Goal: Entertainment & Leisure: Consume media (video, audio)

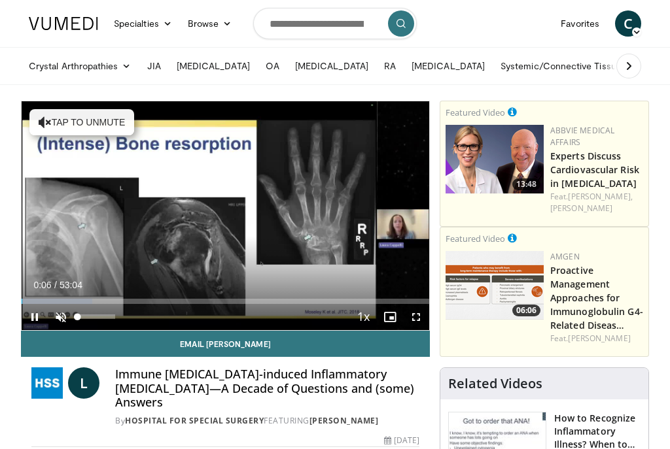
click at [63, 317] on span "Video Player" at bounding box center [61, 317] width 26 height 26
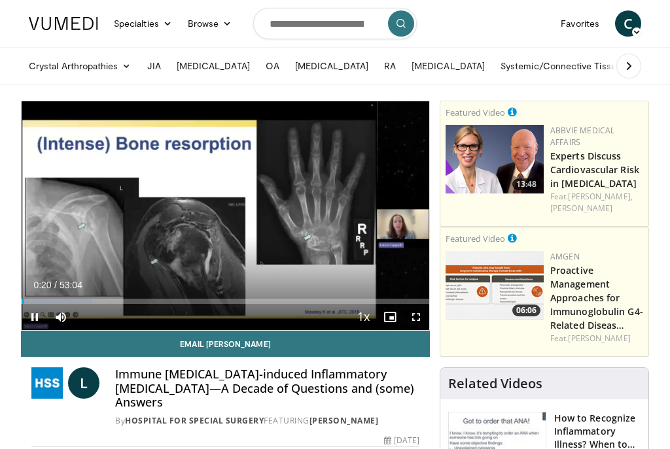
click at [415, 318] on span "Video Player" at bounding box center [416, 317] width 26 height 26
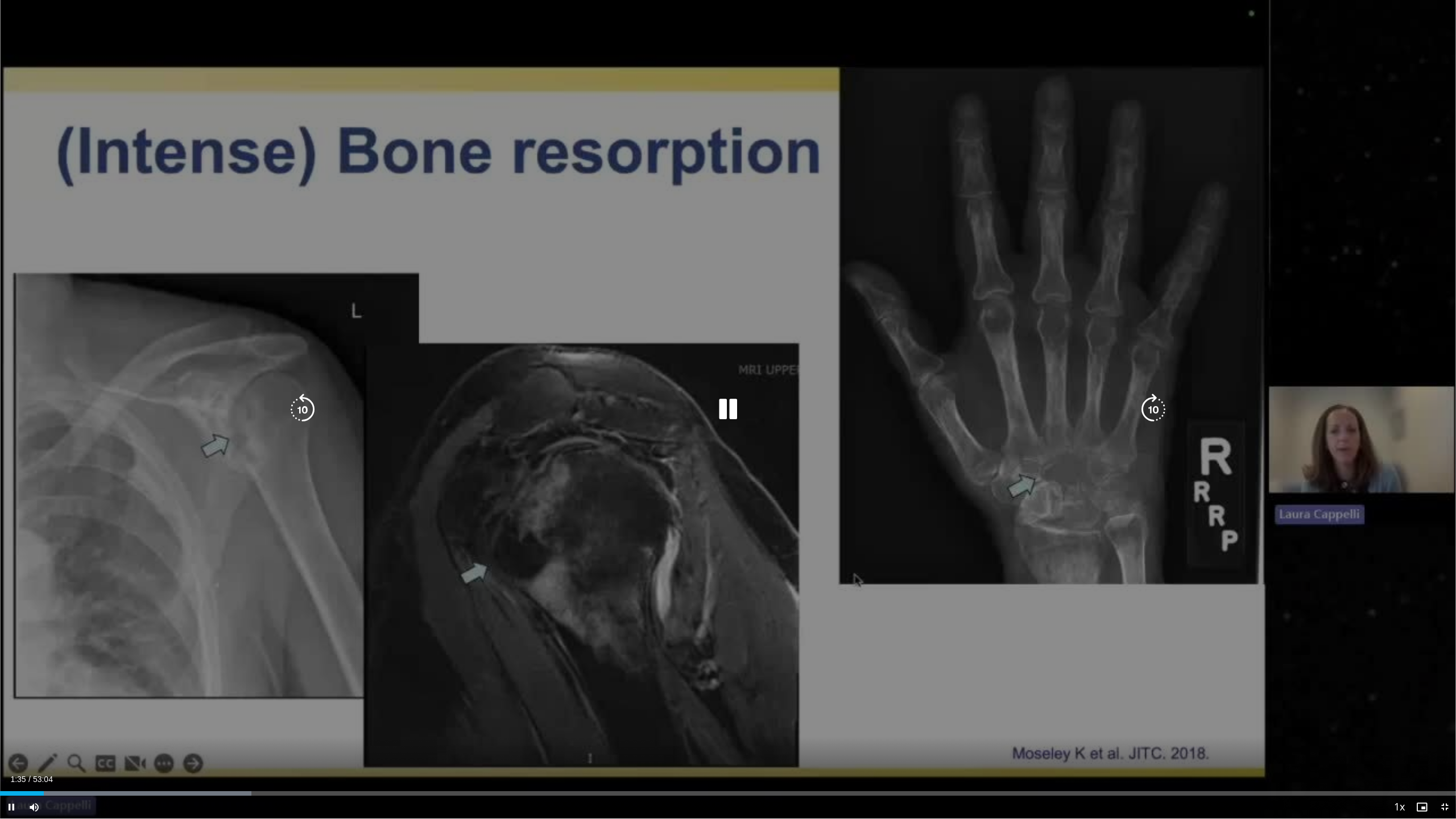
click at [582, 390] on icon "Video Player" at bounding box center [728, 410] width 32 height 32
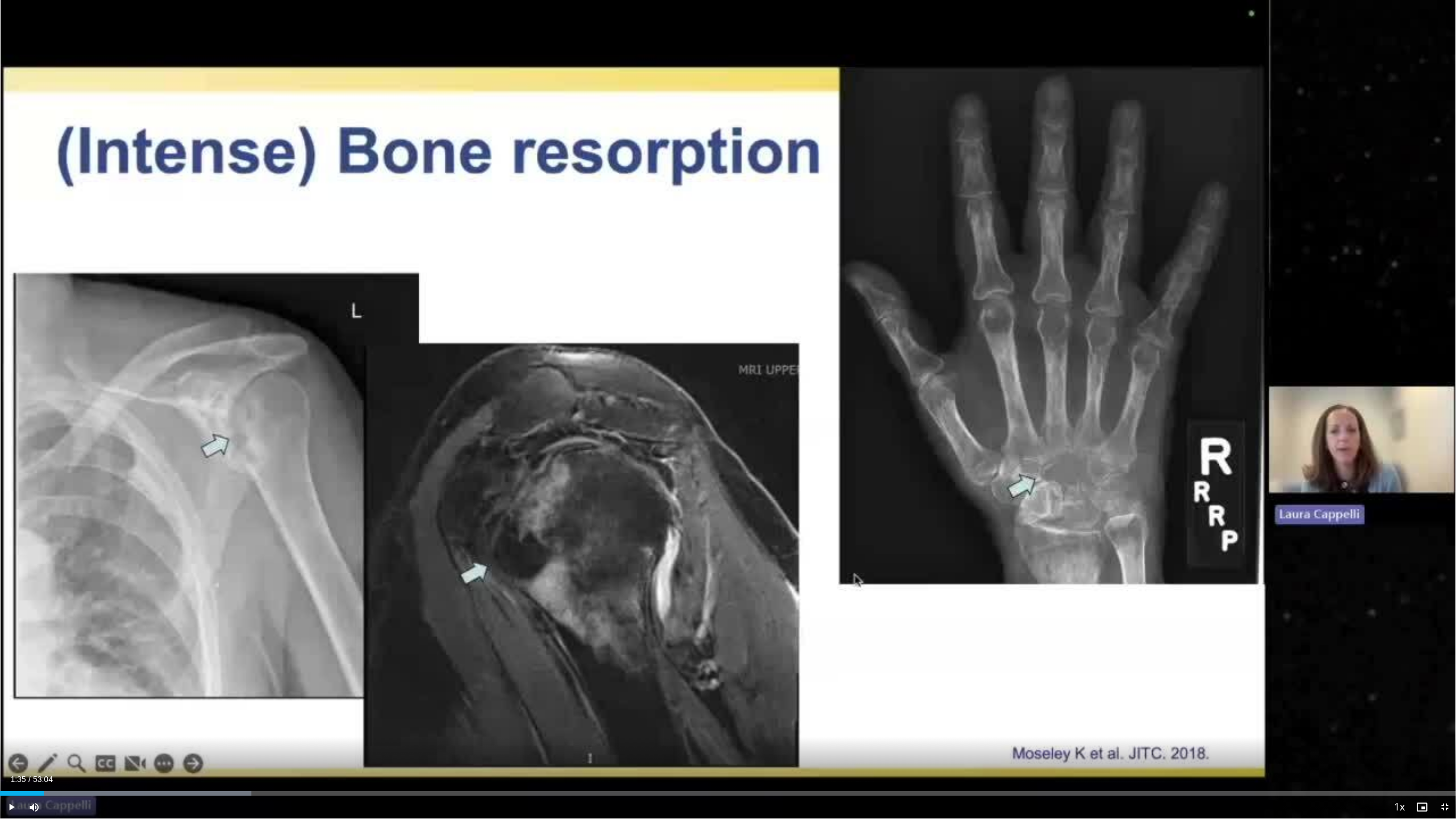
click at [582, 390] on span "Video Player" at bounding box center [1421, 807] width 23 height 23
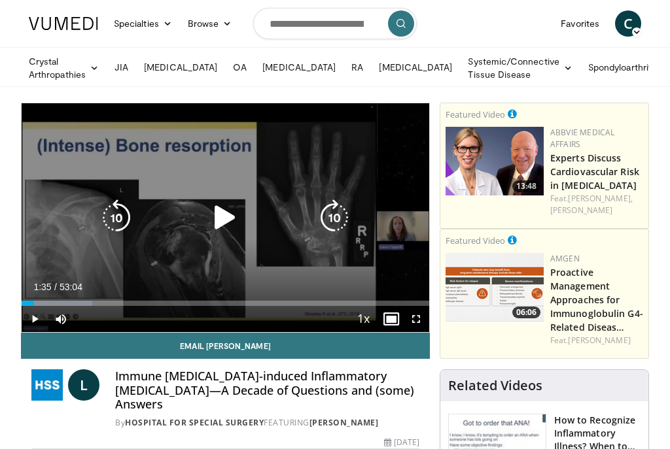
click at [226, 216] on icon "Video Player" at bounding box center [225, 218] width 37 height 37
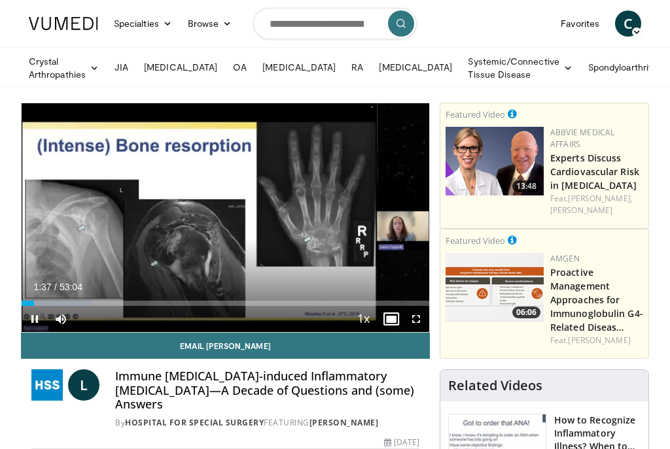
click at [415, 320] on span "Video Player" at bounding box center [416, 319] width 26 height 26
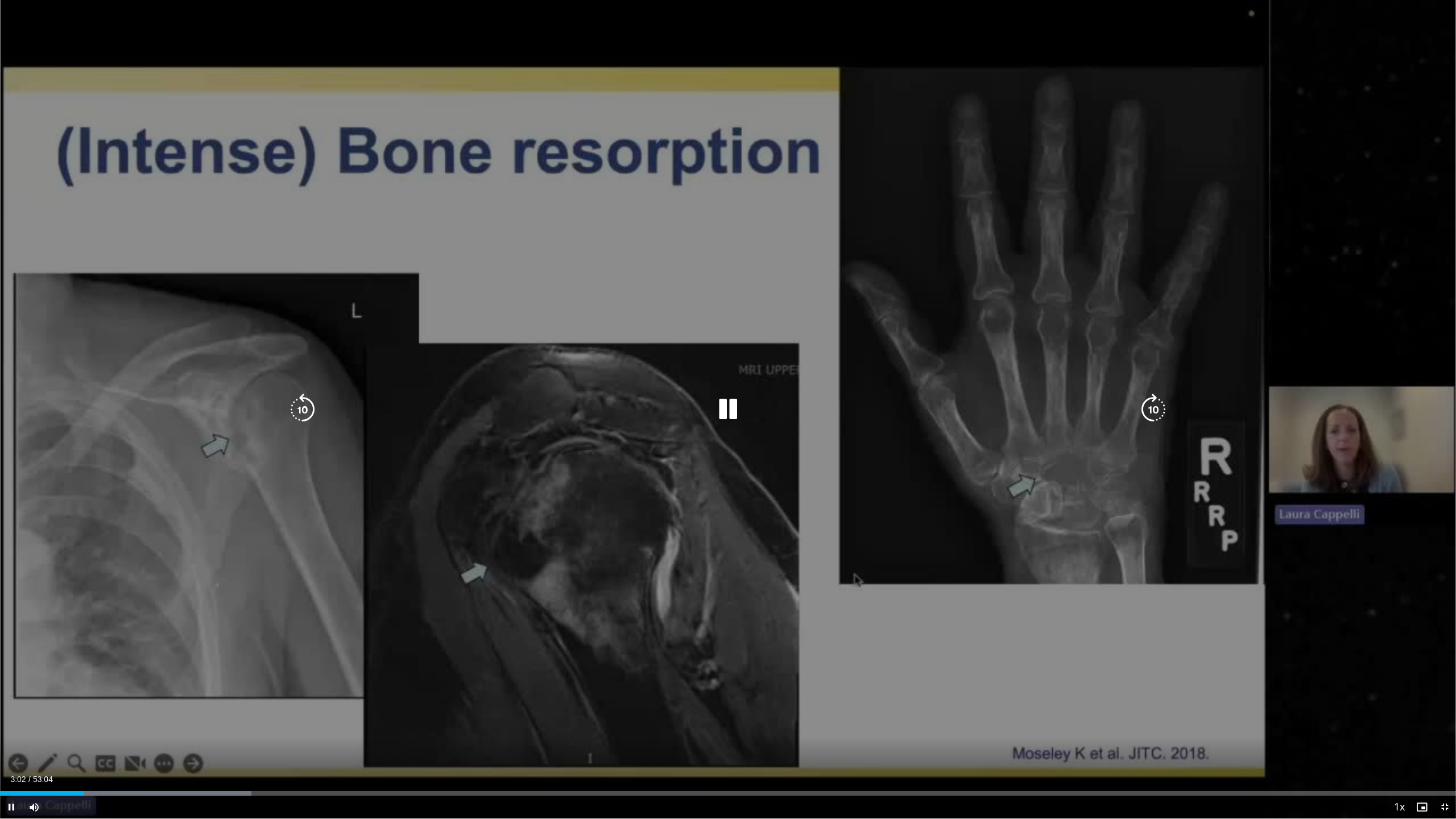
click at [582, 390] on icon "Video Player" at bounding box center [728, 410] width 32 height 32
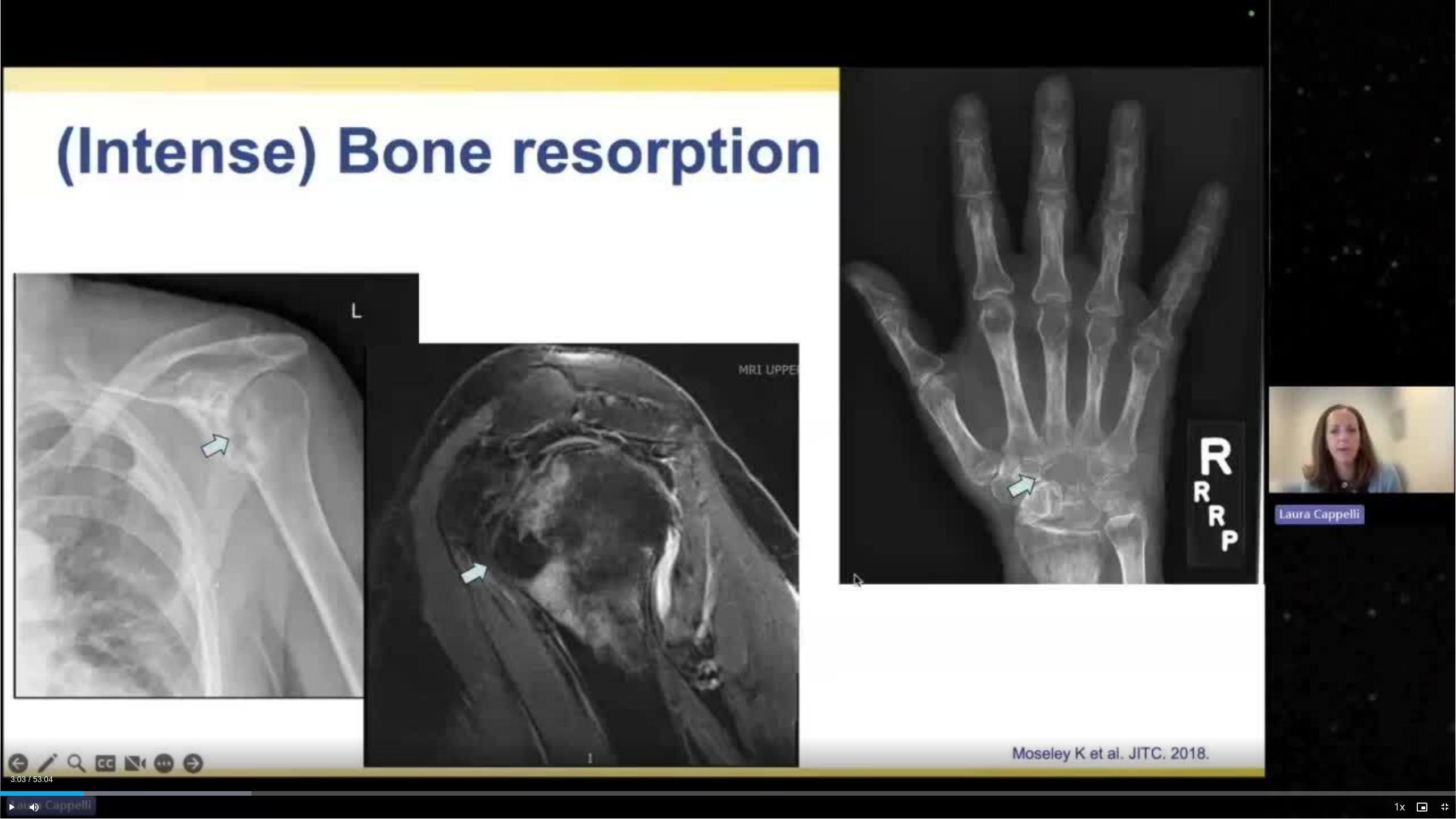
click at [582, 390] on span "Video Player" at bounding box center [1421, 807] width 23 height 23
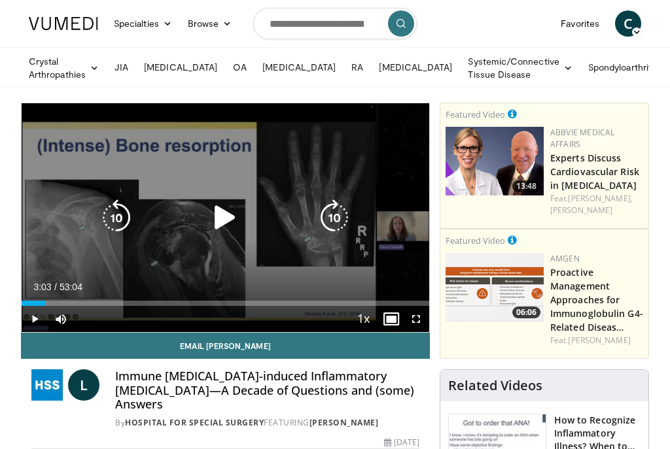
click at [225, 218] on icon "Video Player" at bounding box center [225, 218] width 37 height 37
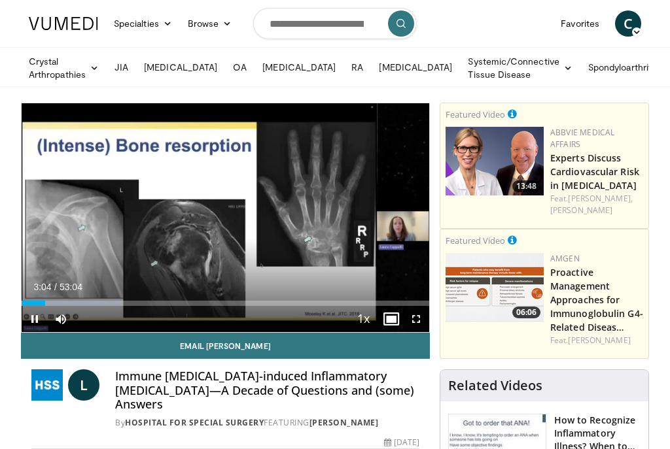
click at [419, 320] on span "Video Player" at bounding box center [416, 319] width 26 height 26
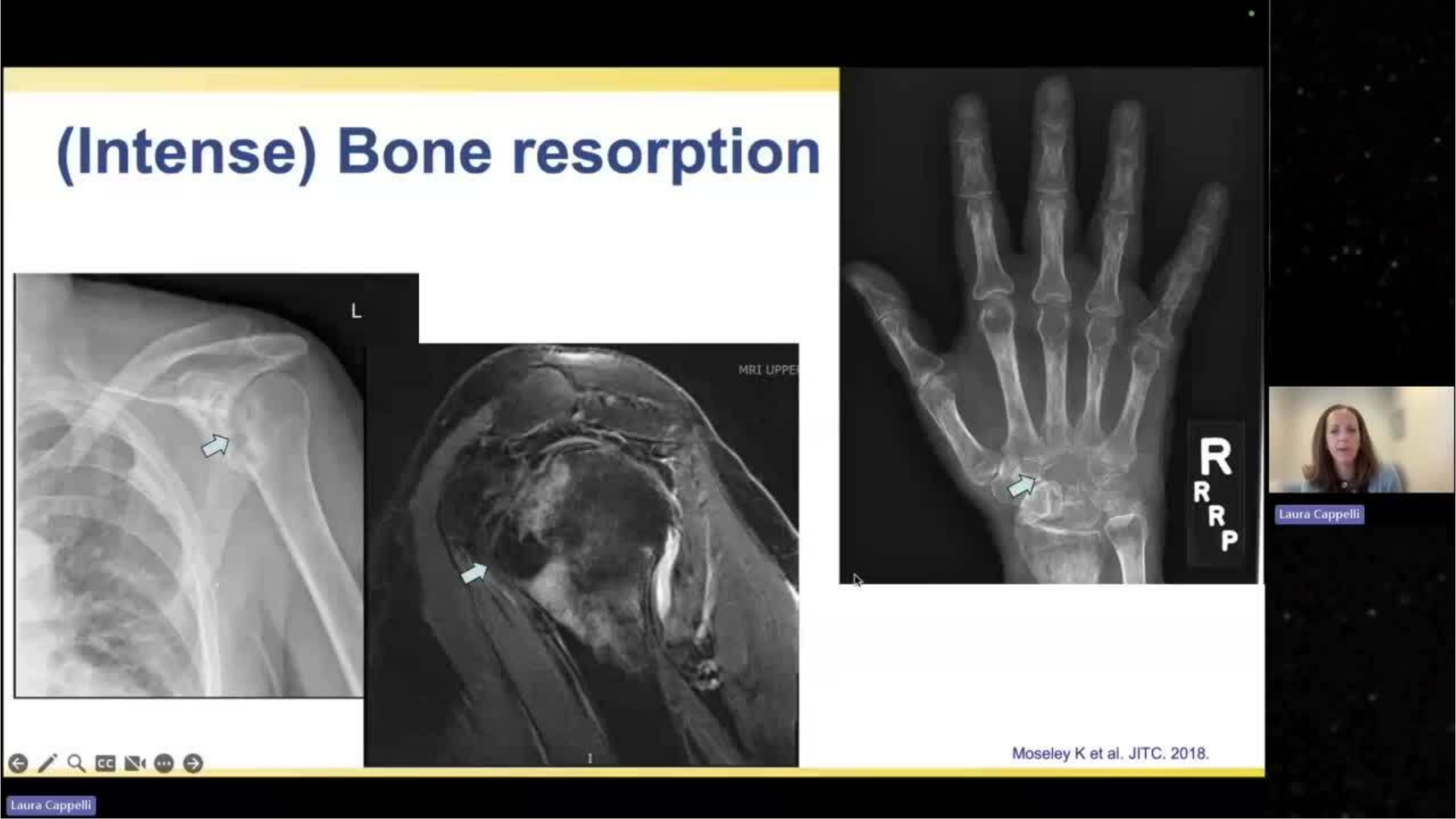
click at [582, 390] on div "10 seconds Tap to unmute" at bounding box center [728, 409] width 1456 height 818
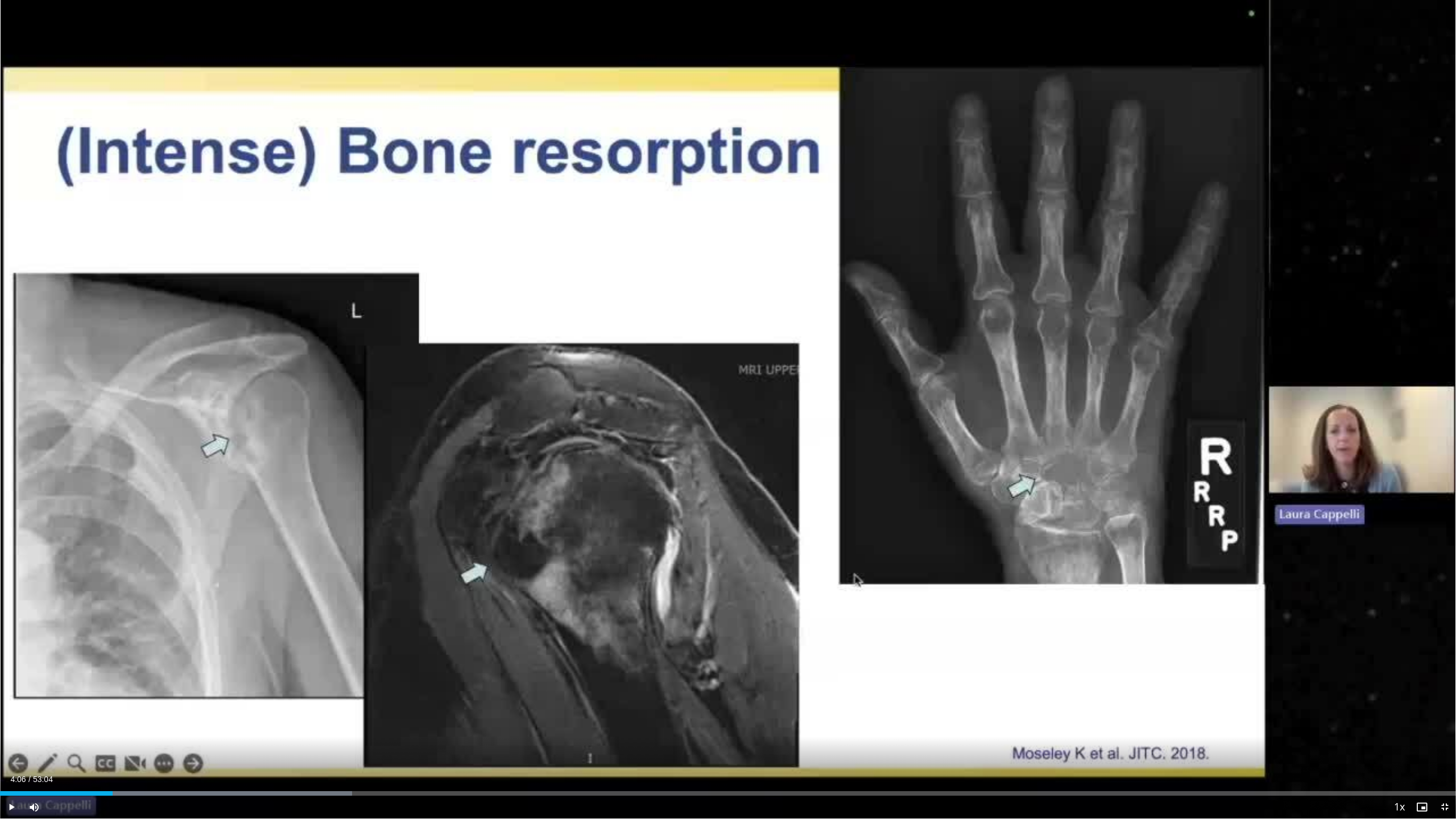
click at [582, 390] on span "Video Player" at bounding box center [1421, 807] width 23 height 23
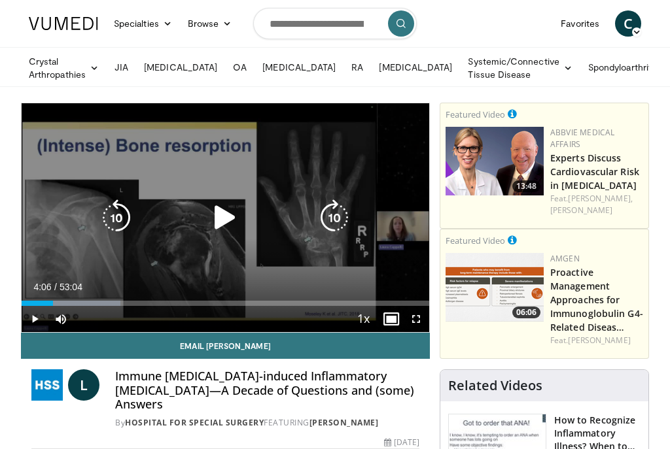
click at [222, 222] on icon "Video Player" at bounding box center [225, 218] width 37 height 37
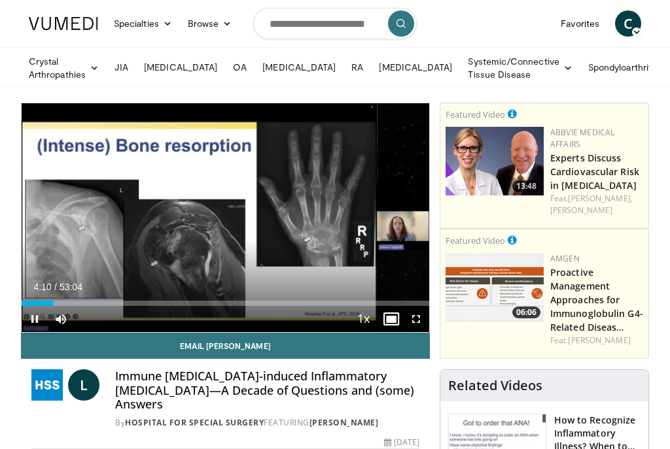
click at [416, 319] on span "Video Player" at bounding box center [416, 319] width 26 height 26
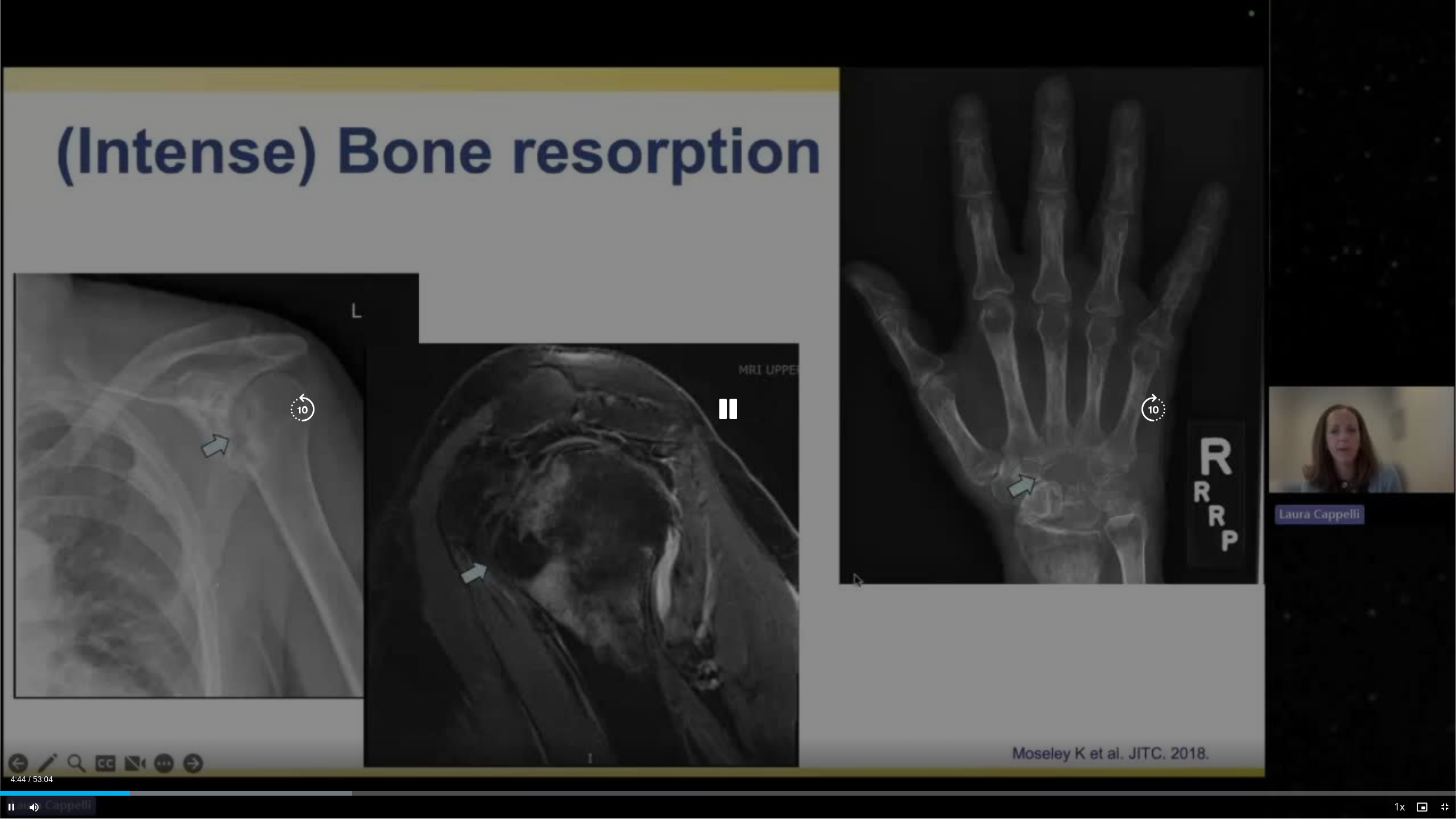
click at [582, 390] on div "10 seconds Tap to unmute" at bounding box center [728, 409] width 1456 height 818
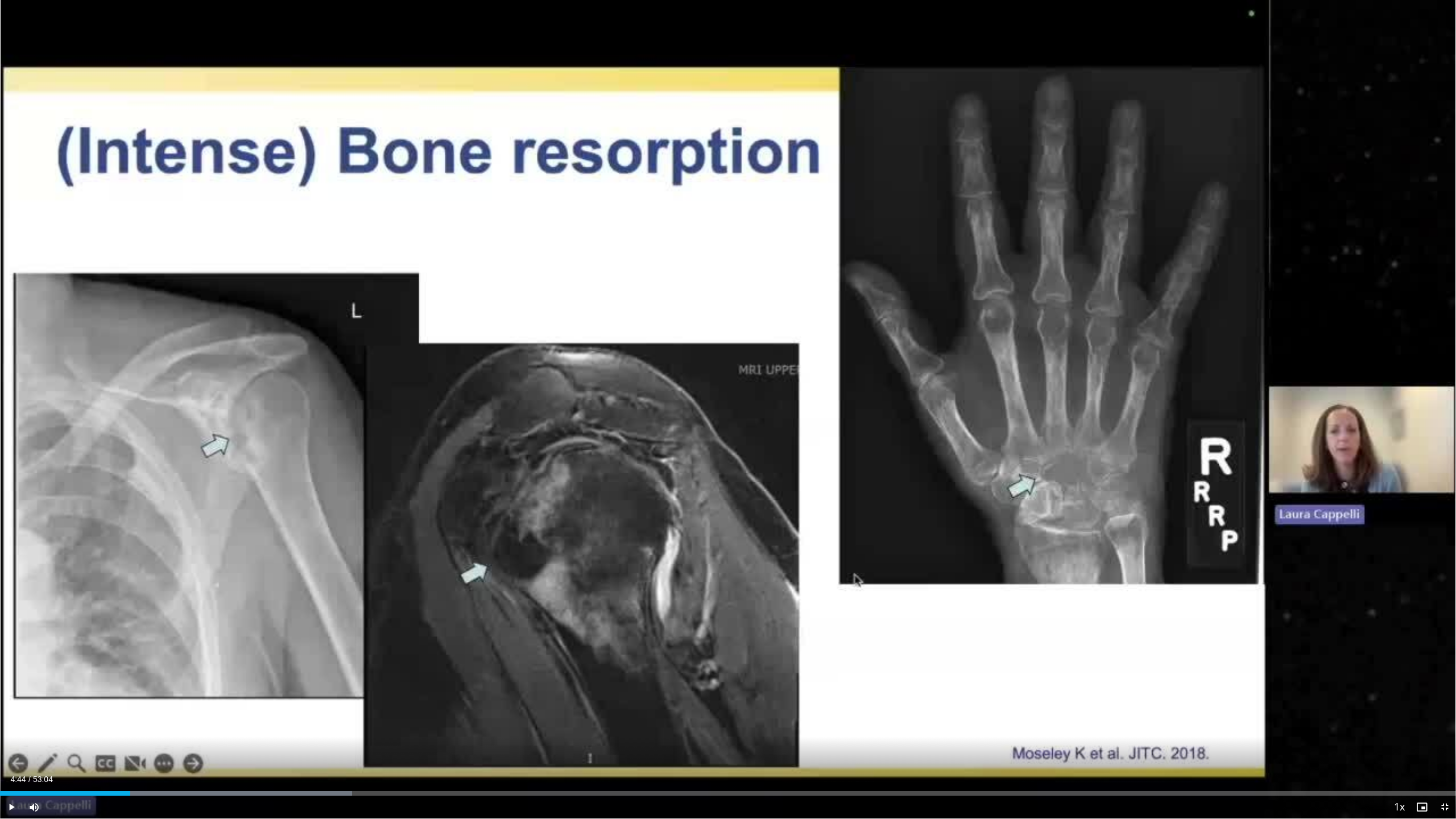
click at [582, 390] on span "Video Player" at bounding box center [1421, 807] width 23 height 23
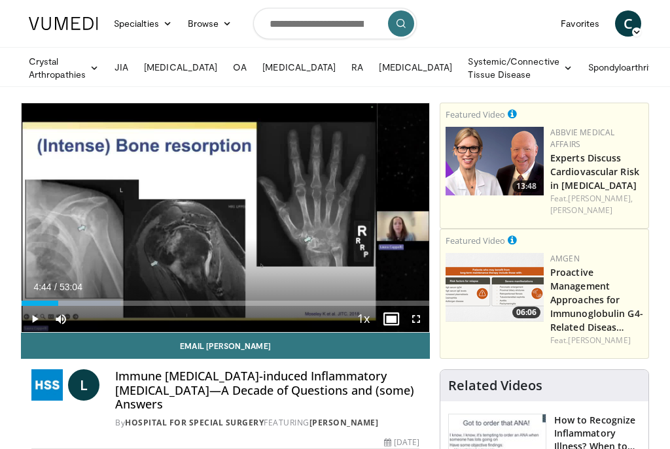
click at [417, 320] on span "Video Player" at bounding box center [416, 319] width 26 height 26
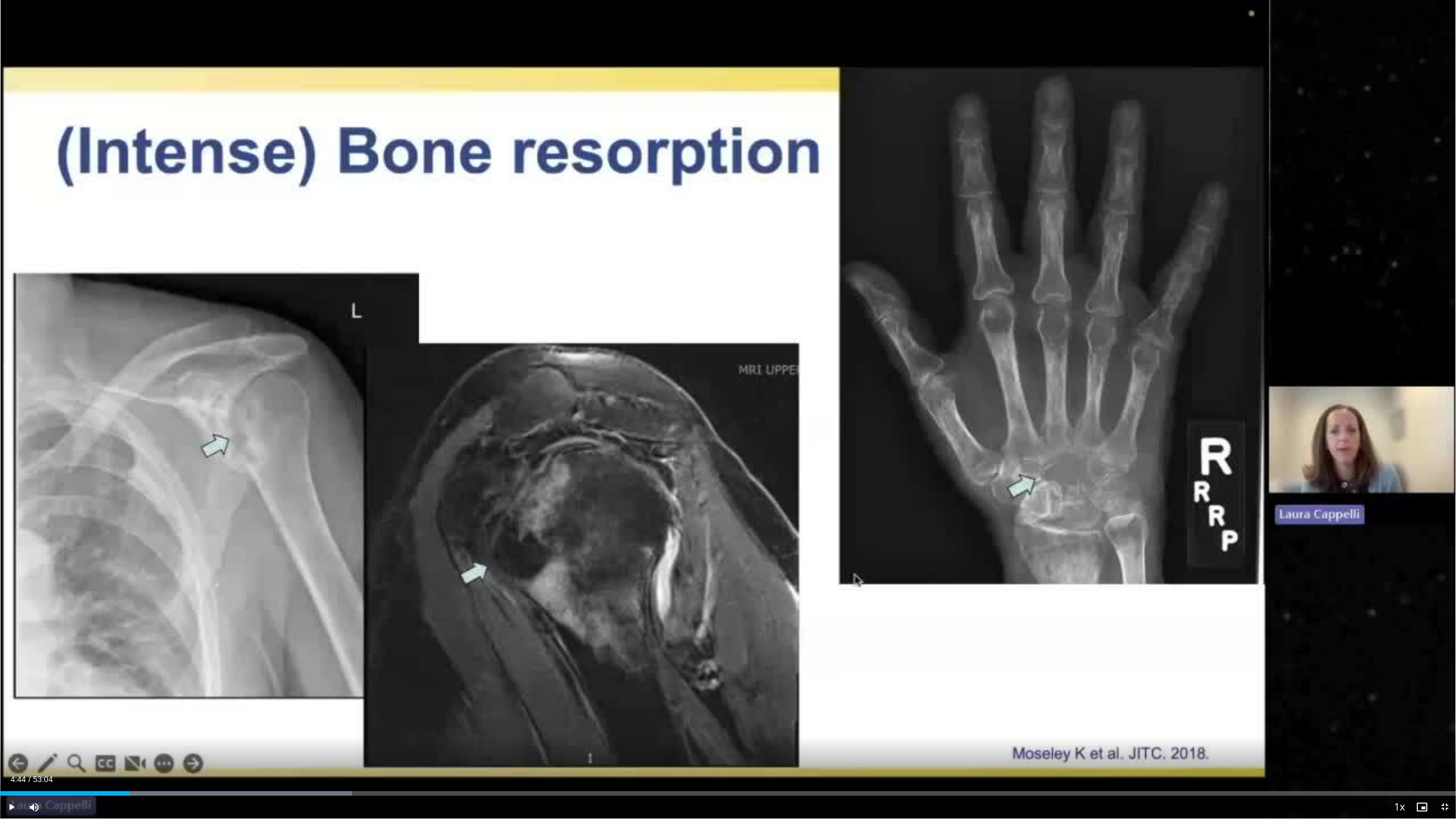
click at [582, 390] on span "Video Player" at bounding box center [1421, 807] width 23 height 23
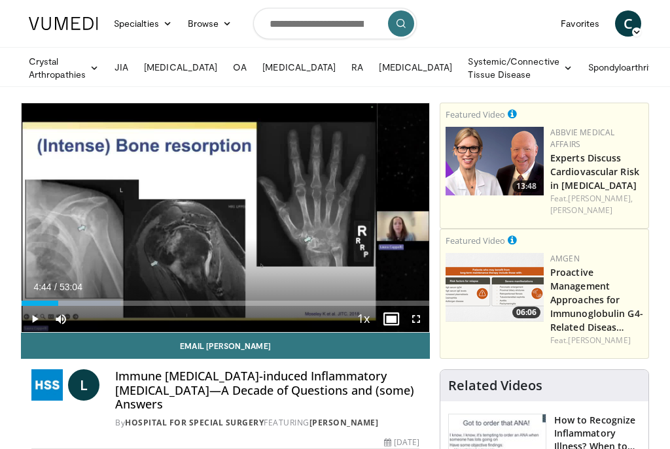
click at [419, 321] on span "Video Player" at bounding box center [416, 319] width 26 height 26
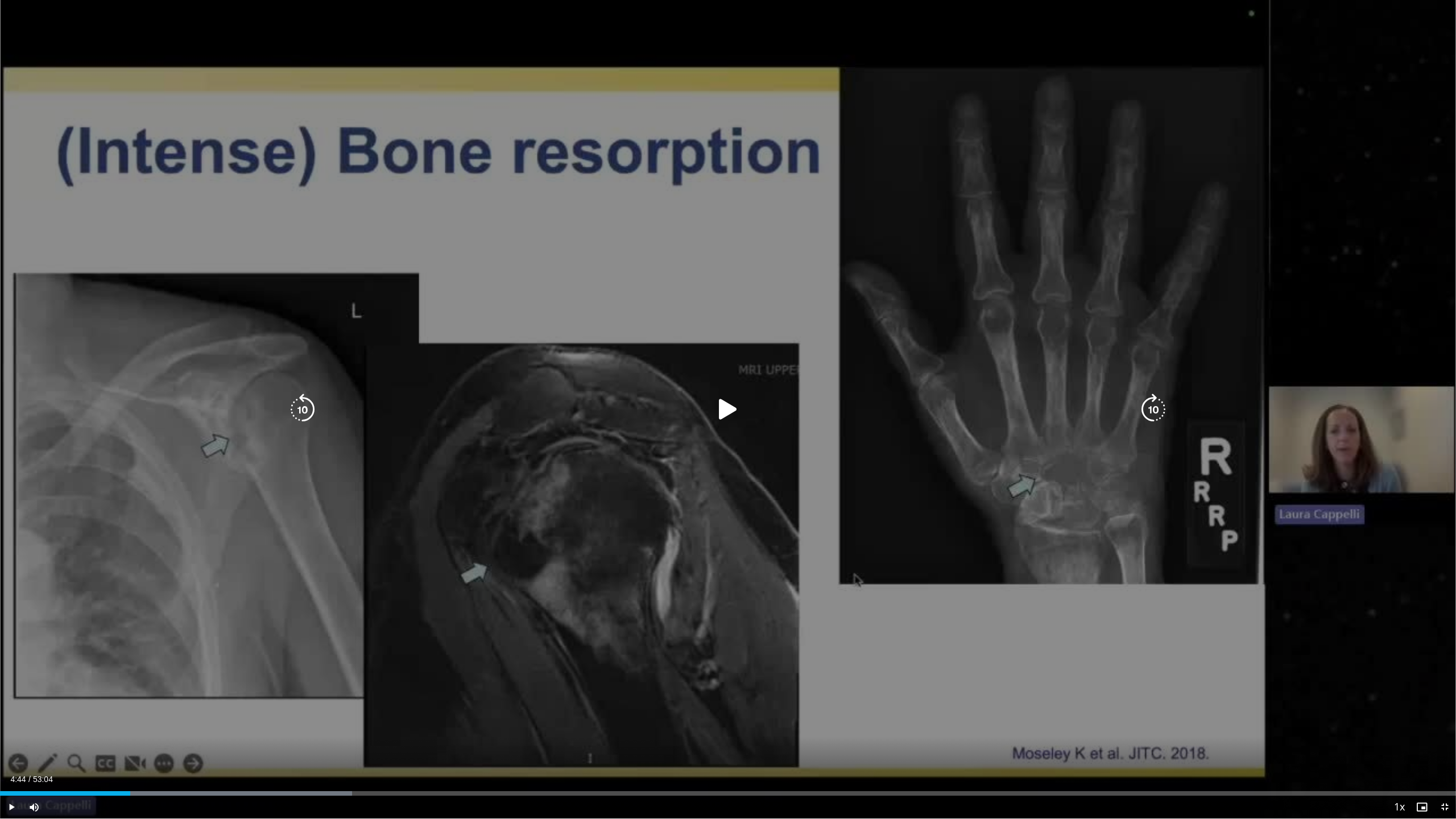
click at [582, 390] on icon "Video Player" at bounding box center [728, 410] width 32 height 32
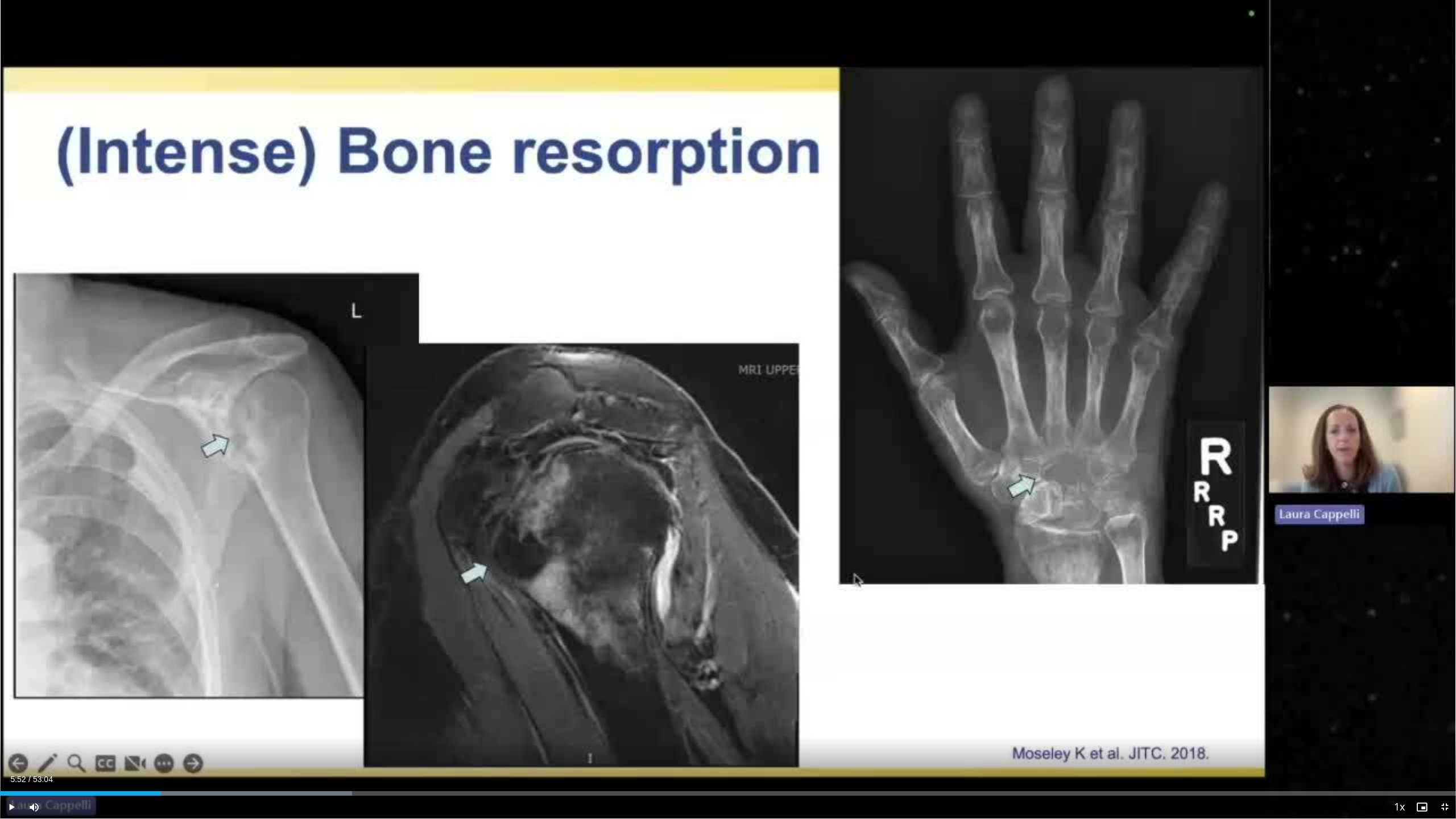
click at [582, 390] on span "Video Player" at bounding box center [1421, 807] width 23 height 23
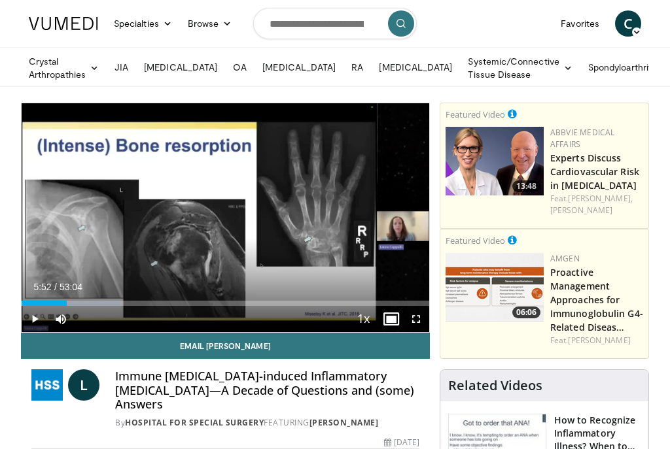
click at [416, 319] on span "Video Player" at bounding box center [416, 319] width 26 height 26
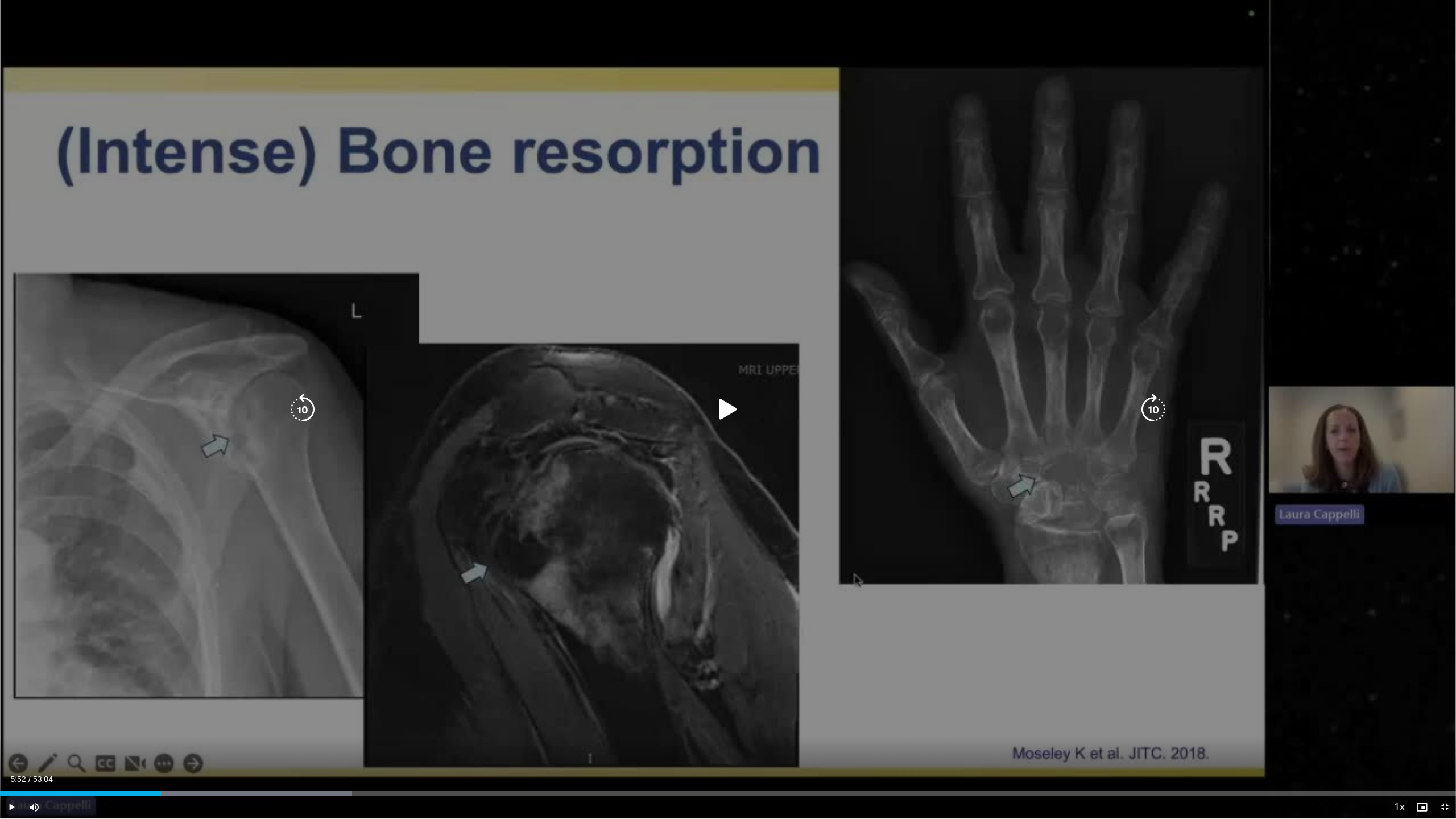
click at [582, 390] on icon "Video Player" at bounding box center [728, 410] width 32 height 32
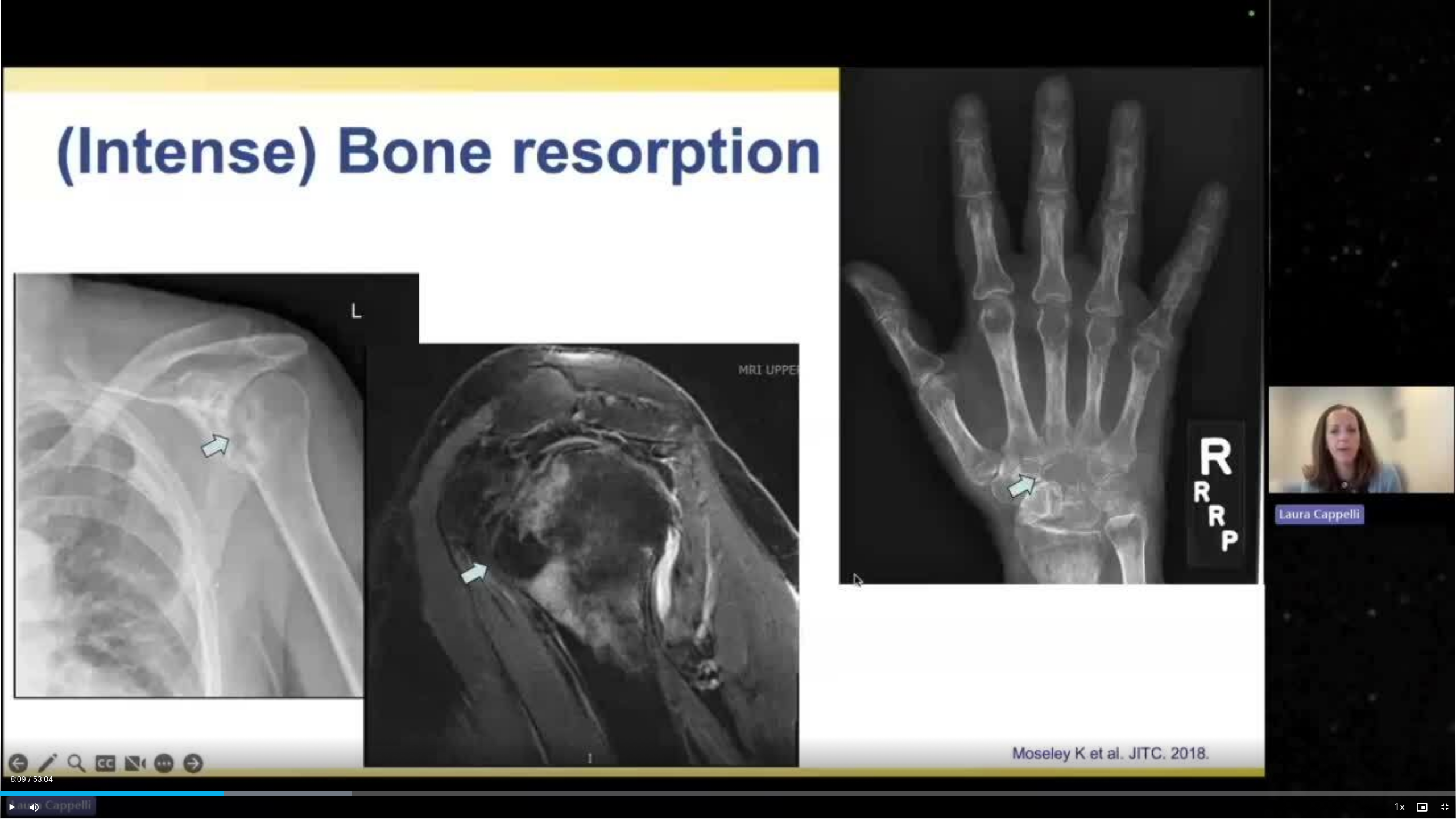
click at [582, 390] on span "Video Player" at bounding box center [1421, 807] width 23 height 23
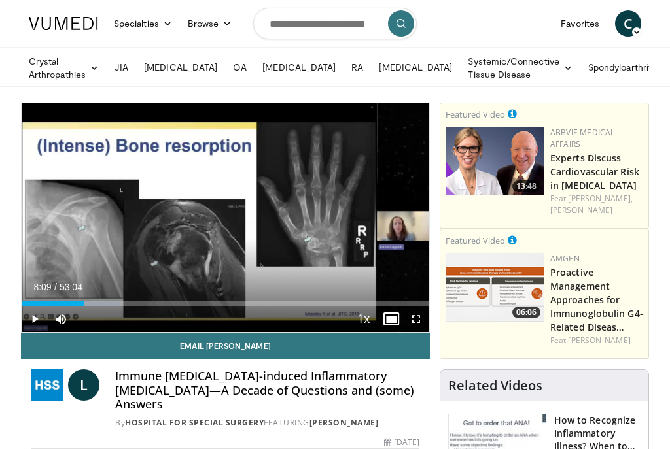
click at [417, 321] on span "Video Player" at bounding box center [416, 319] width 26 height 26
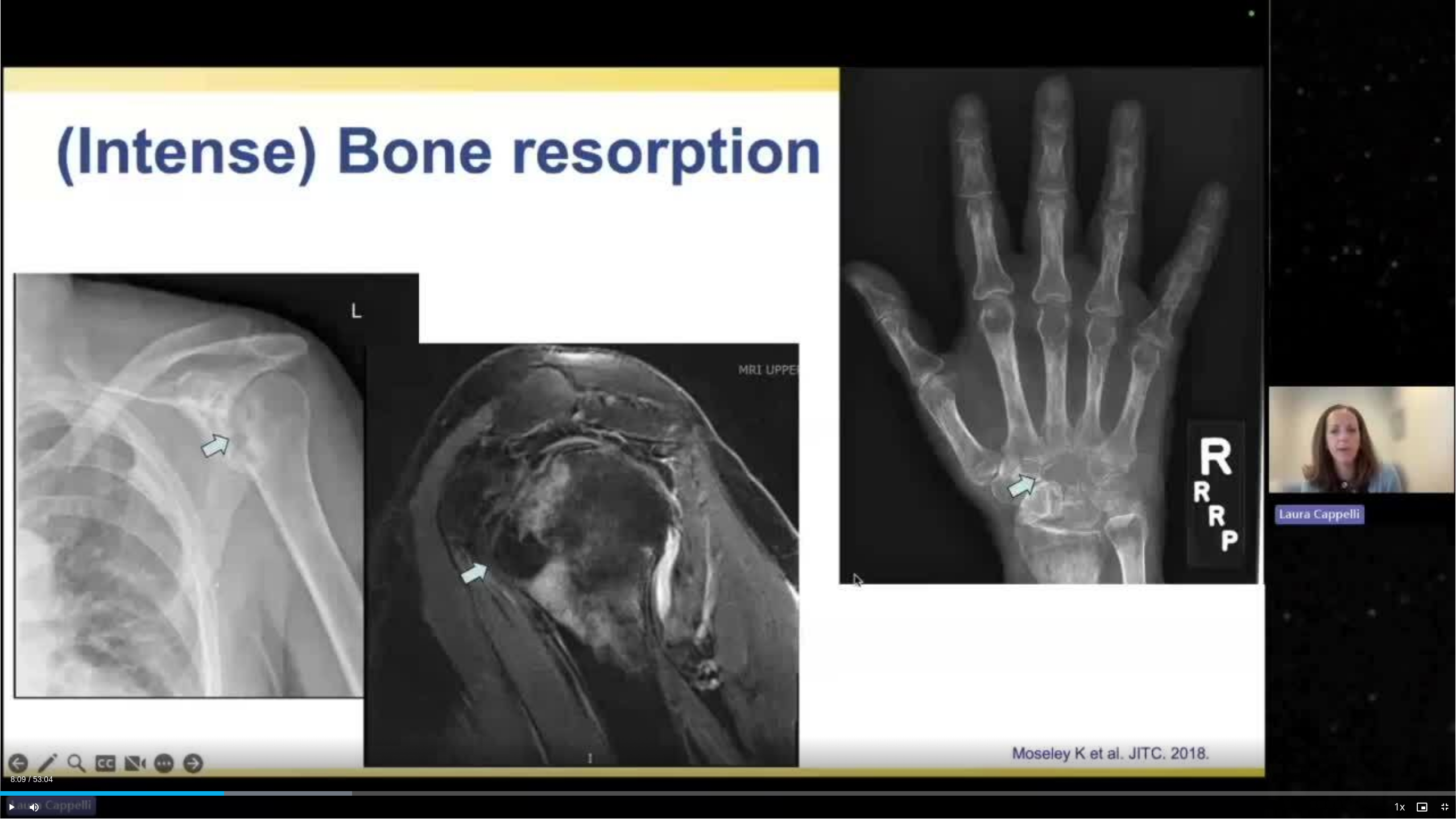
click at [582, 390] on span "Video Player" at bounding box center [1421, 807] width 23 height 23
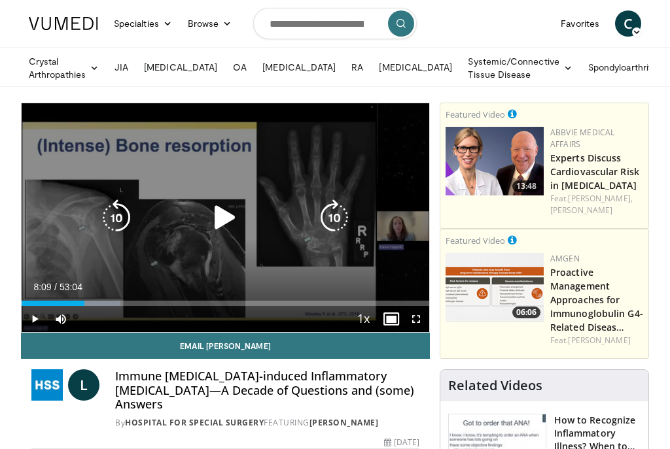
click at [222, 218] on icon "Video Player" at bounding box center [225, 218] width 37 height 37
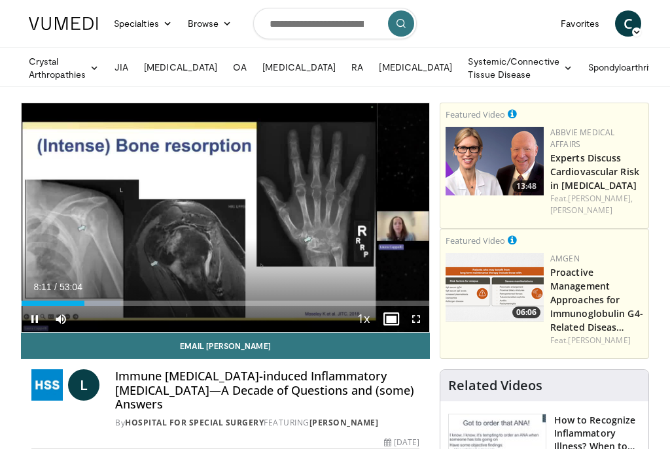
click at [413, 322] on span "Video Player" at bounding box center [416, 319] width 26 height 26
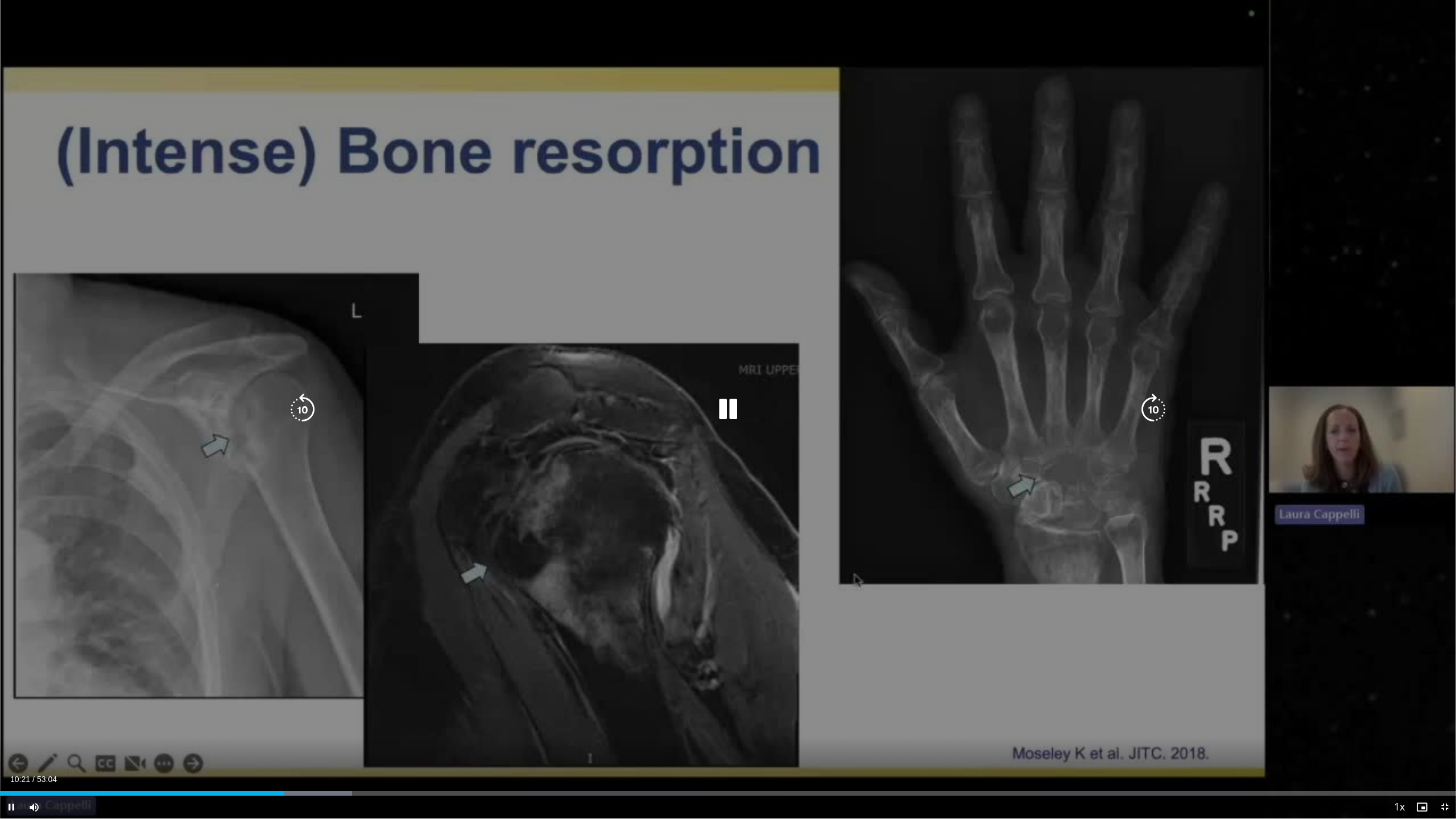
click at [582, 390] on div "10 seconds Tap to unmute" at bounding box center [728, 409] width 1456 height 818
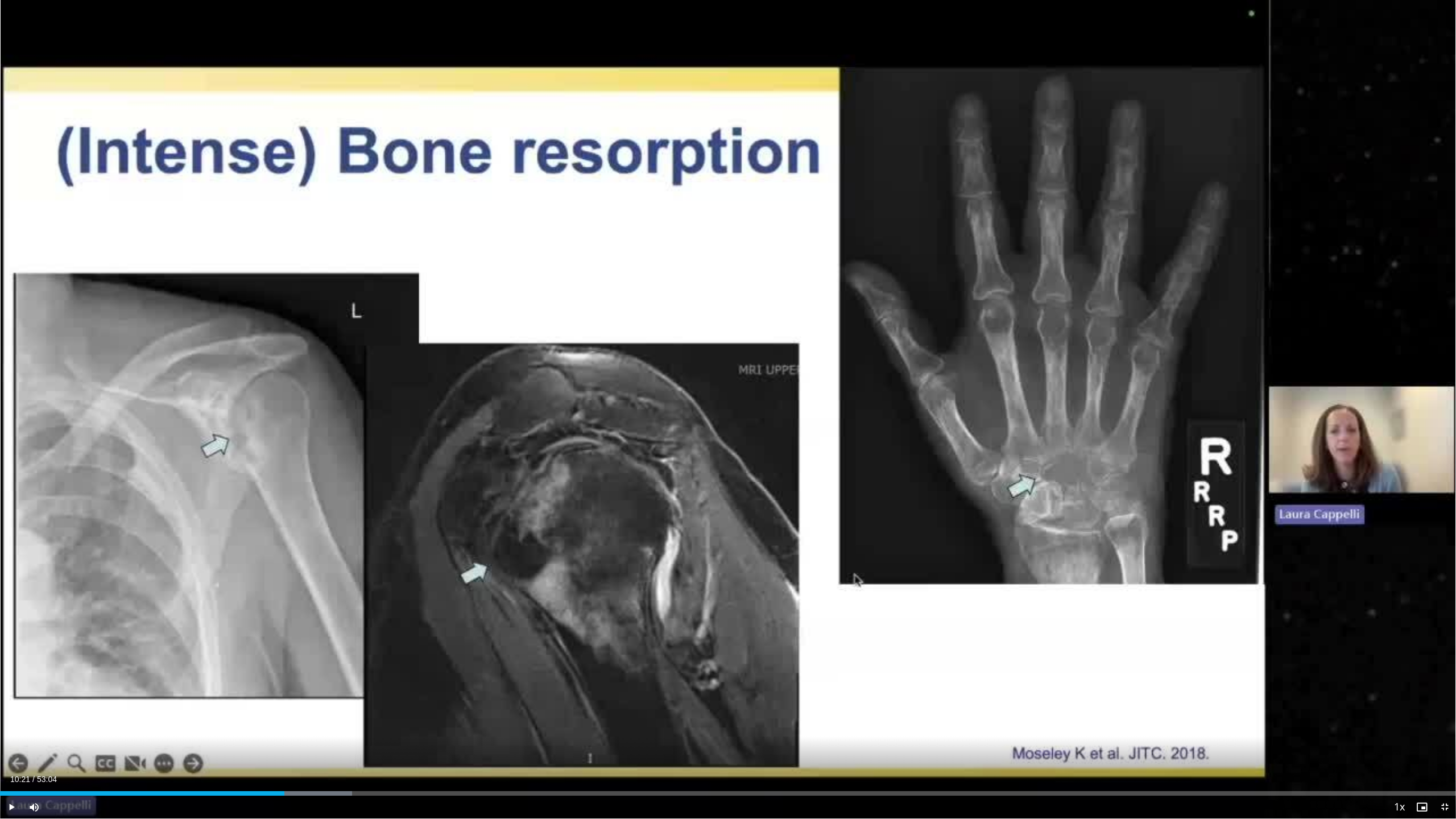
click at [582, 390] on span "Video Player" at bounding box center [1421, 807] width 23 height 23
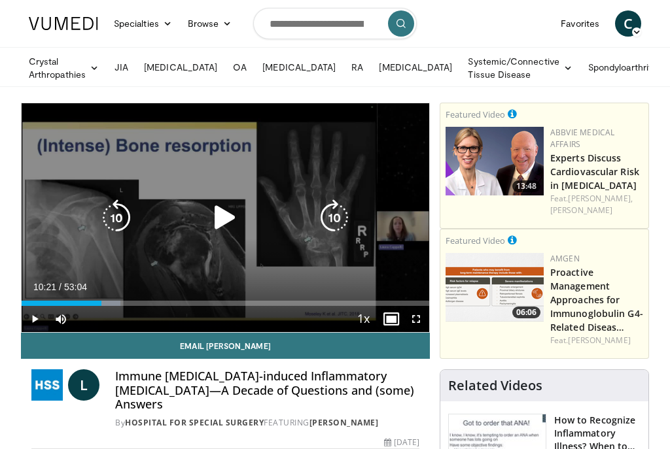
click at [227, 220] on icon "Video Player" at bounding box center [225, 218] width 37 height 37
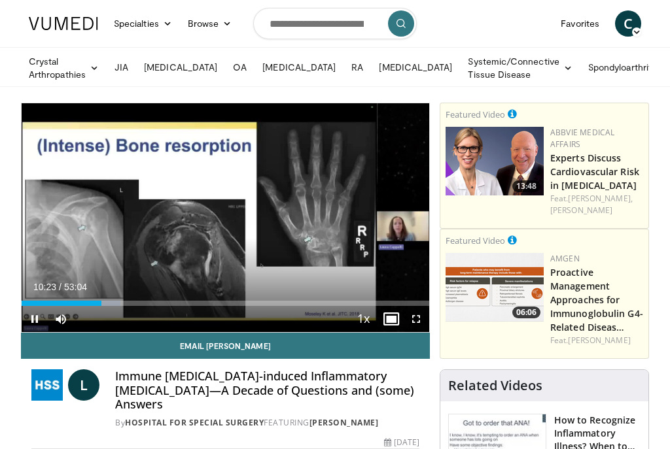
click at [416, 322] on span "Video Player" at bounding box center [416, 319] width 26 height 26
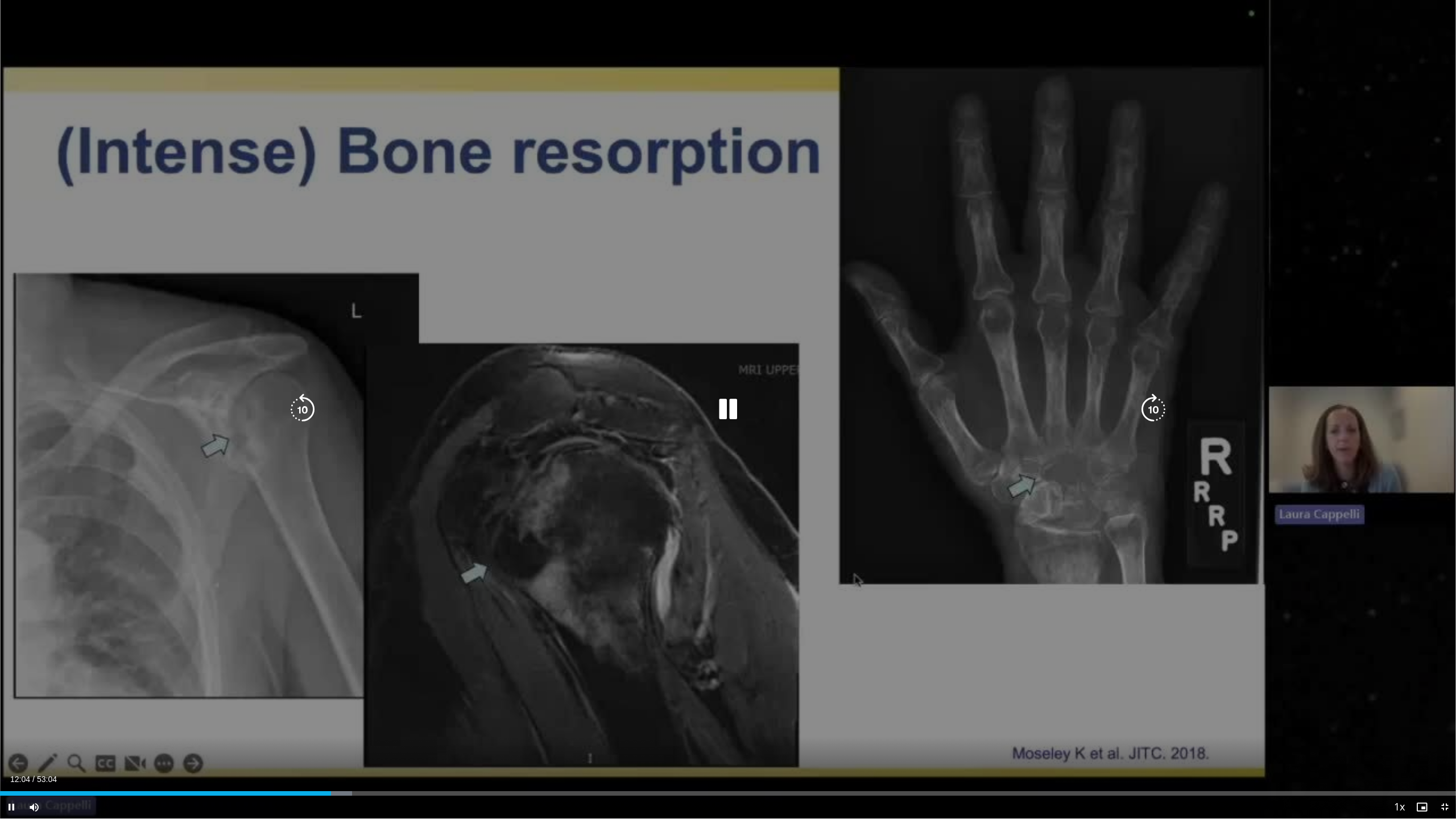
click at [582, 390] on icon "Video Player" at bounding box center [728, 410] width 32 height 32
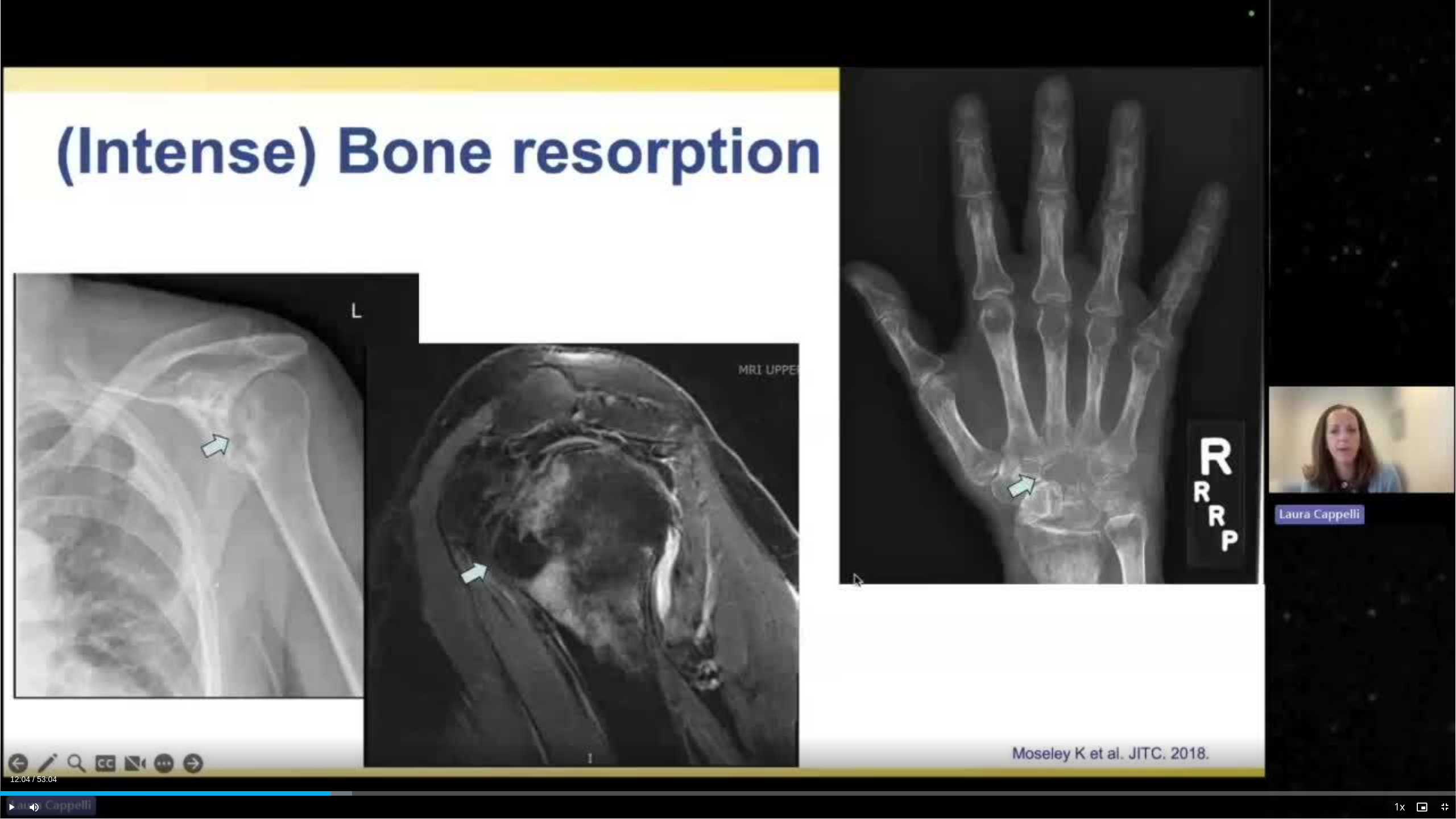
click at [582, 390] on span "Video Player" at bounding box center [1421, 807] width 23 height 23
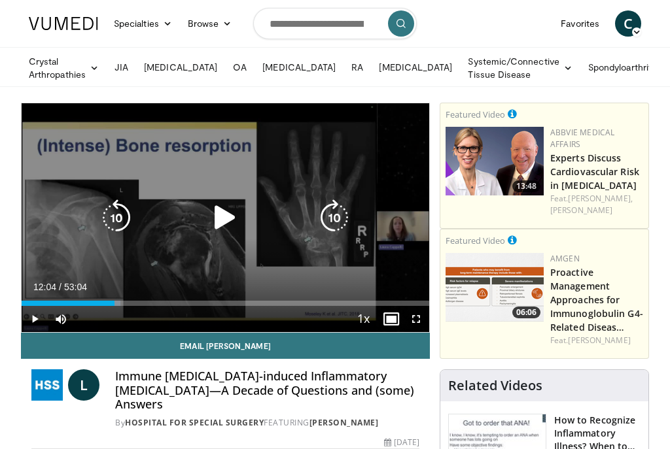
click at [224, 218] on icon "Video Player" at bounding box center [225, 218] width 37 height 37
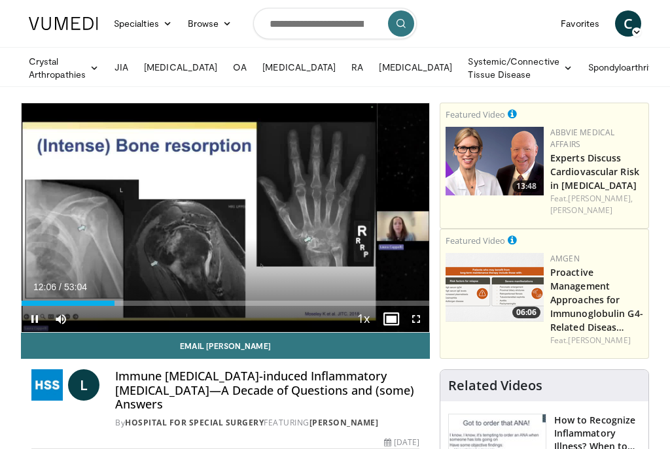
click at [417, 320] on span "Video Player" at bounding box center [416, 319] width 26 height 26
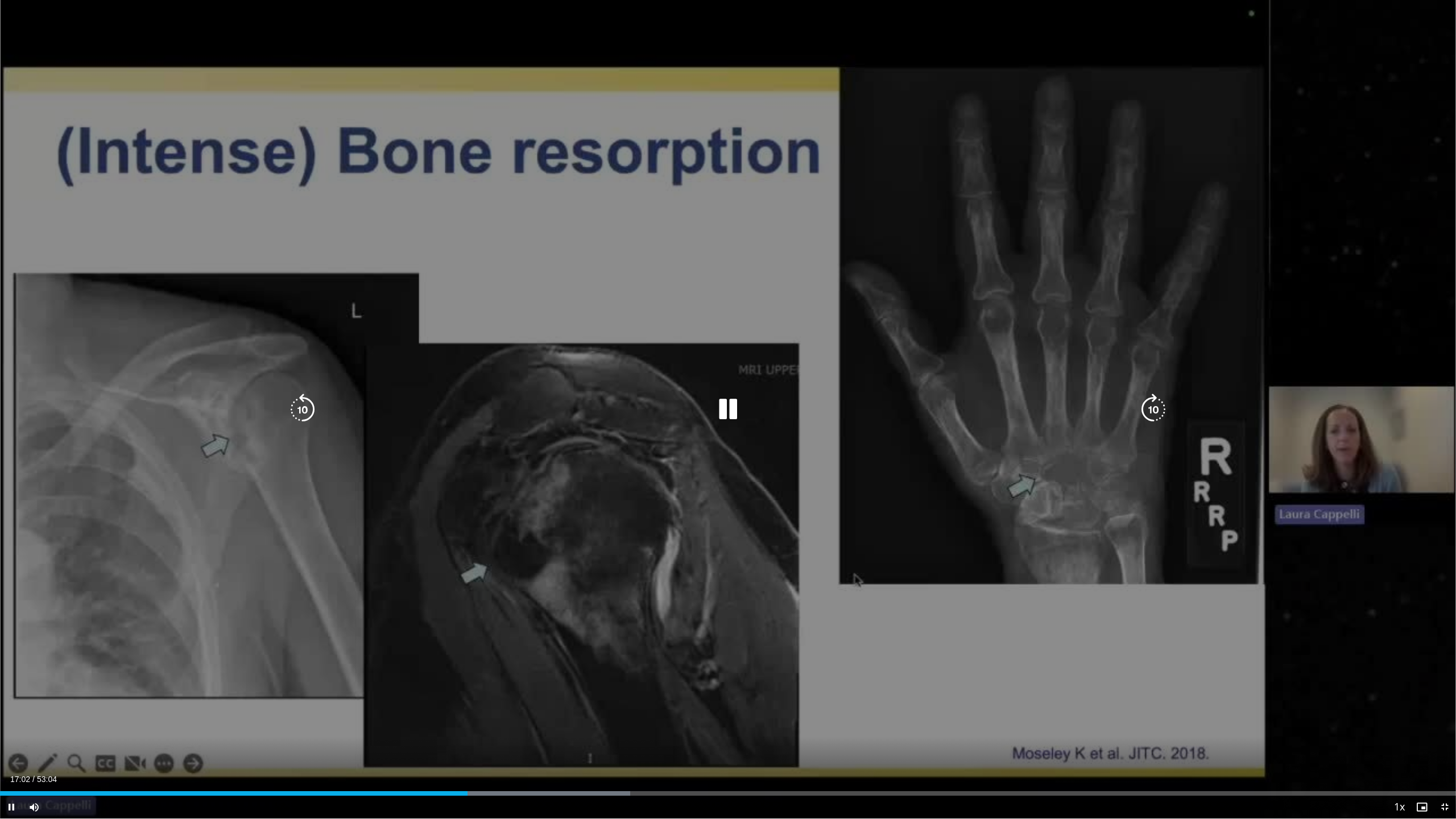
click at [582, 390] on icon "Video Player" at bounding box center [728, 410] width 32 height 32
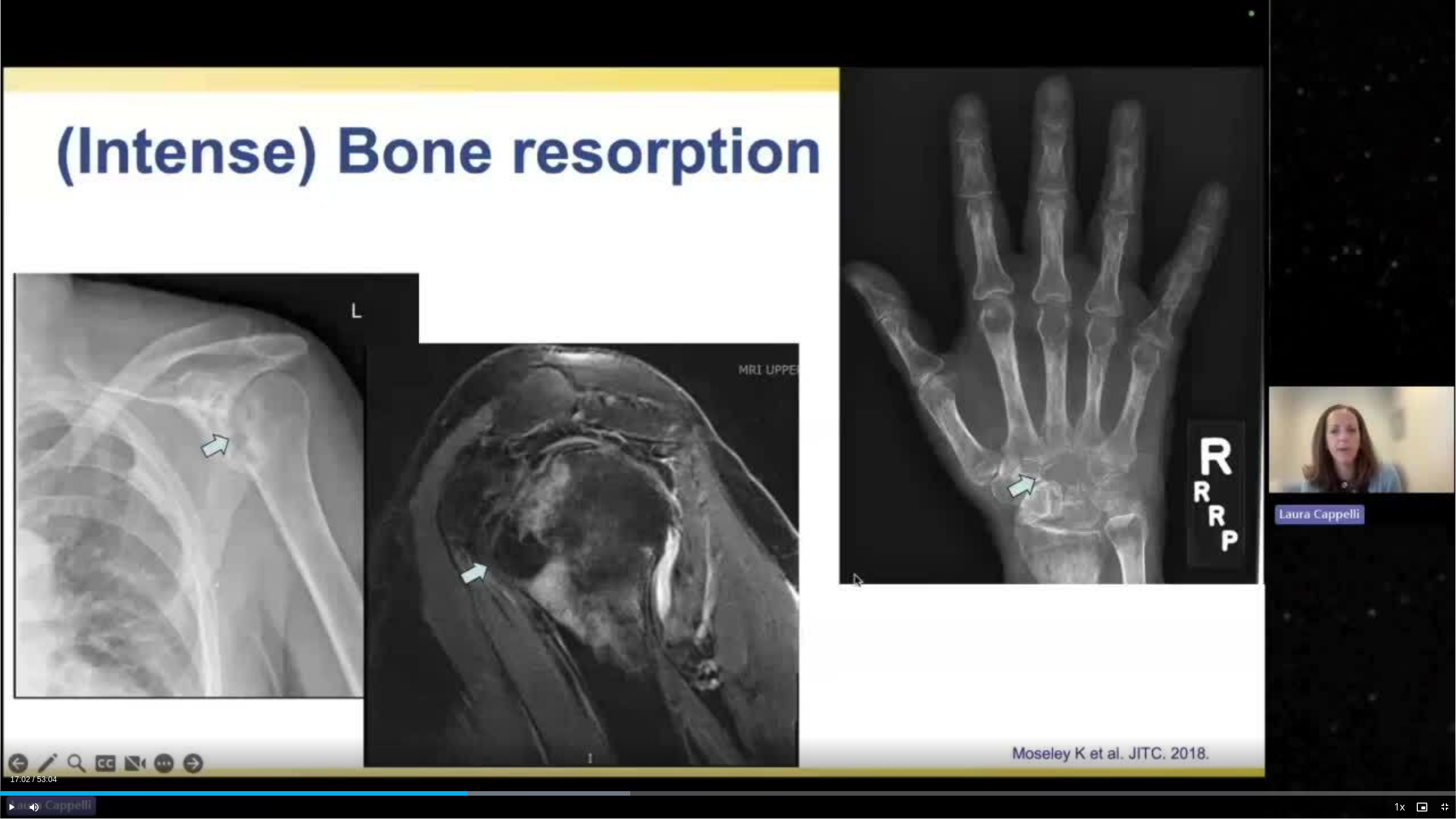
click at [582, 390] on span "Video Player" at bounding box center [1421, 807] width 23 height 23
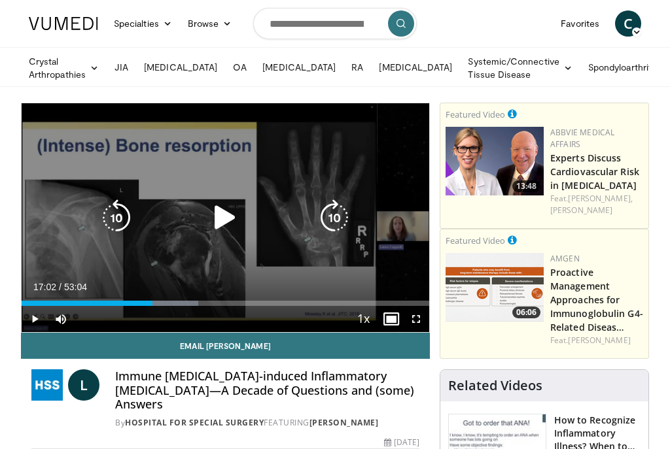
click at [222, 215] on icon "Video Player" at bounding box center [225, 218] width 37 height 37
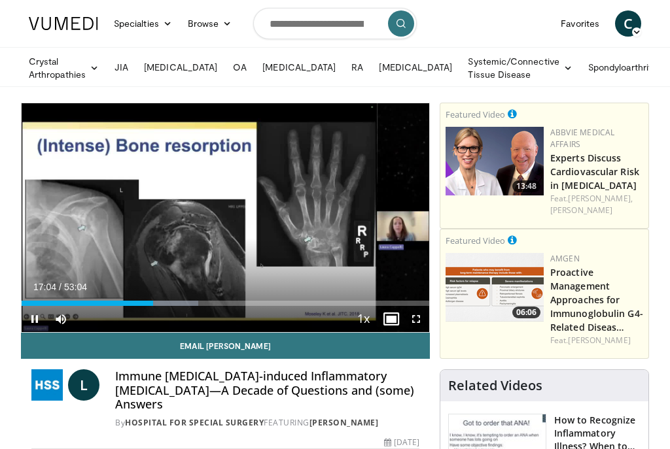
click at [415, 320] on span "Video Player" at bounding box center [416, 319] width 26 height 26
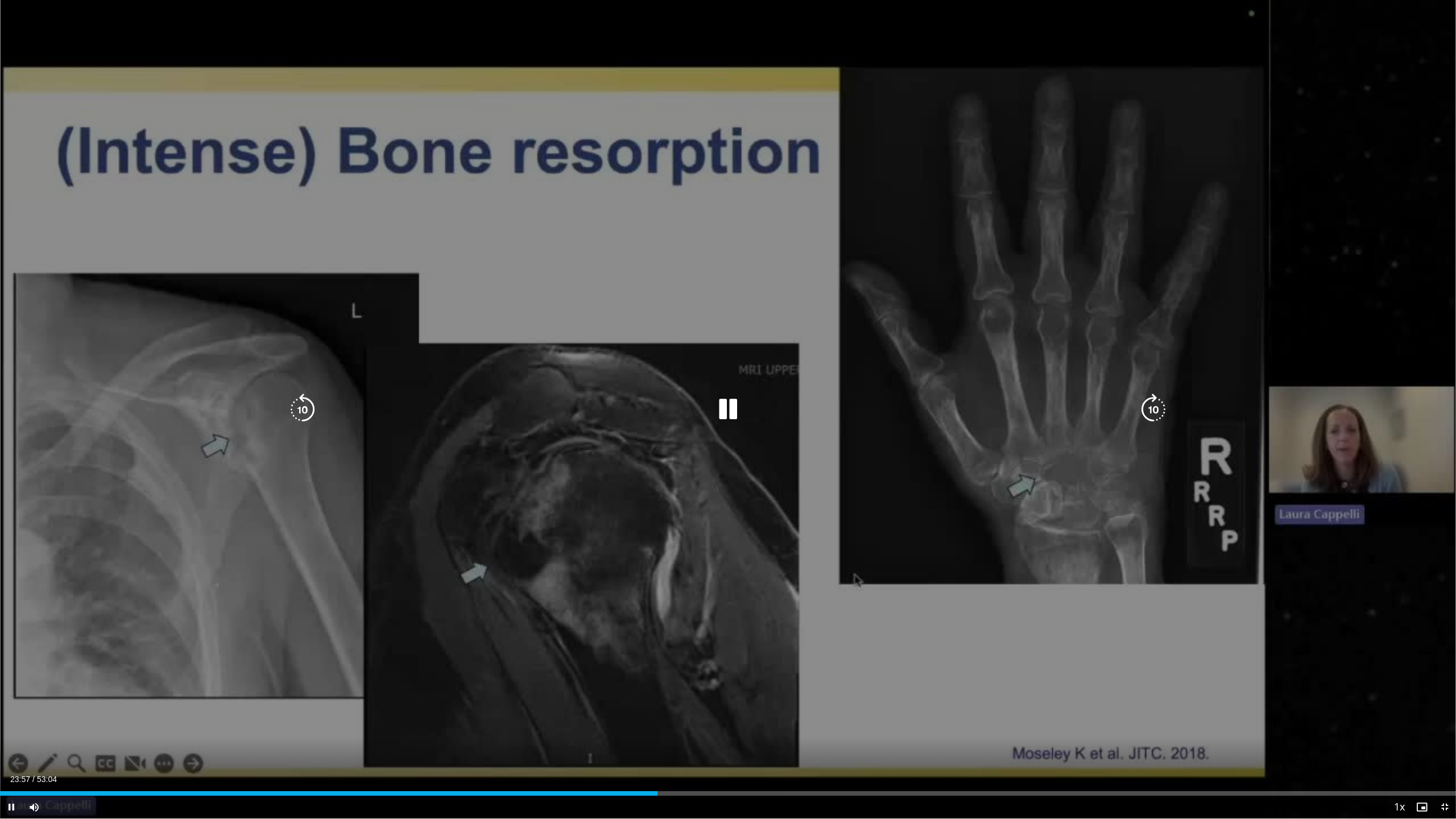
click at [582, 390] on icon "Video Player" at bounding box center [728, 410] width 32 height 32
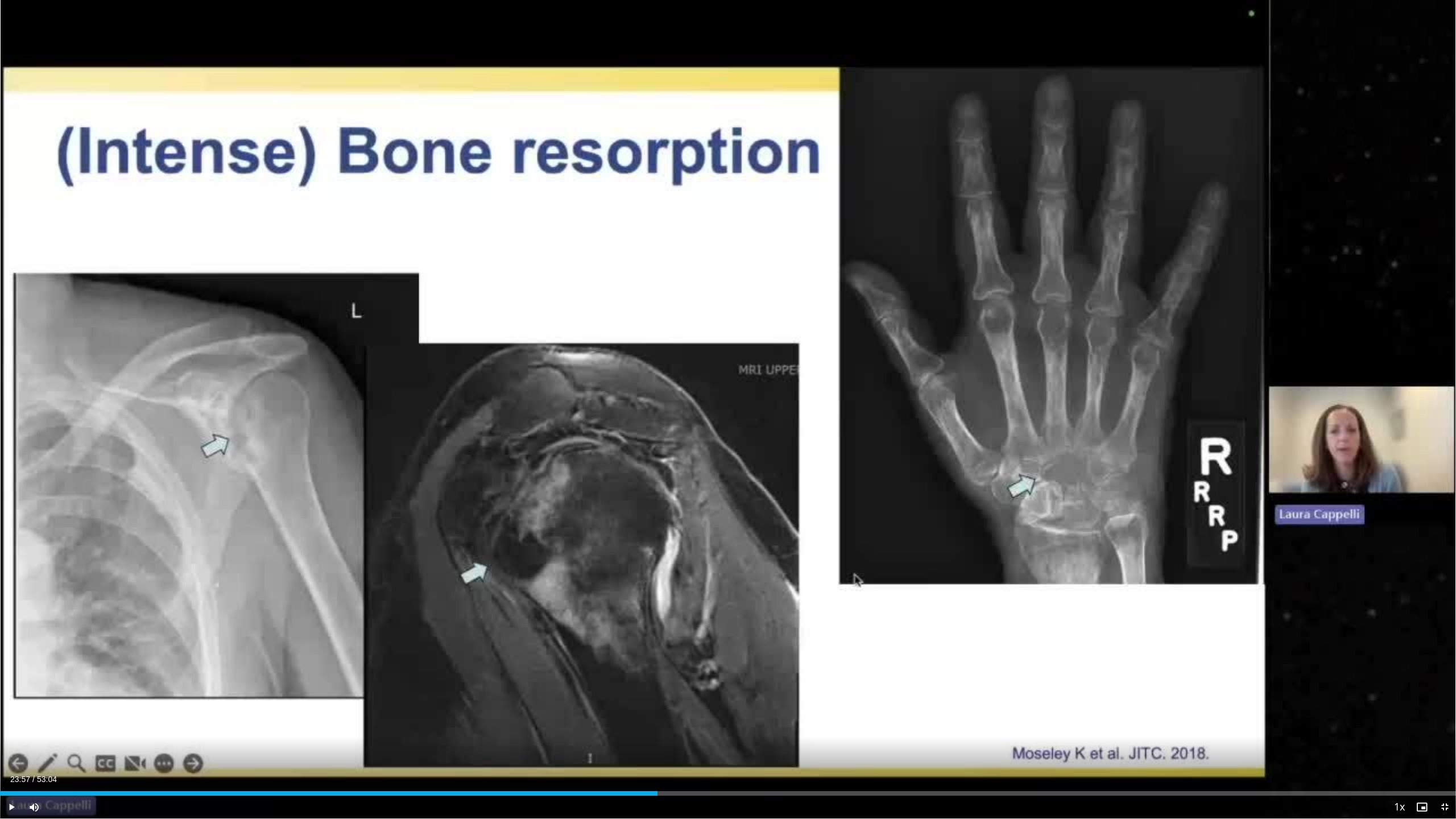
click at [582, 390] on span "Video Player" at bounding box center [1421, 807] width 23 height 23
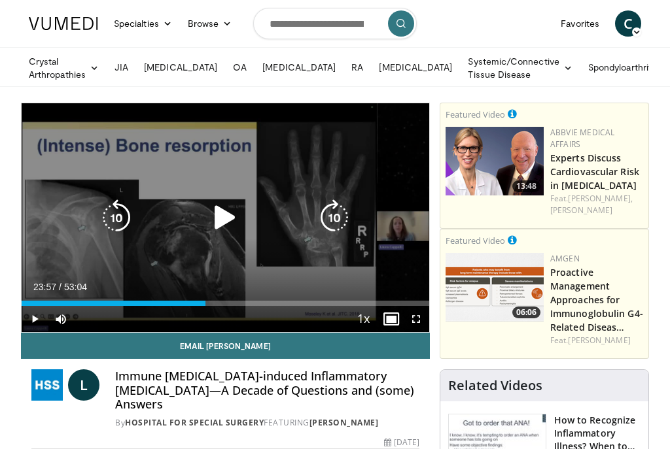
click at [222, 218] on icon "Video Player" at bounding box center [225, 218] width 37 height 37
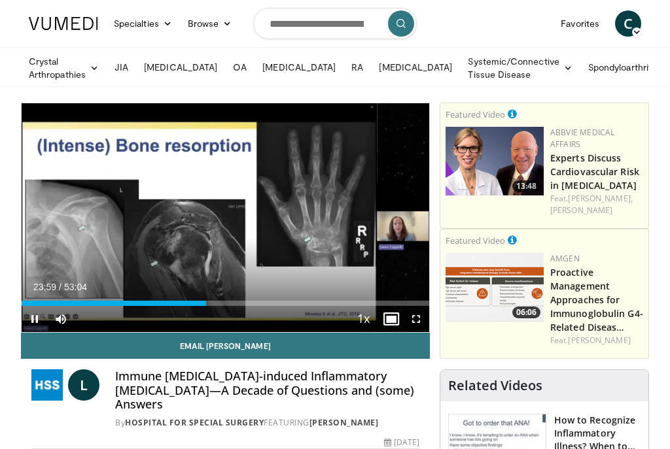
click at [412, 319] on span "Video Player" at bounding box center [416, 319] width 26 height 26
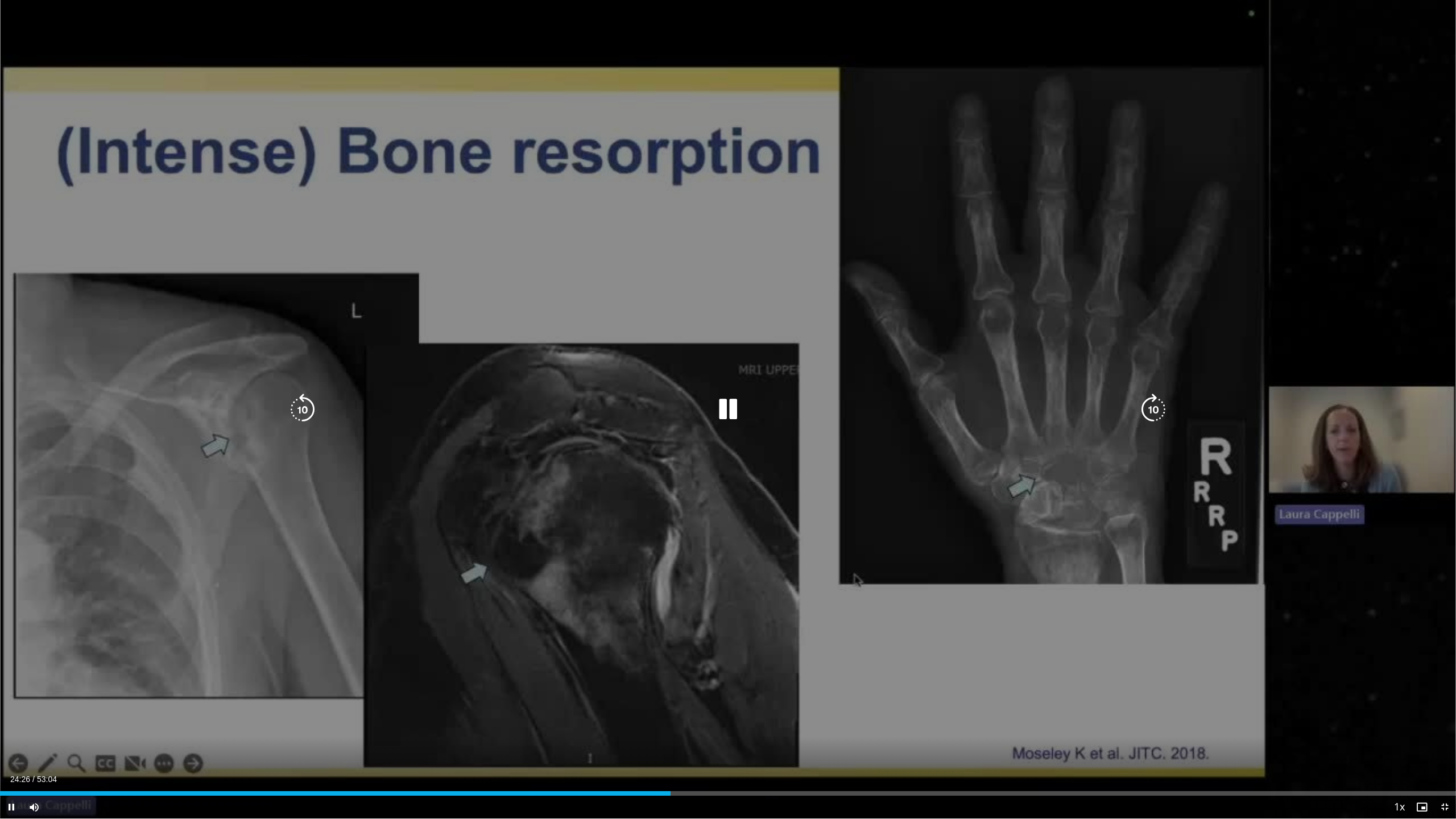
click at [582, 390] on icon "Video Player" at bounding box center [728, 410] width 32 height 32
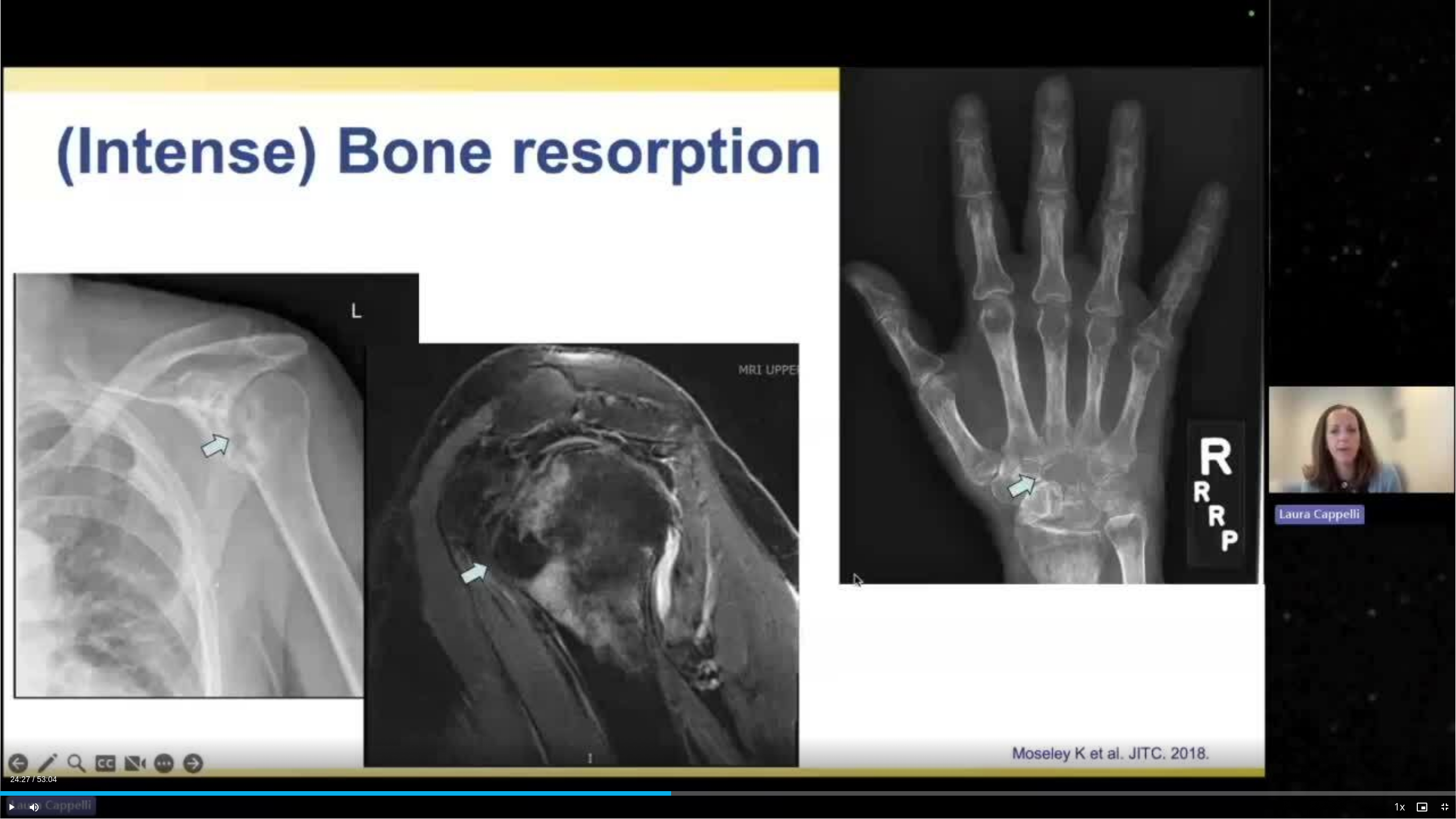
click at [582, 390] on span "Video Player" at bounding box center [1421, 807] width 23 height 23
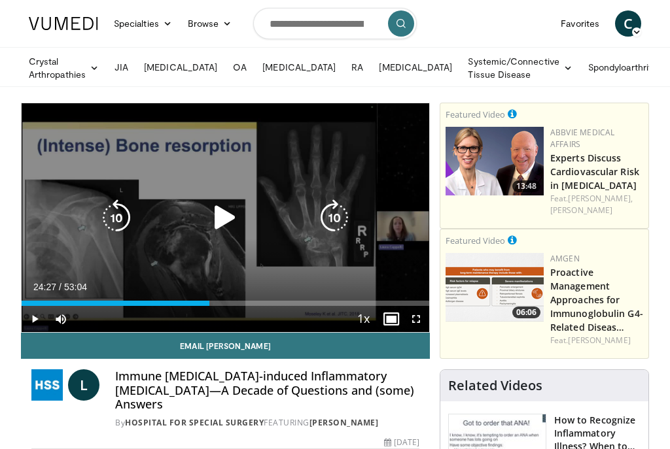
click at [222, 217] on icon "Video Player" at bounding box center [225, 218] width 37 height 37
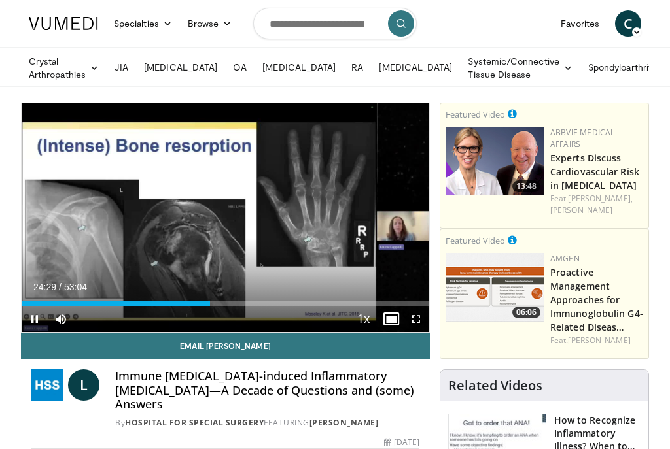
click at [415, 321] on span "Video Player" at bounding box center [416, 319] width 26 height 26
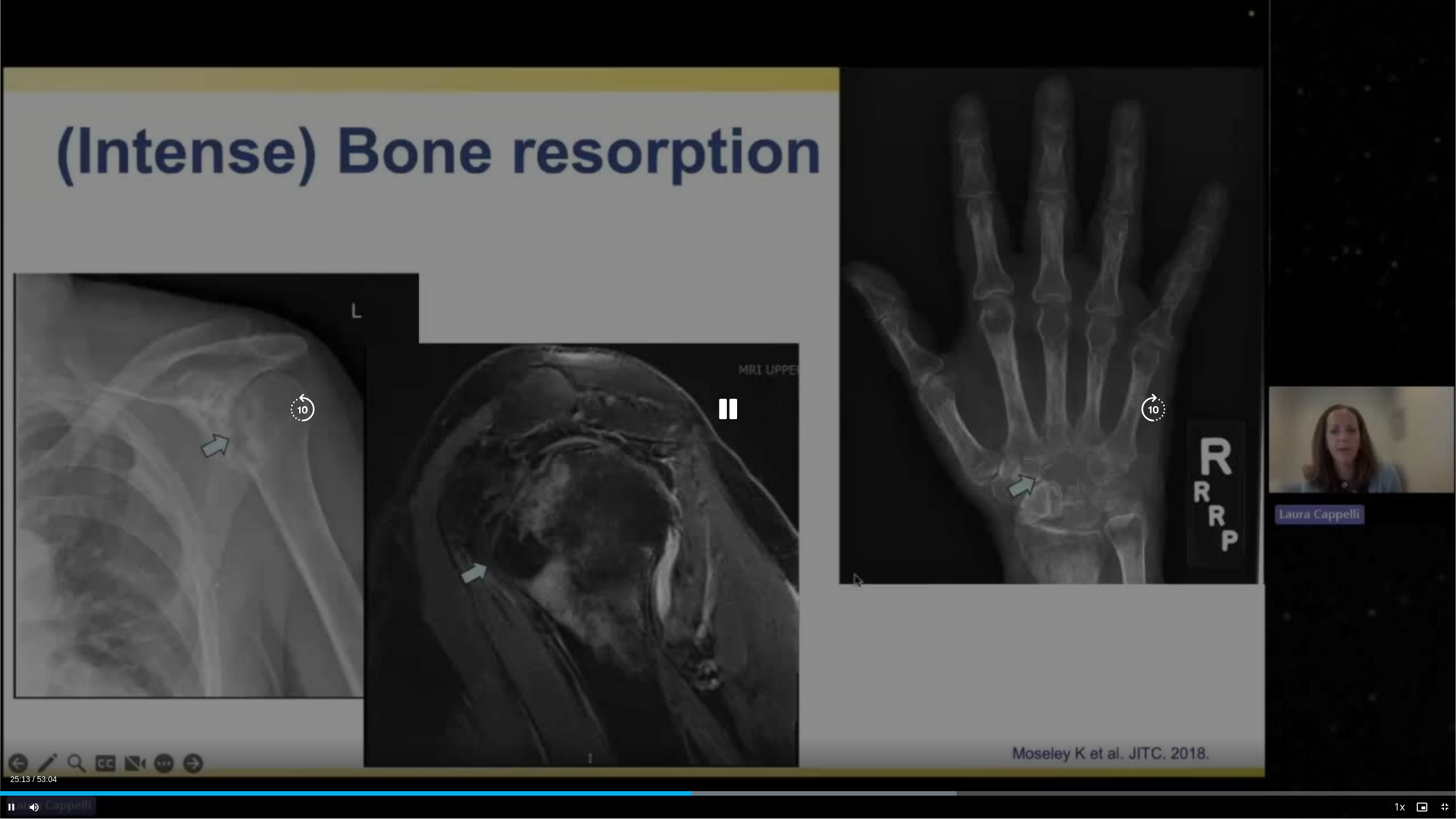
click at [582, 390] on icon "Video Player" at bounding box center [728, 410] width 32 height 32
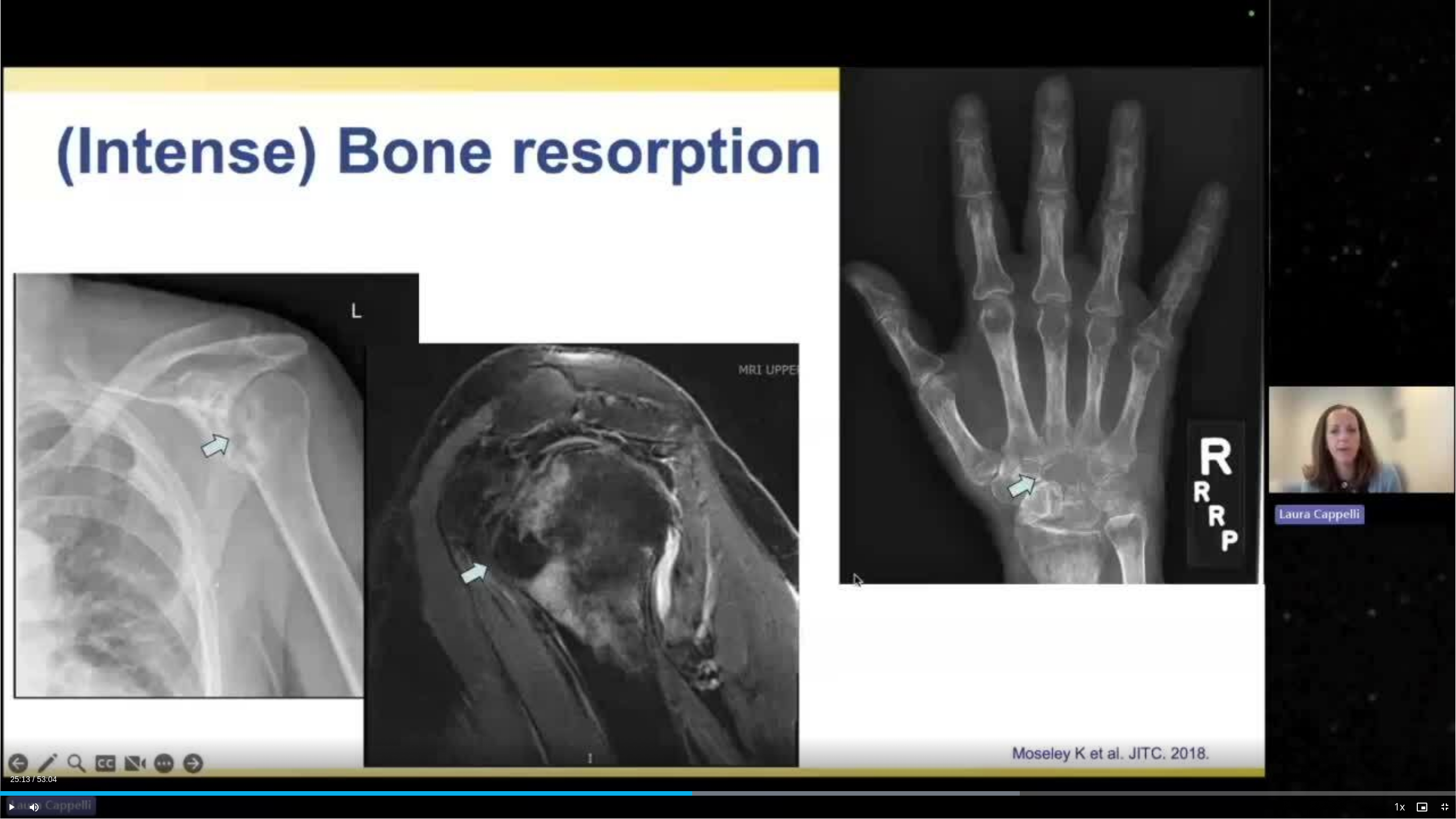
click at [582, 390] on span "Video Player" at bounding box center [1421, 807] width 23 height 23
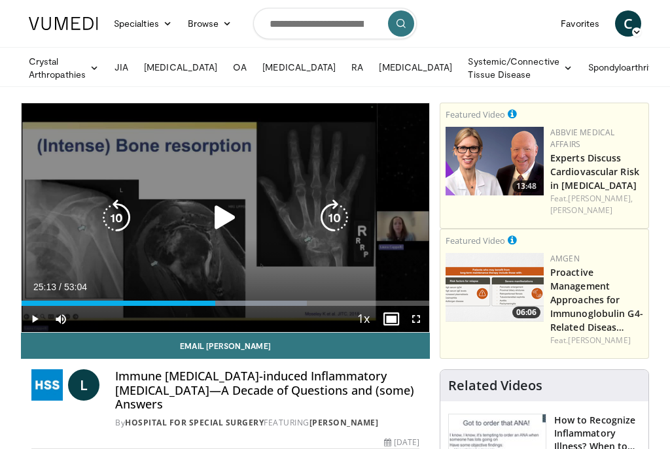
click at [222, 219] on icon "Video Player" at bounding box center [225, 218] width 37 height 37
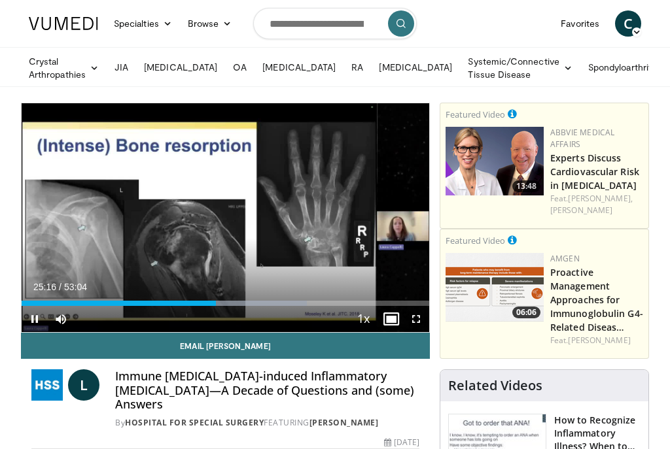
click at [412, 317] on span "Video Player" at bounding box center [416, 319] width 26 height 26
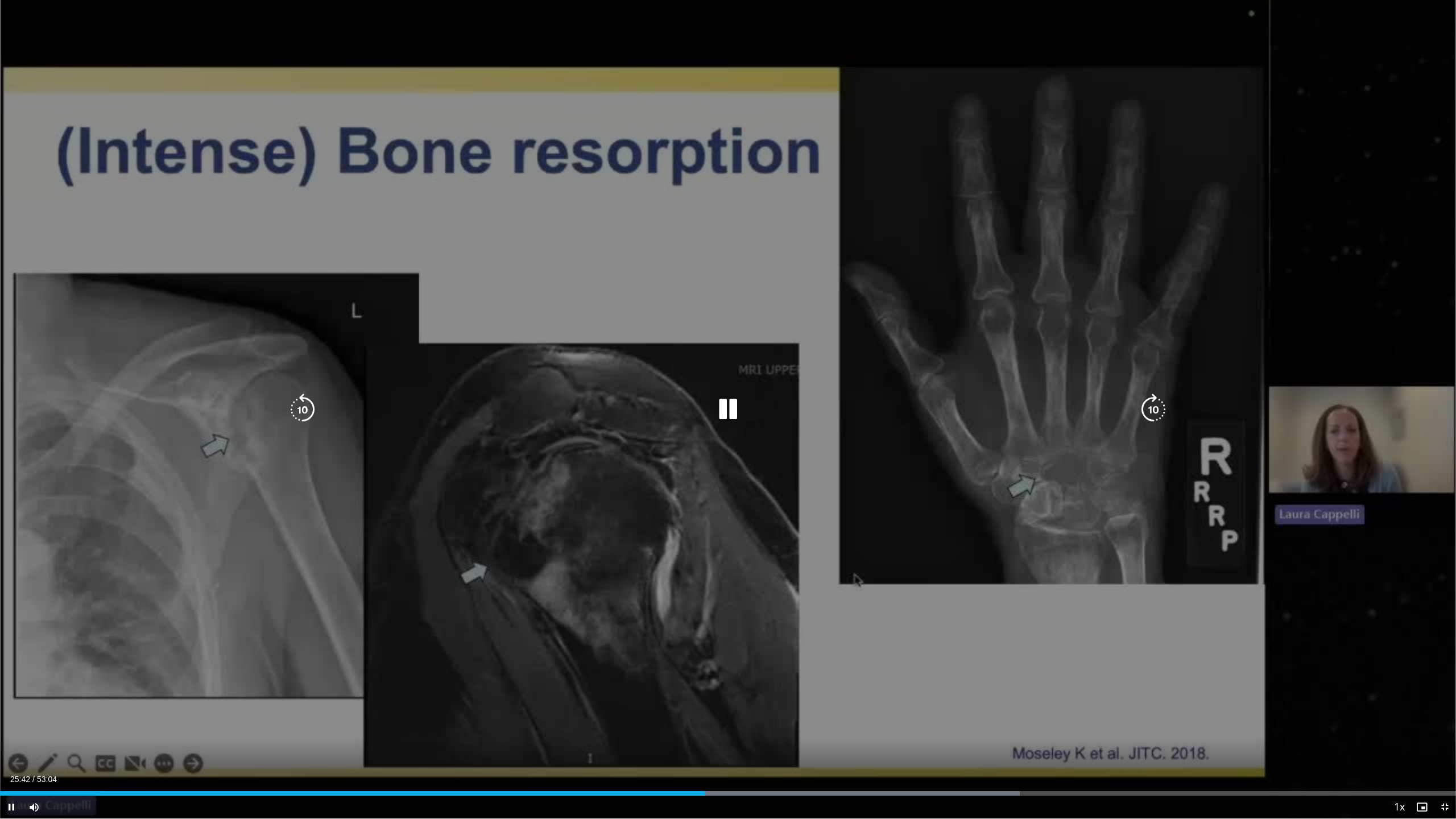
click at [582, 390] on icon "Video Player" at bounding box center [728, 410] width 32 height 32
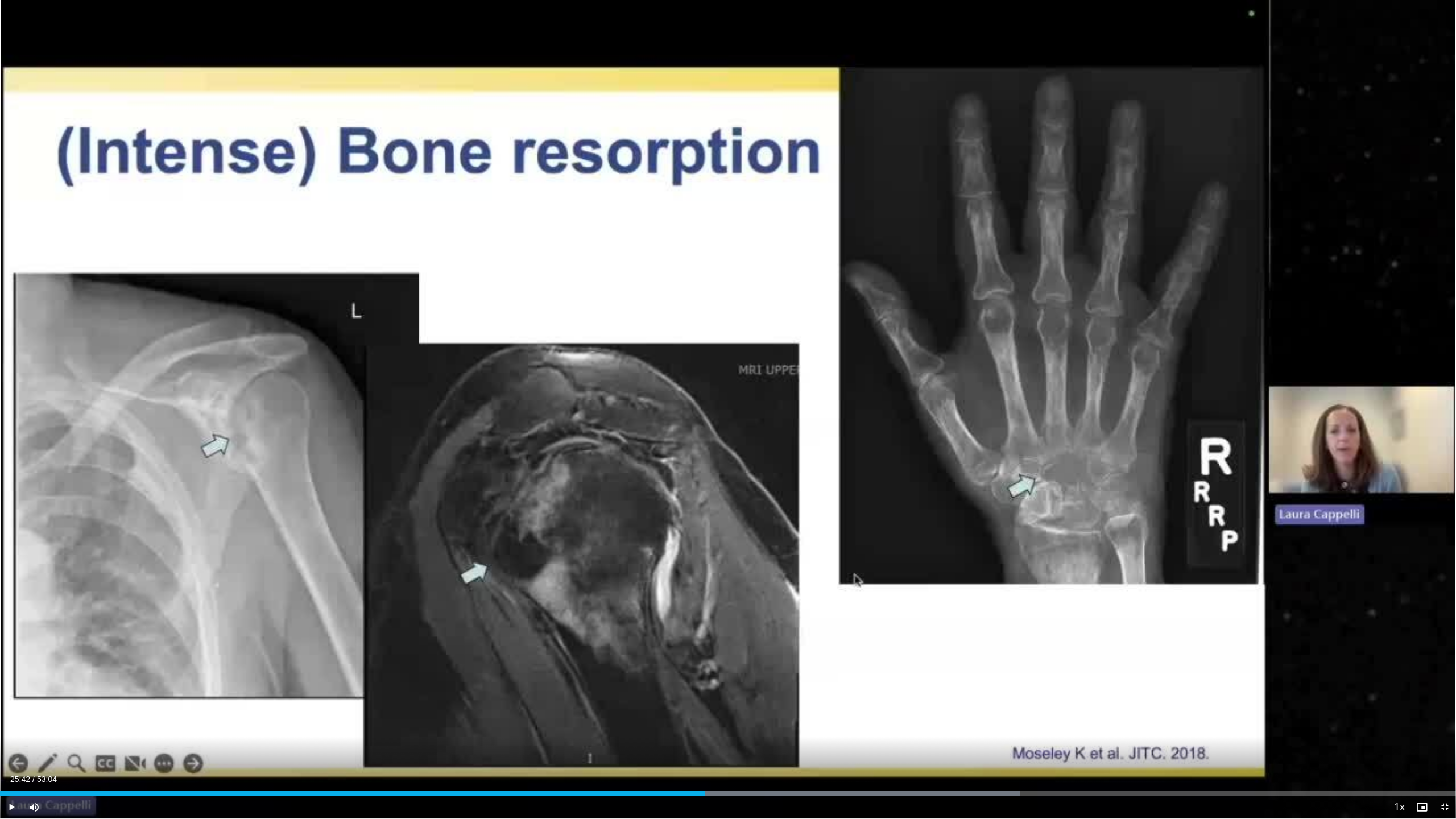
click at [582, 390] on span "Video Player" at bounding box center [1421, 807] width 23 height 23
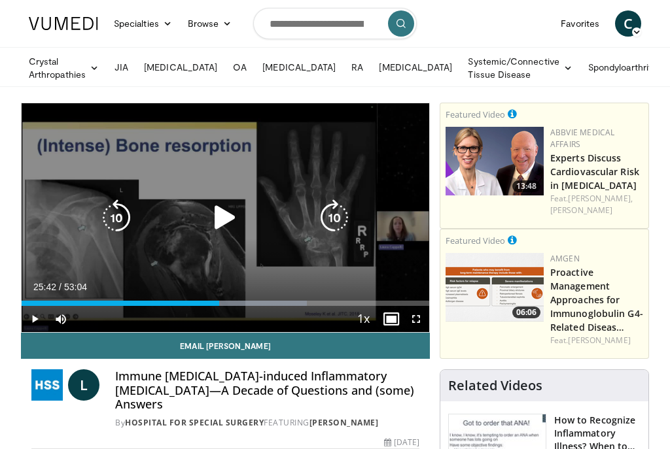
click at [227, 222] on icon "Video Player" at bounding box center [225, 218] width 37 height 37
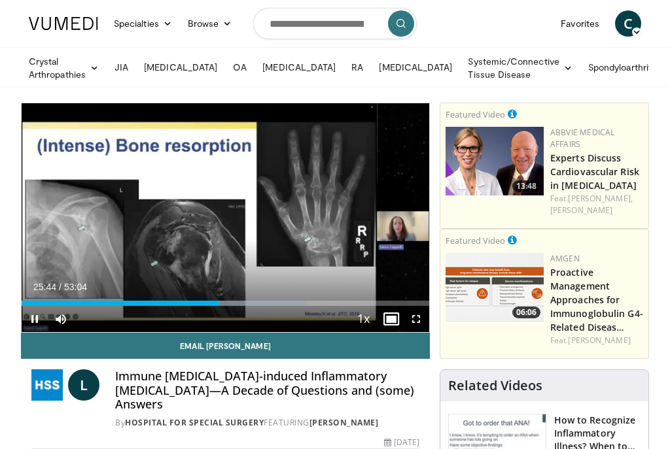
click at [413, 319] on span "Video Player" at bounding box center [416, 319] width 26 height 26
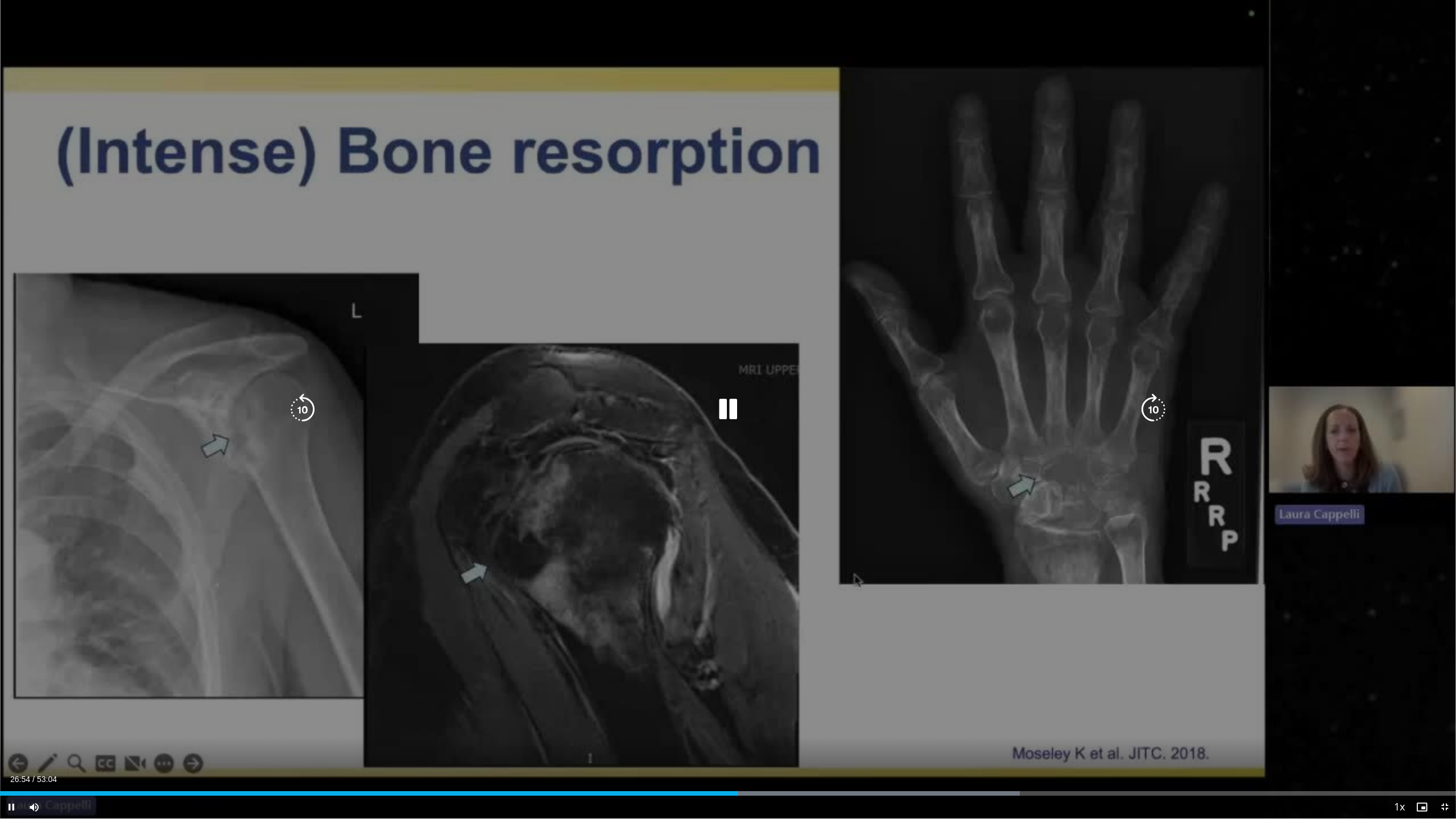
click at [582, 390] on icon "Video Player" at bounding box center [728, 410] width 32 height 32
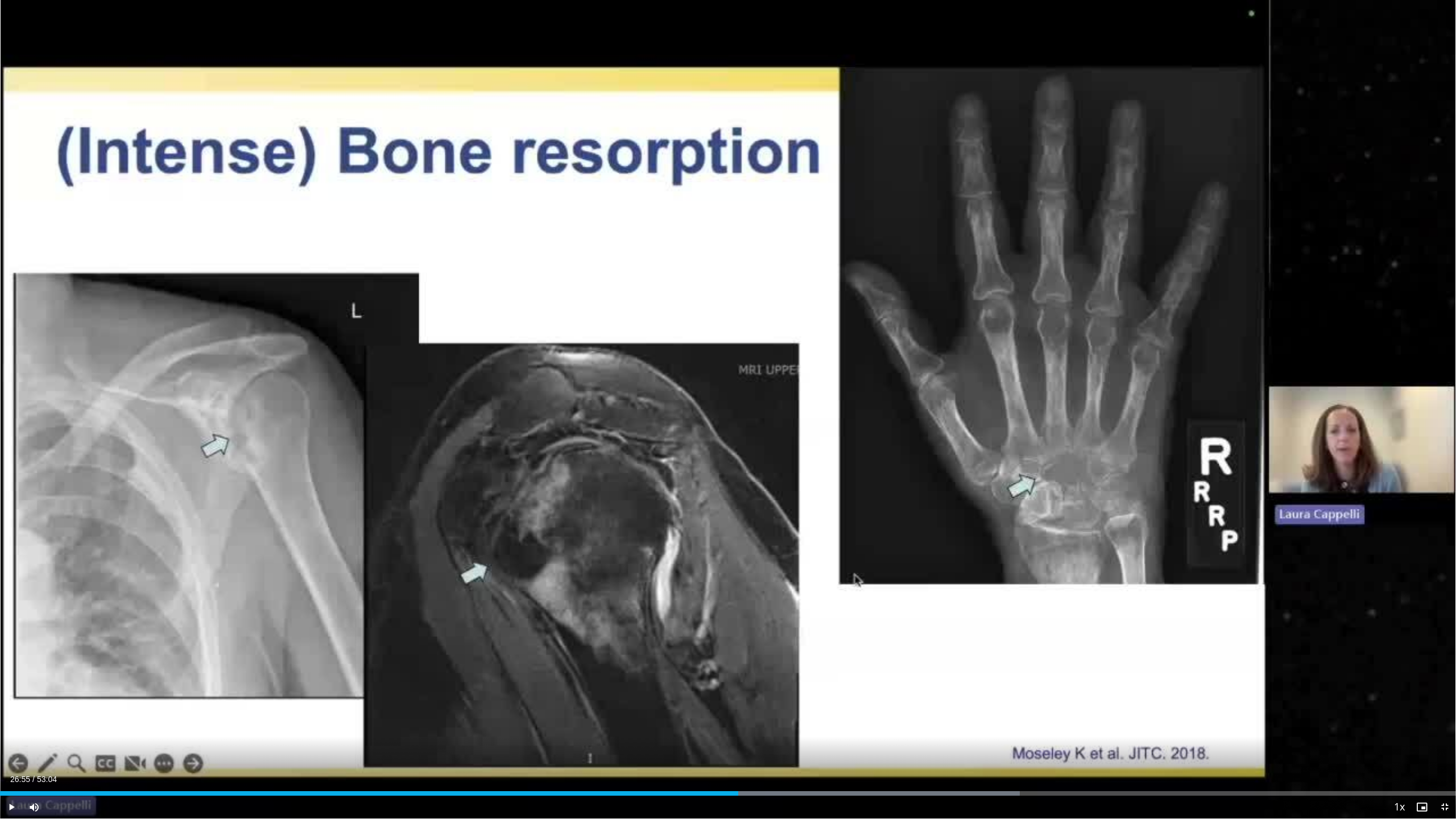
click at [582, 390] on span "Video Player" at bounding box center [1421, 807] width 23 height 23
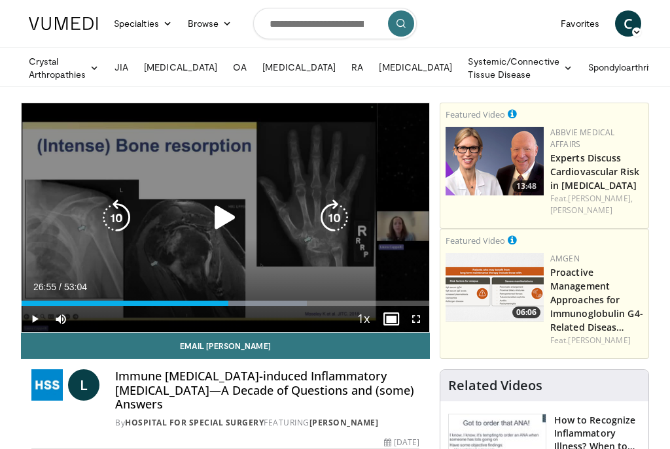
click at [226, 217] on icon "Video Player" at bounding box center [225, 218] width 37 height 37
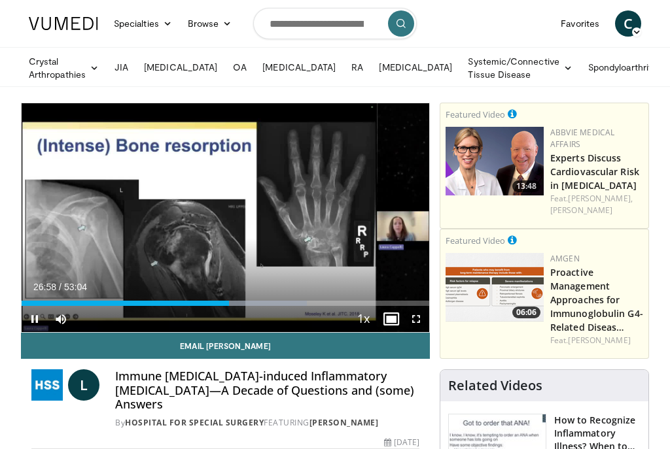
click at [413, 319] on span "Video Player" at bounding box center [416, 319] width 26 height 26
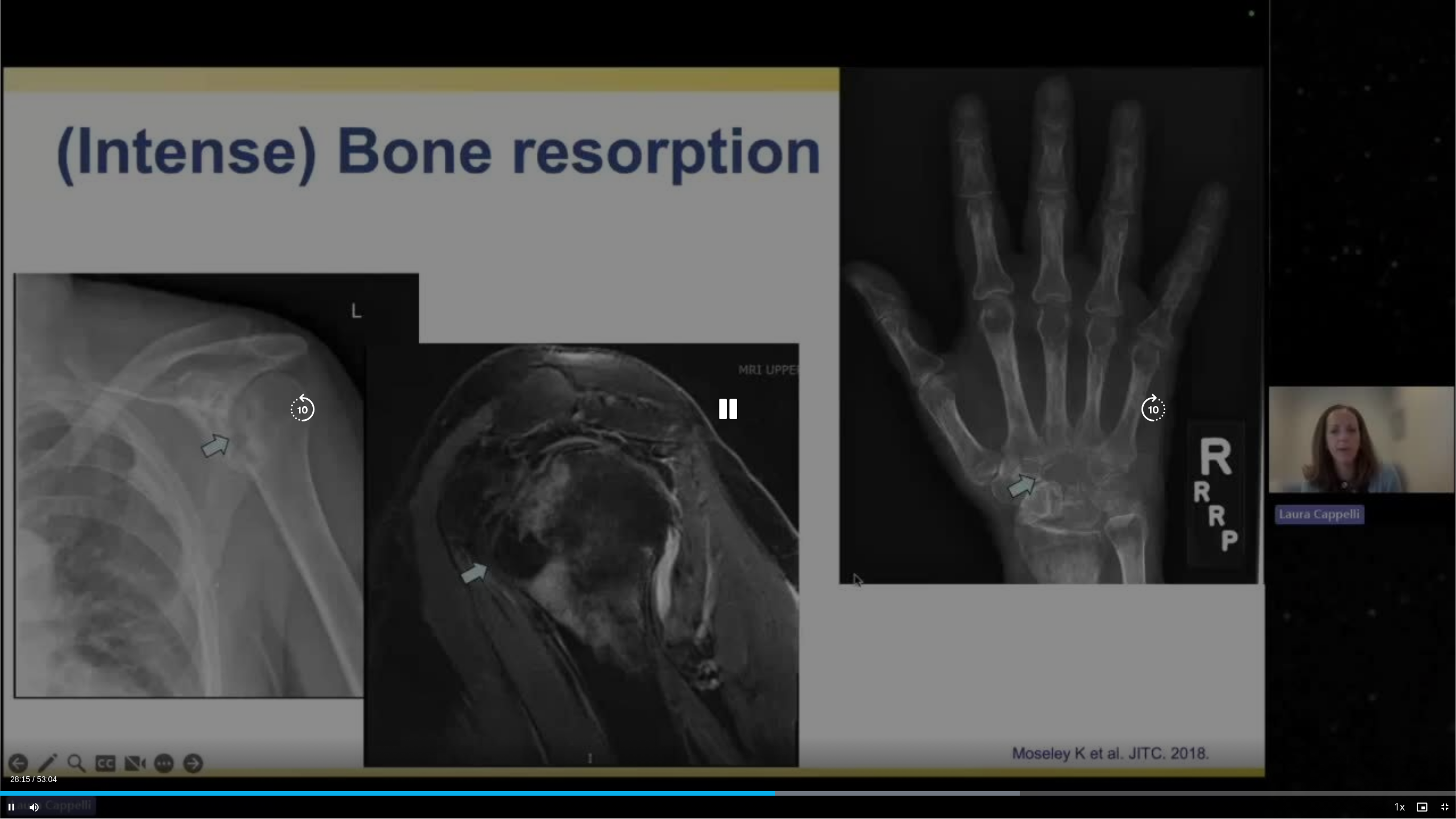
click at [582, 390] on div "10 seconds Tap to unmute" at bounding box center [728, 409] width 1456 height 818
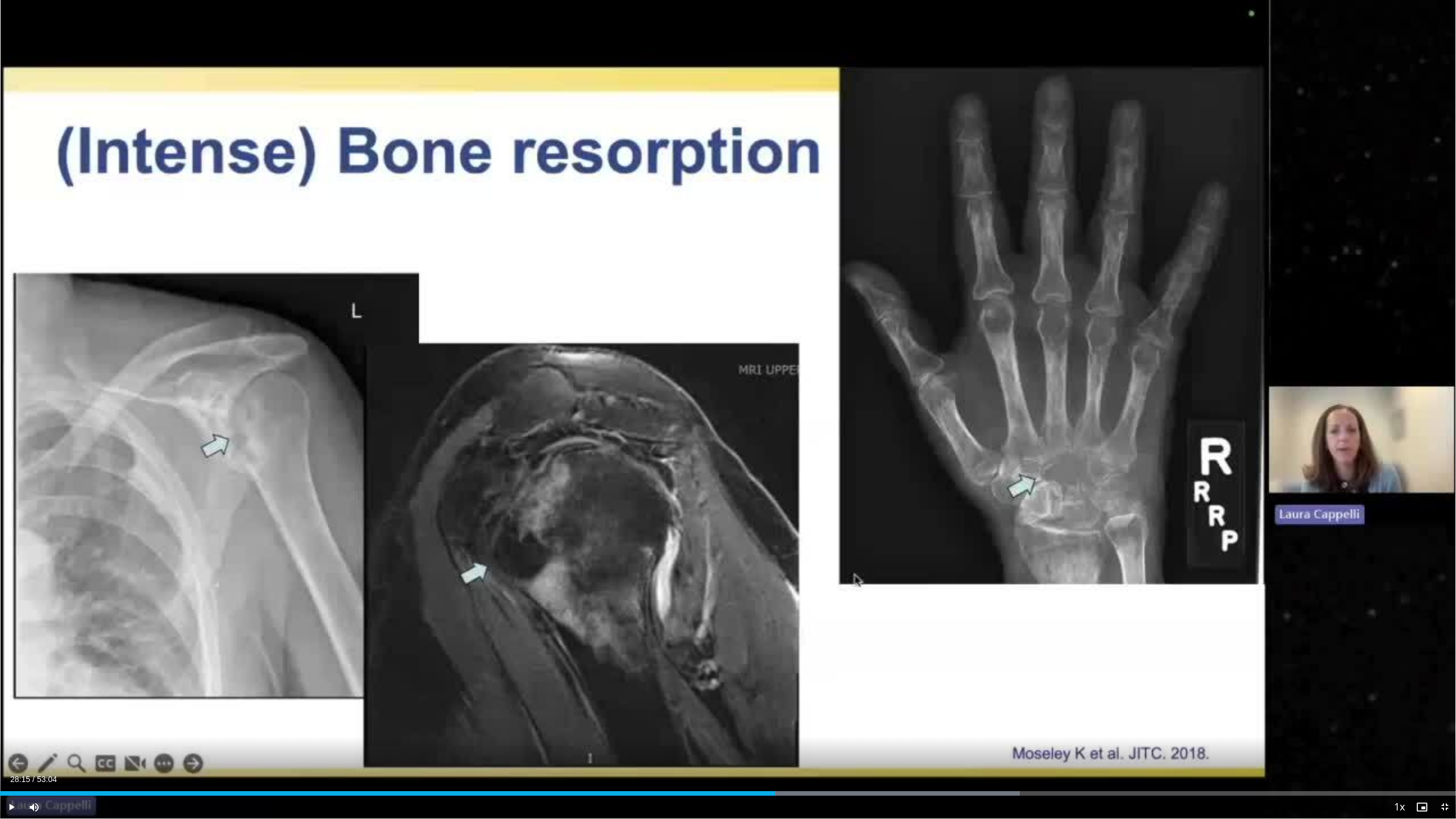
click at [582, 390] on span "Video Player" at bounding box center [1421, 807] width 23 height 23
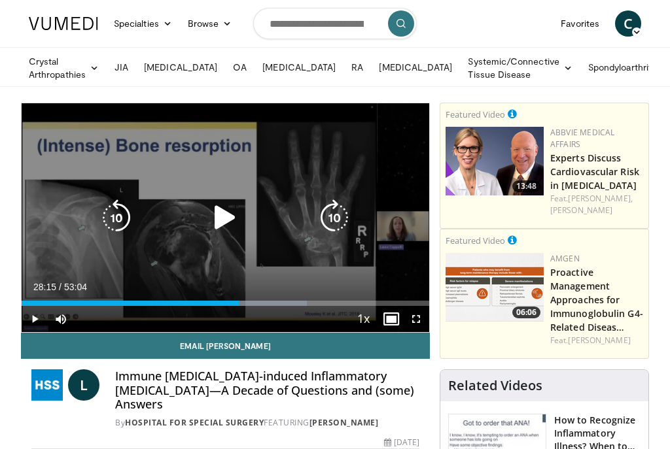
click at [218, 220] on icon "Video Player" at bounding box center [225, 218] width 37 height 37
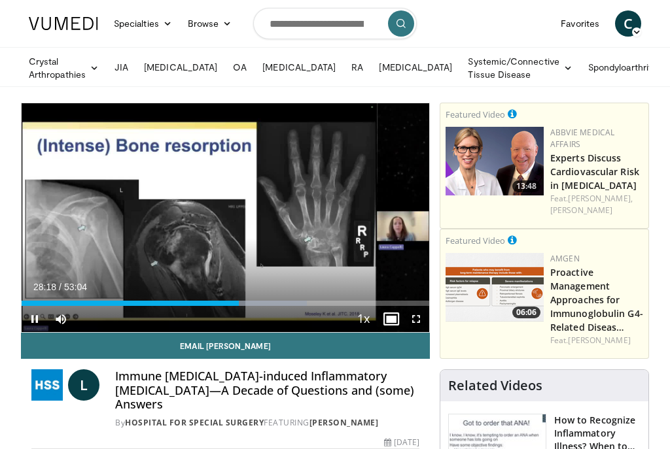
click at [412, 317] on span "Video Player" at bounding box center [416, 319] width 26 height 26
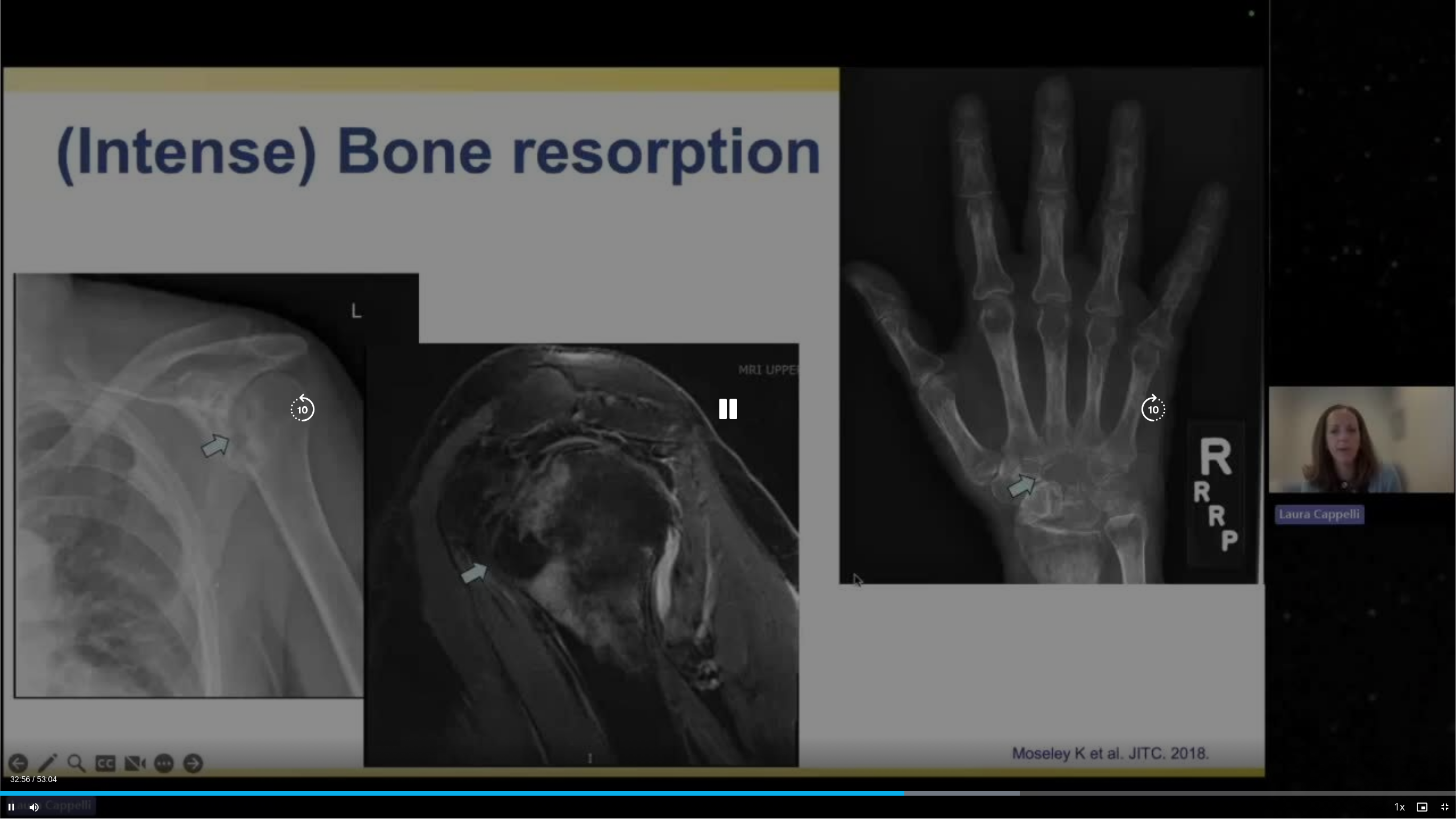
click at [582, 390] on icon "Video Player" at bounding box center [728, 410] width 32 height 32
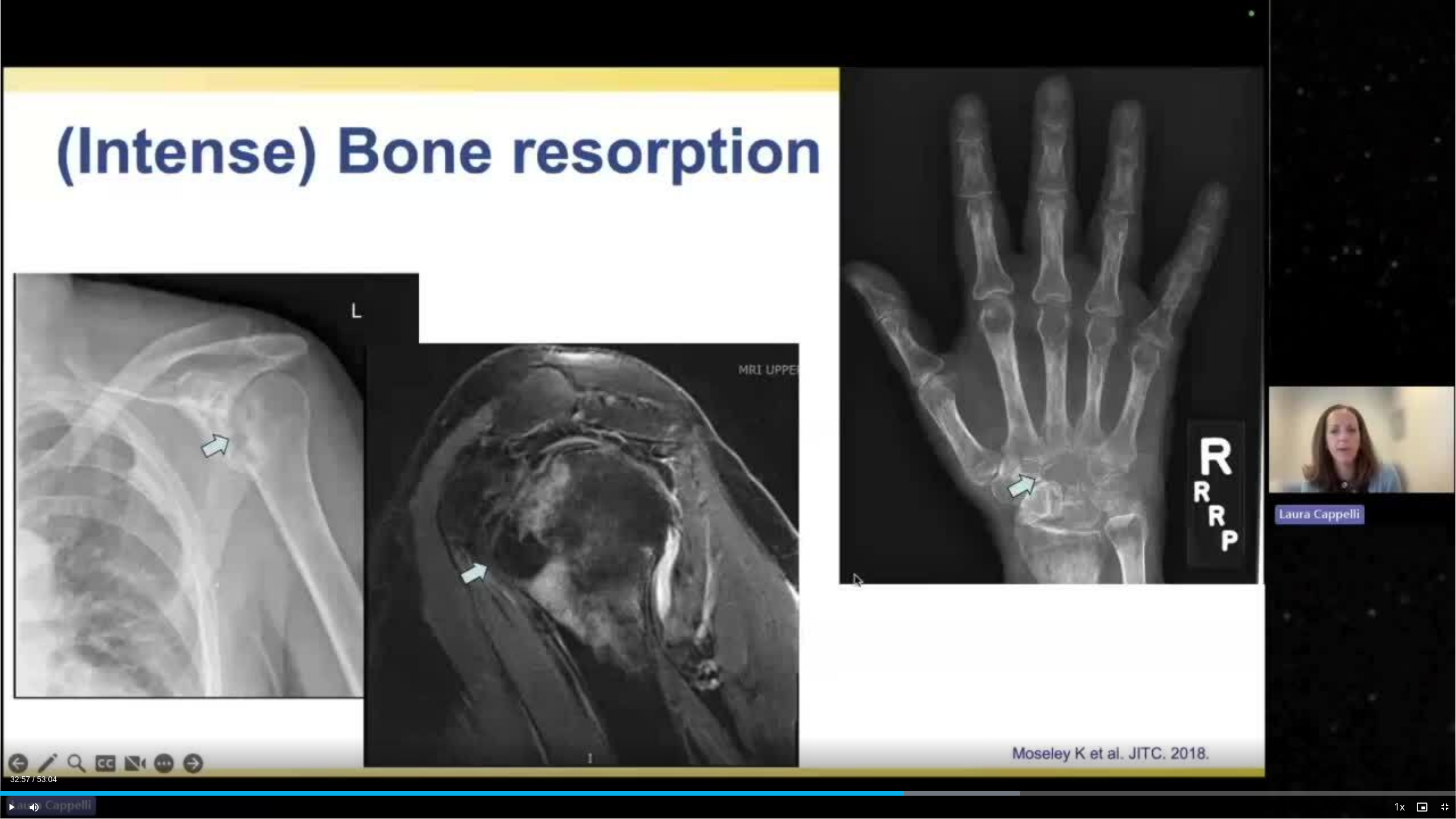
click at [582, 390] on span "Video Player" at bounding box center [1421, 807] width 23 height 23
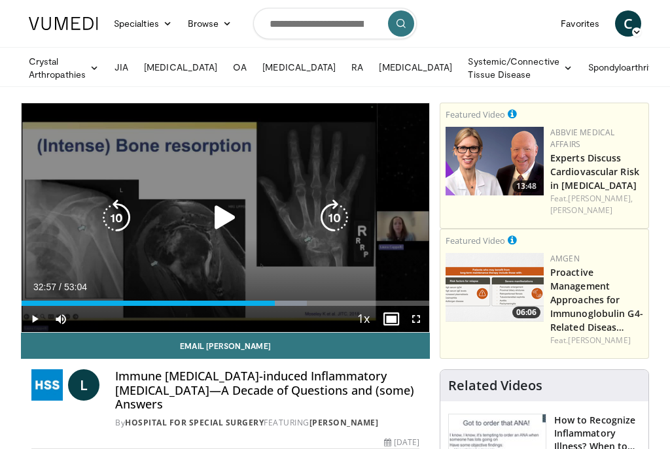
click at [221, 218] on icon "Video Player" at bounding box center [225, 218] width 37 height 37
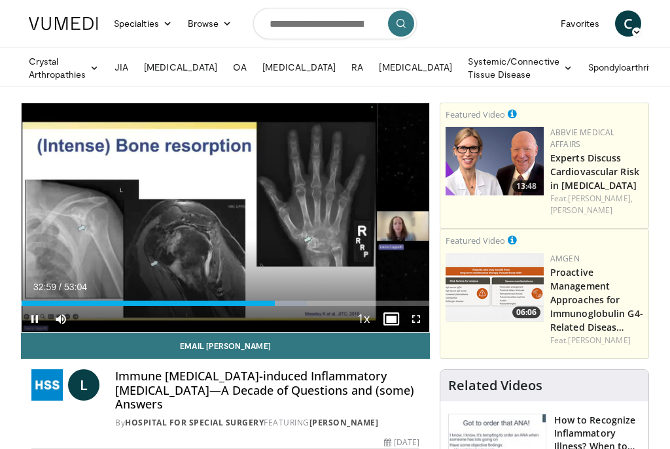
click at [417, 321] on span "Video Player" at bounding box center [416, 319] width 26 height 26
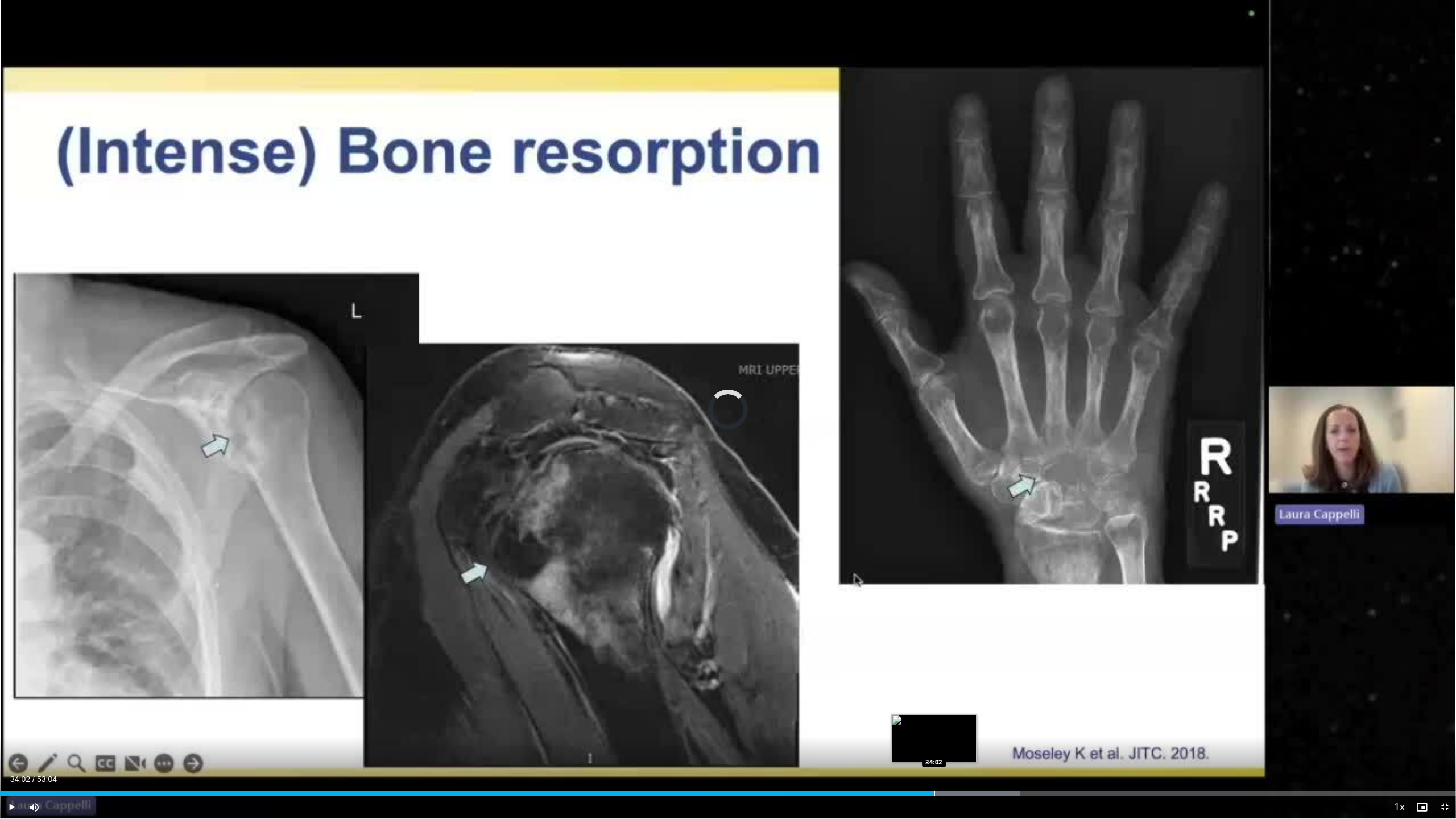
click at [582, 390] on div "Progress Bar" at bounding box center [934, 793] width 1 height 4
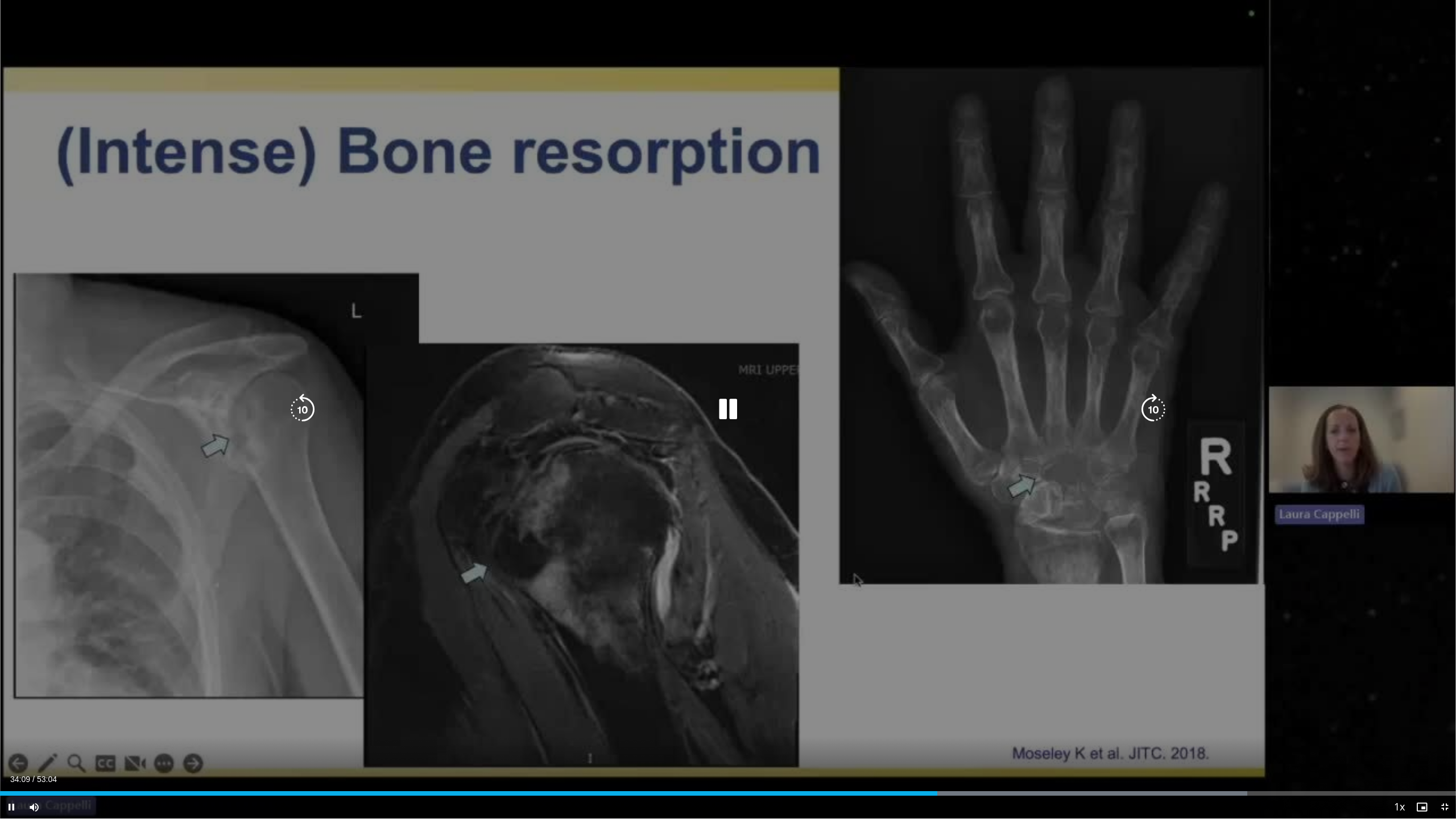
click at [582, 390] on icon "Video Player" at bounding box center [728, 410] width 32 height 32
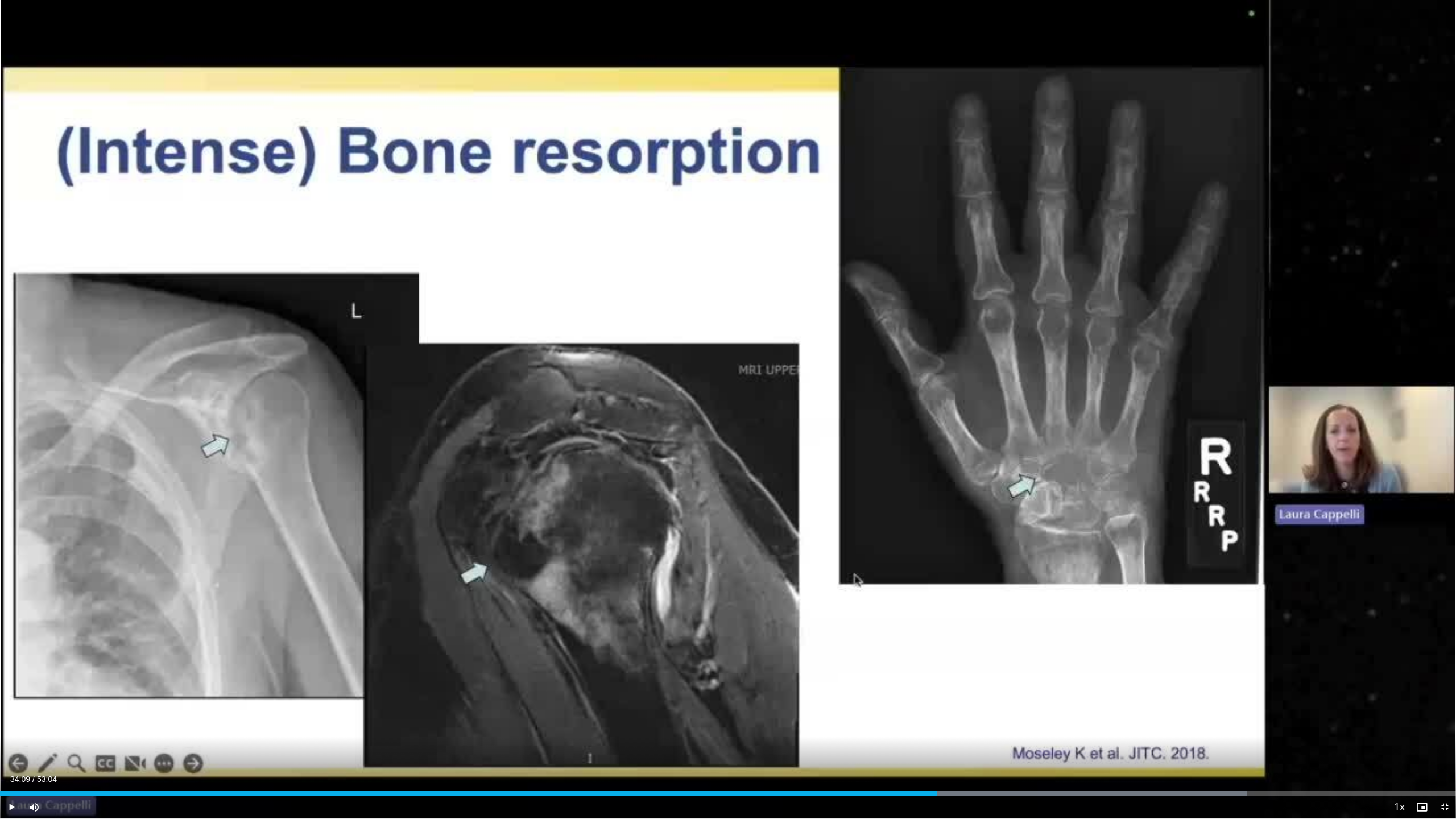
click at [582, 390] on span "Video Player" at bounding box center [1421, 807] width 23 height 23
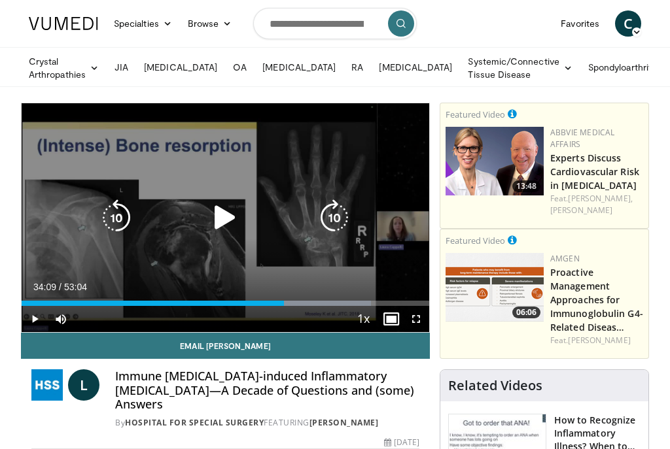
click at [218, 218] on icon "Video Player" at bounding box center [225, 218] width 37 height 37
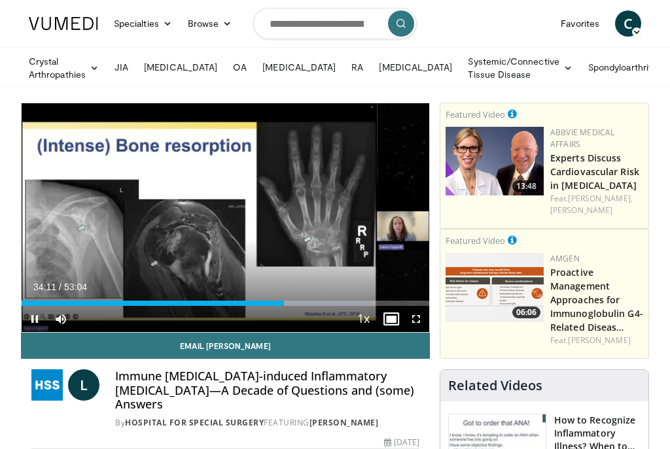
click at [418, 319] on span "Video Player" at bounding box center [416, 319] width 26 height 26
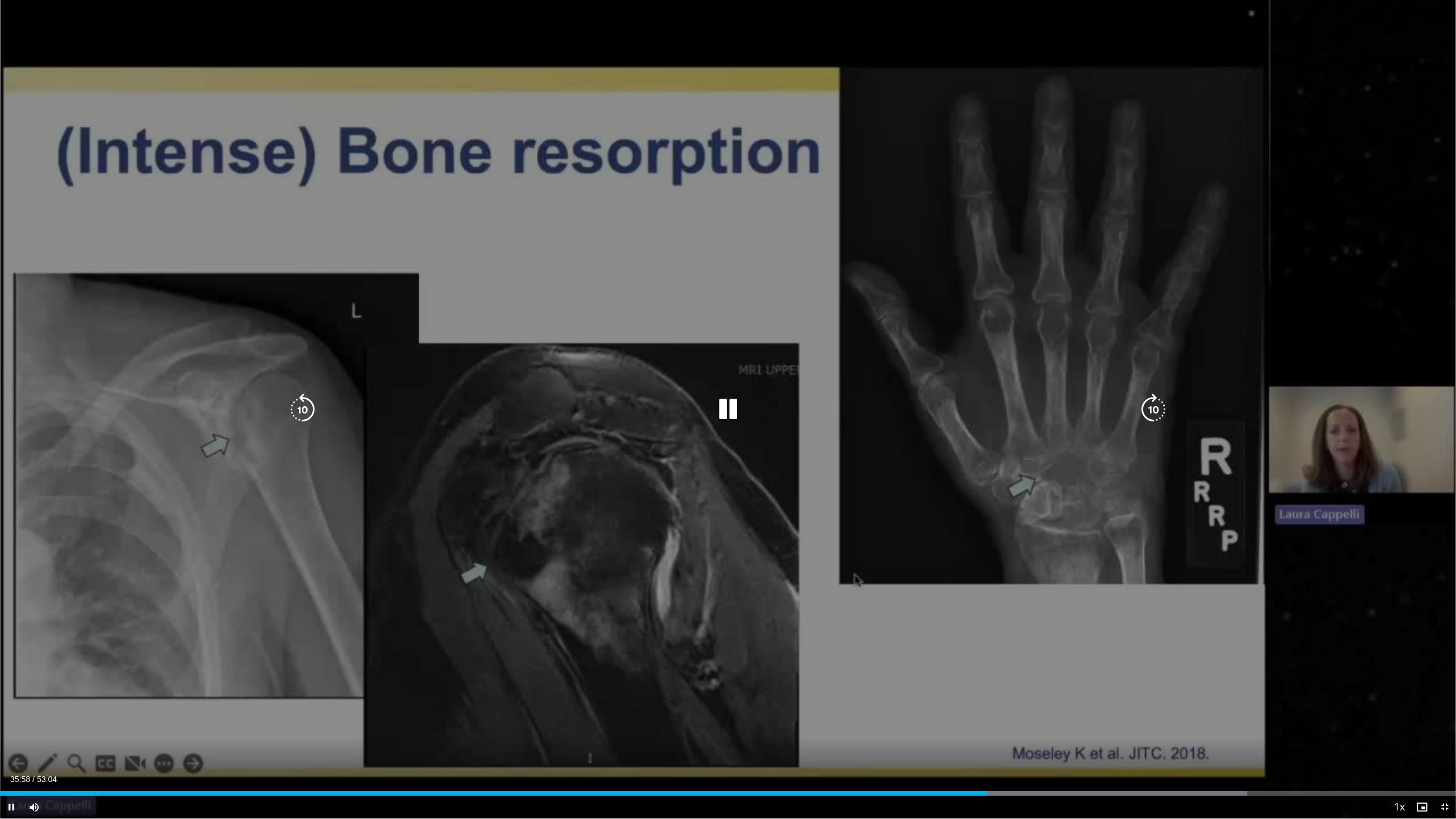
click at [582, 390] on div "10 seconds Tap to unmute" at bounding box center [728, 409] width 1456 height 818
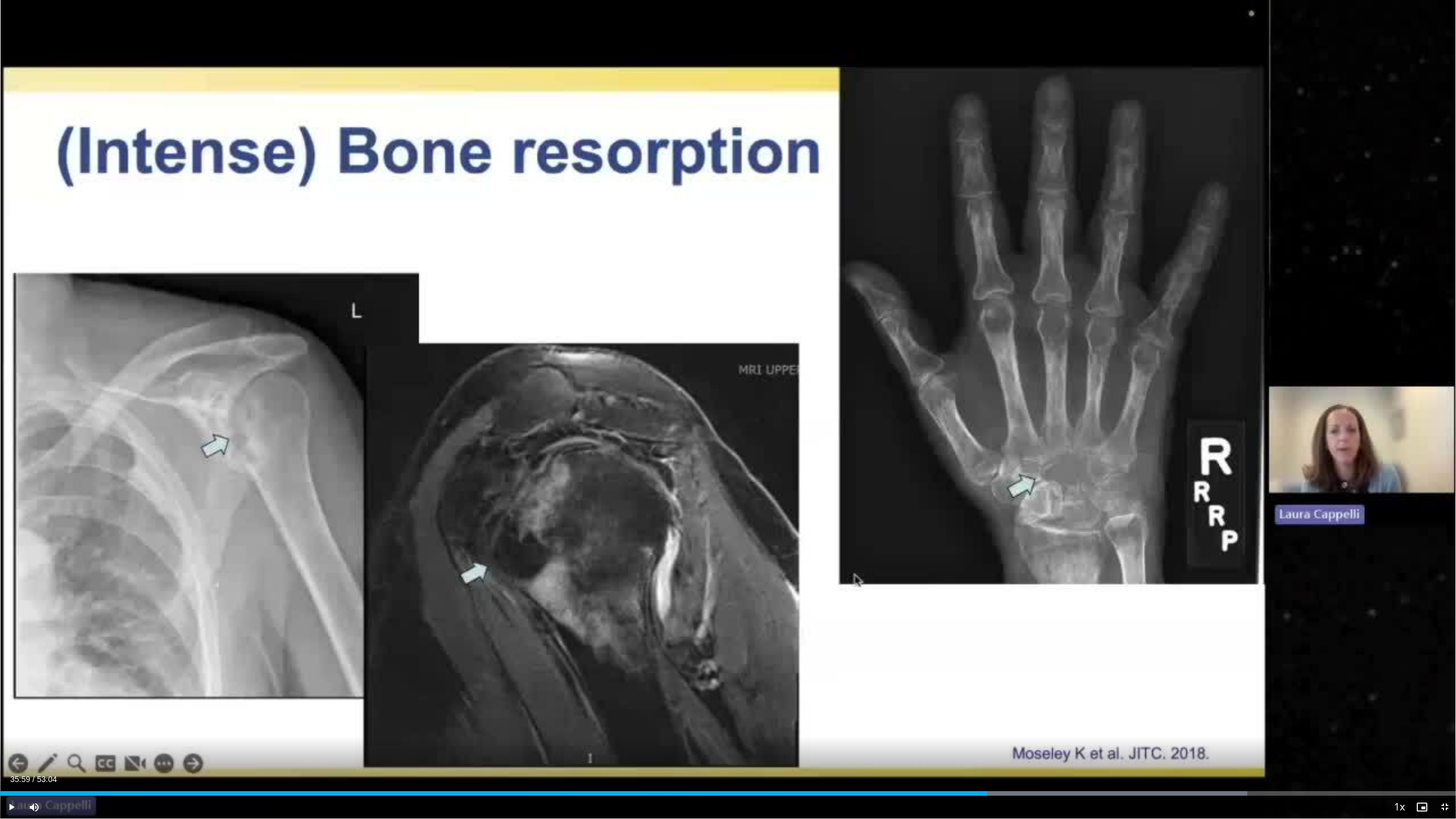
click at [582, 390] on span "Video Player" at bounding box center [1421, 807] width 23 height 23
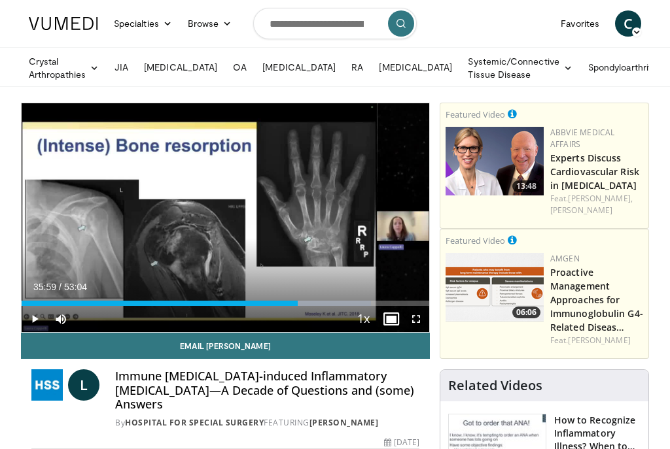
click at [417, 321] on span "Video Player" at bounding box center [416, 319] width 26 height 26
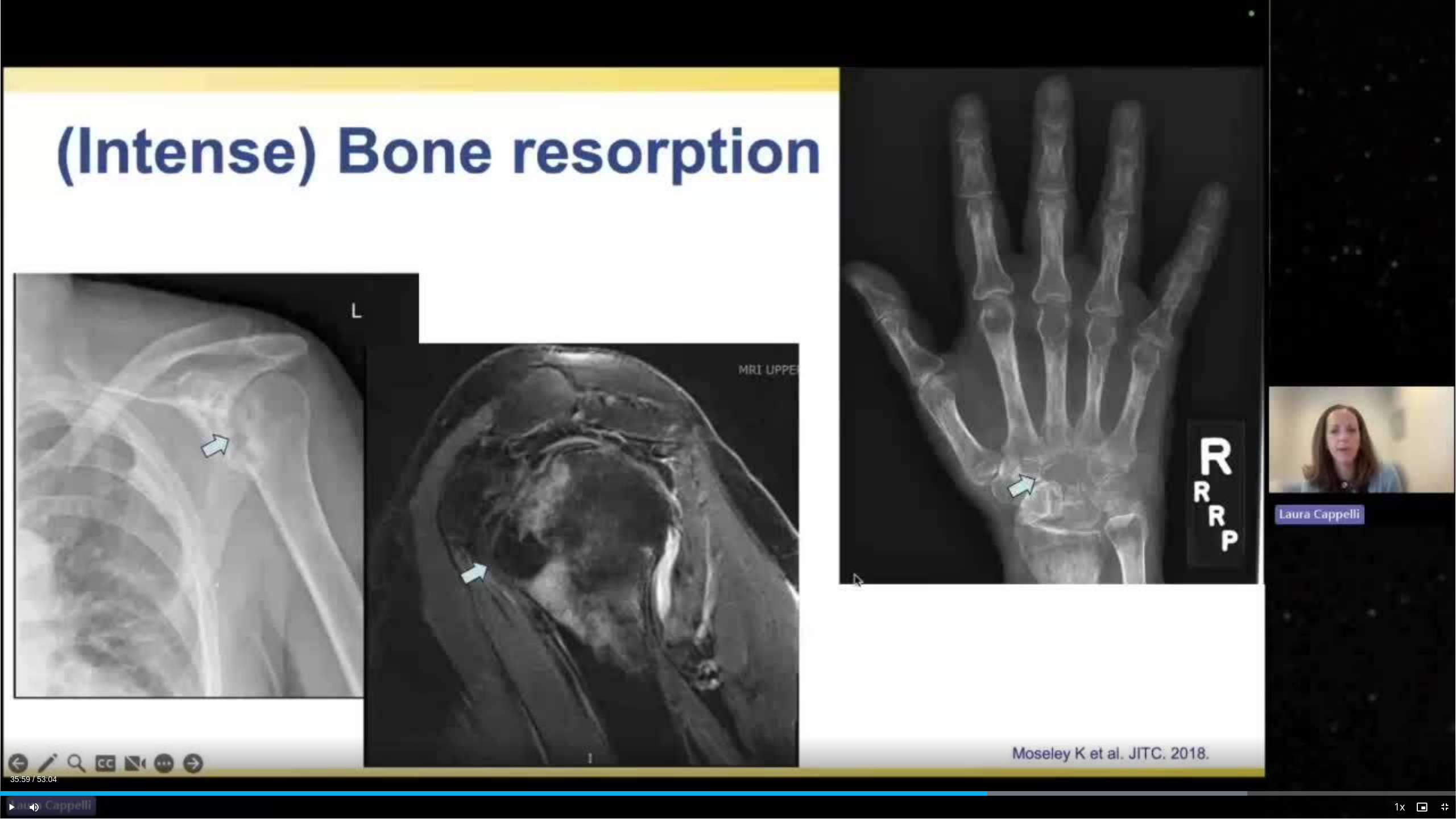
click at [582, 390] on span "Video Player" at bounding box center [1421, 807] width 23 height 23
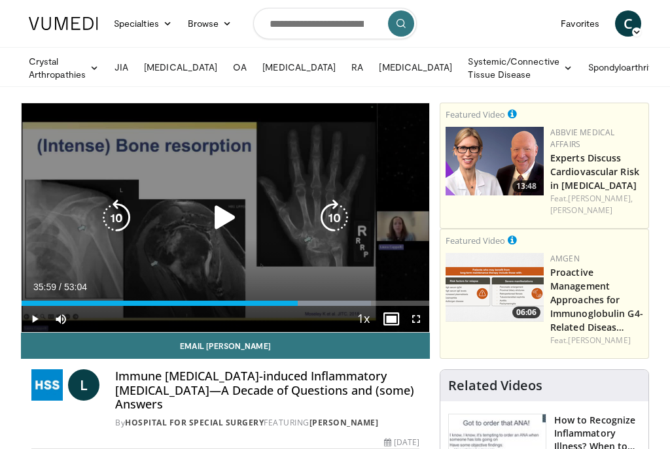
click at [223, 216] on icon "Video Player" at bounding box center [225, 218] width 37 height 37
click at [417, 321] on span "Video Player" at bounding box center [416, 319] width 26 height 26
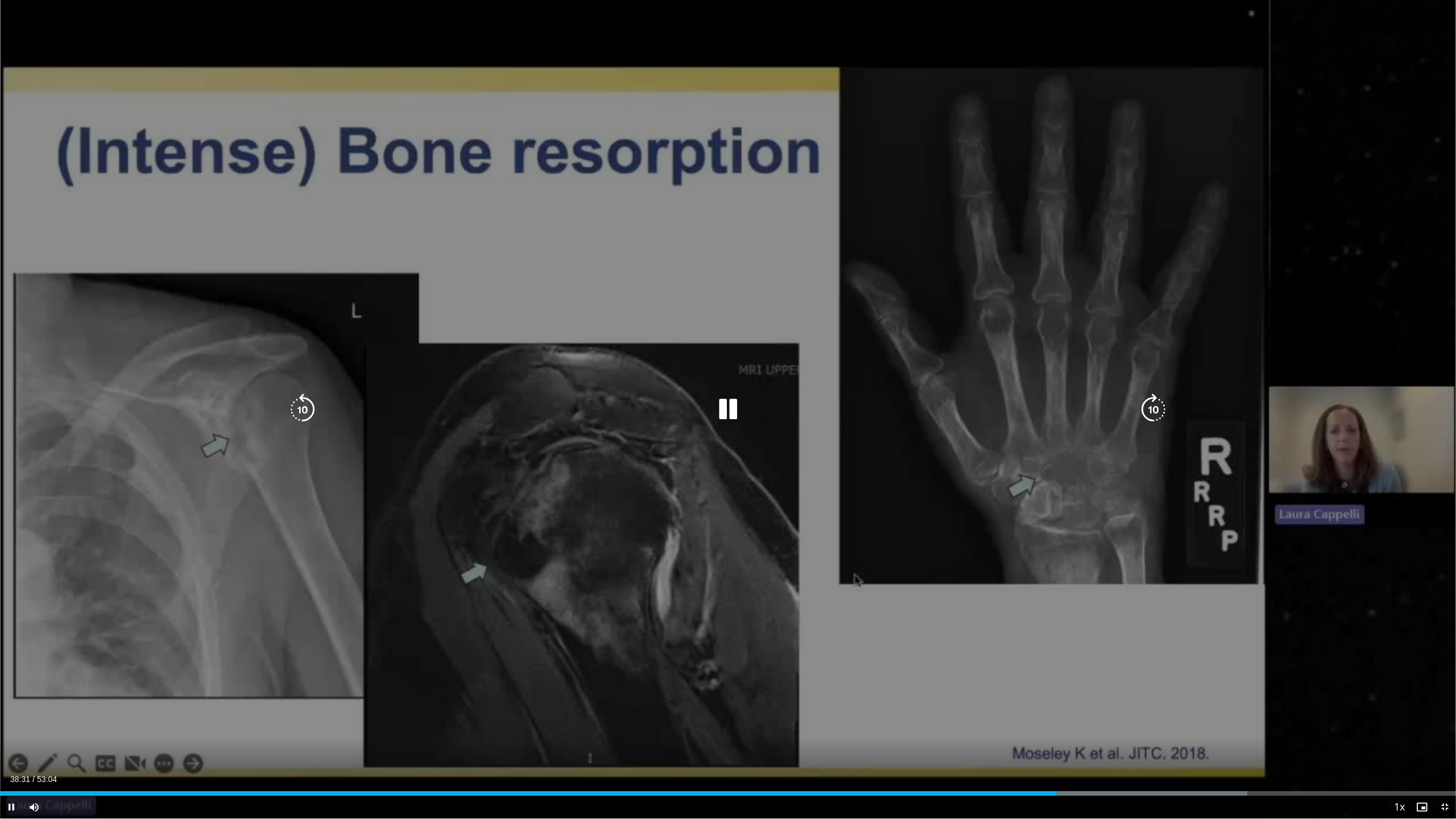
click at [582, 390] on icon "Video Player" at bounding box center [728, 410] width 32 height 32
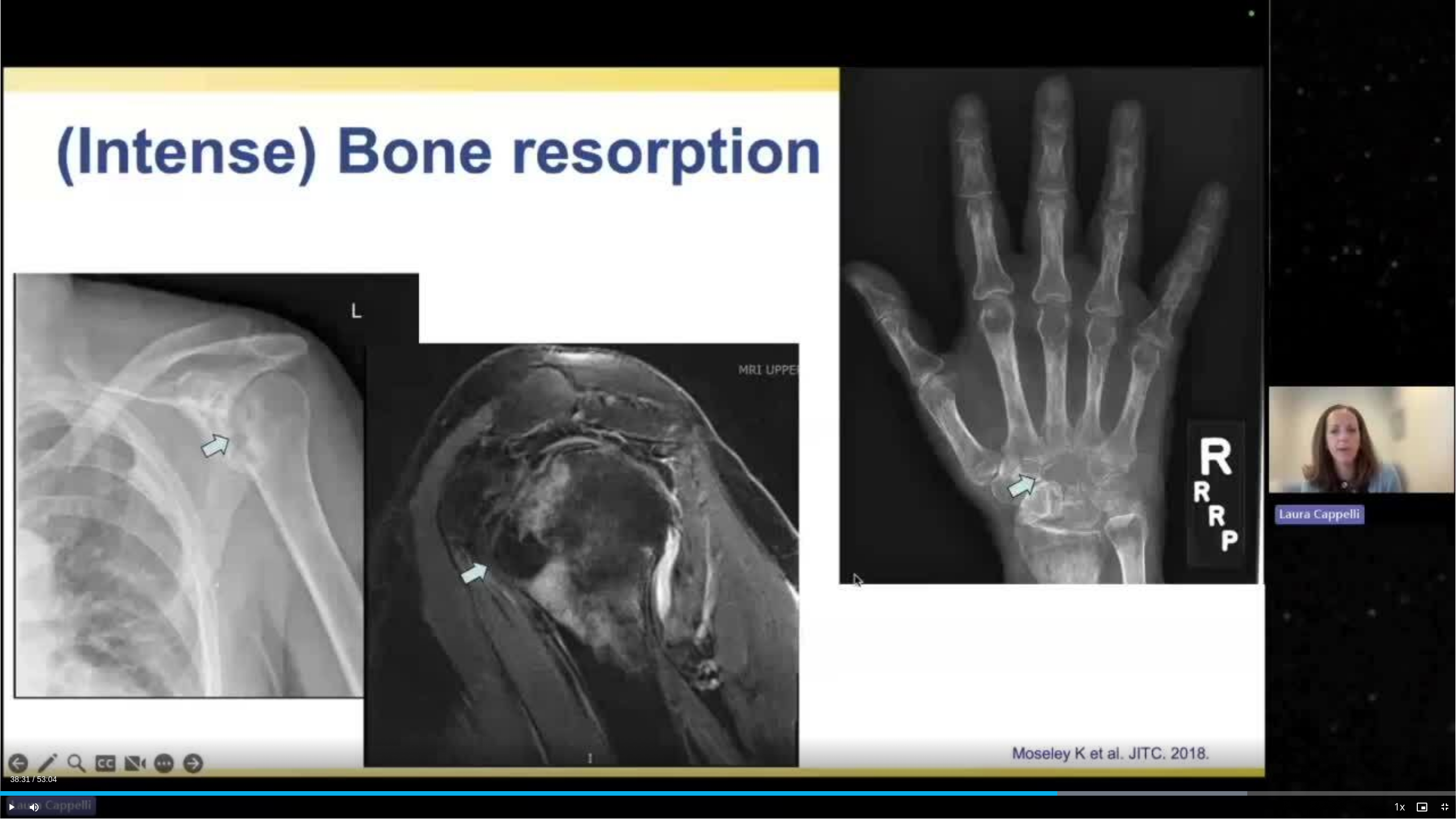
click at [582, 390] on span "Video Player" at bounding box center [1421, 807] width 23 height 23
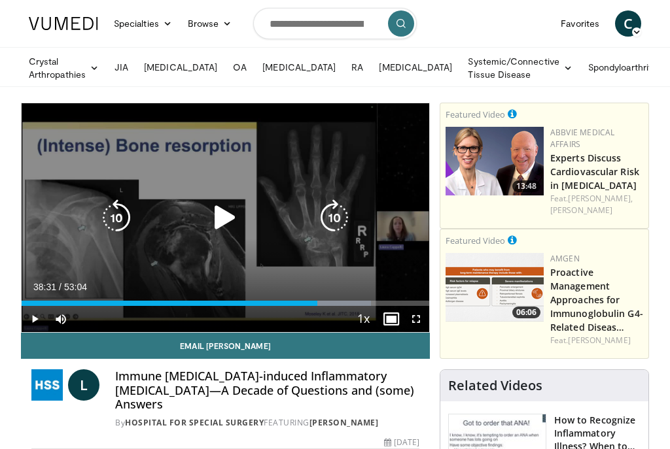
click at [222, 219] on icon "Video Player" at bounding box center [225, 218] width 37 height 37
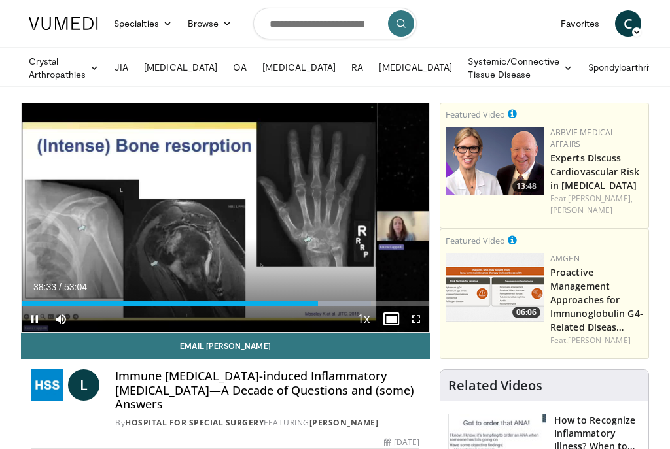
click at [417, 319] on span "Video Player" at bounding box center [416, 319] width 26 height 26
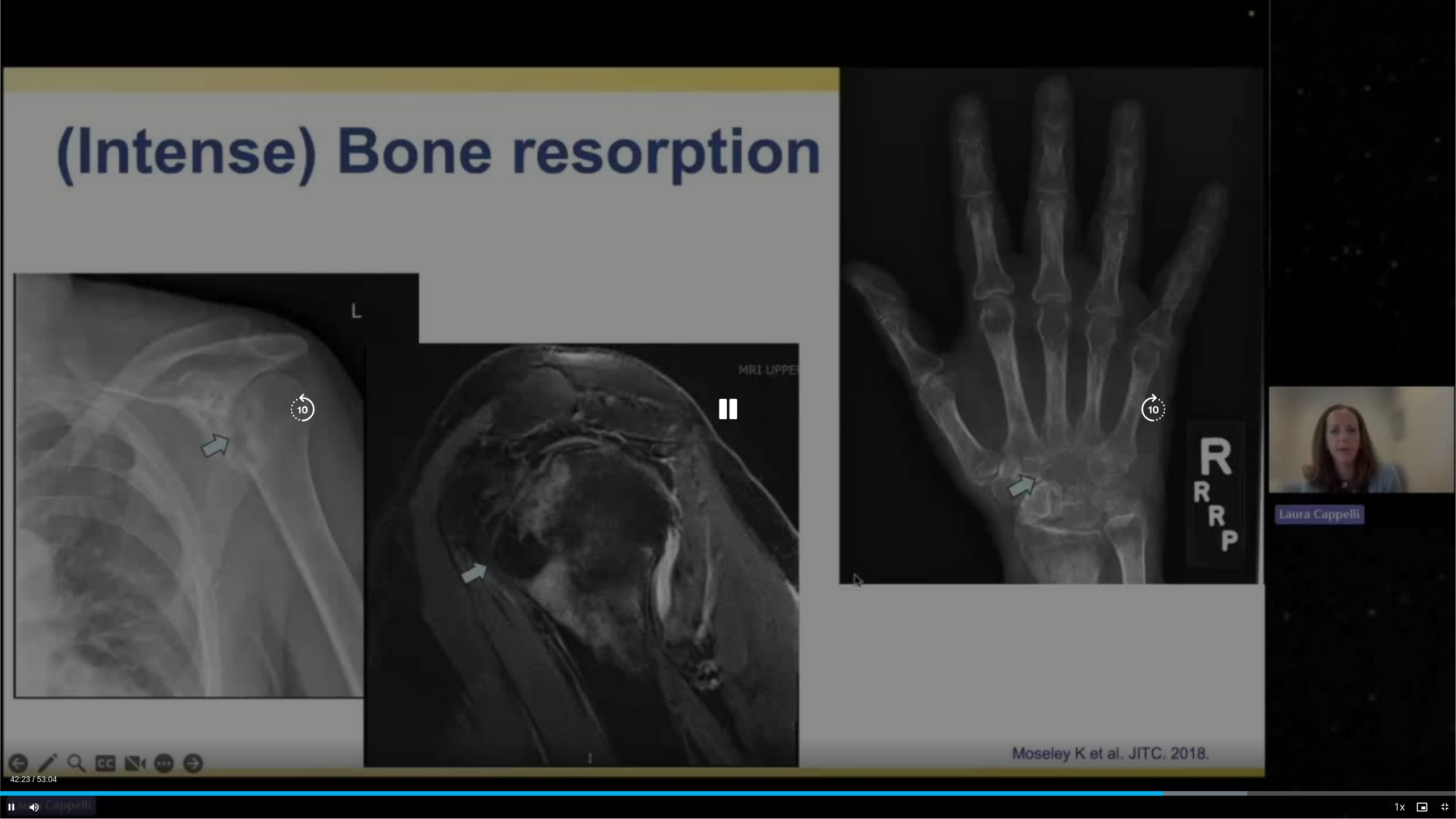
click at [582, 390] on icon "Video Player" at bounding box center [728, 410] width 32 height 32
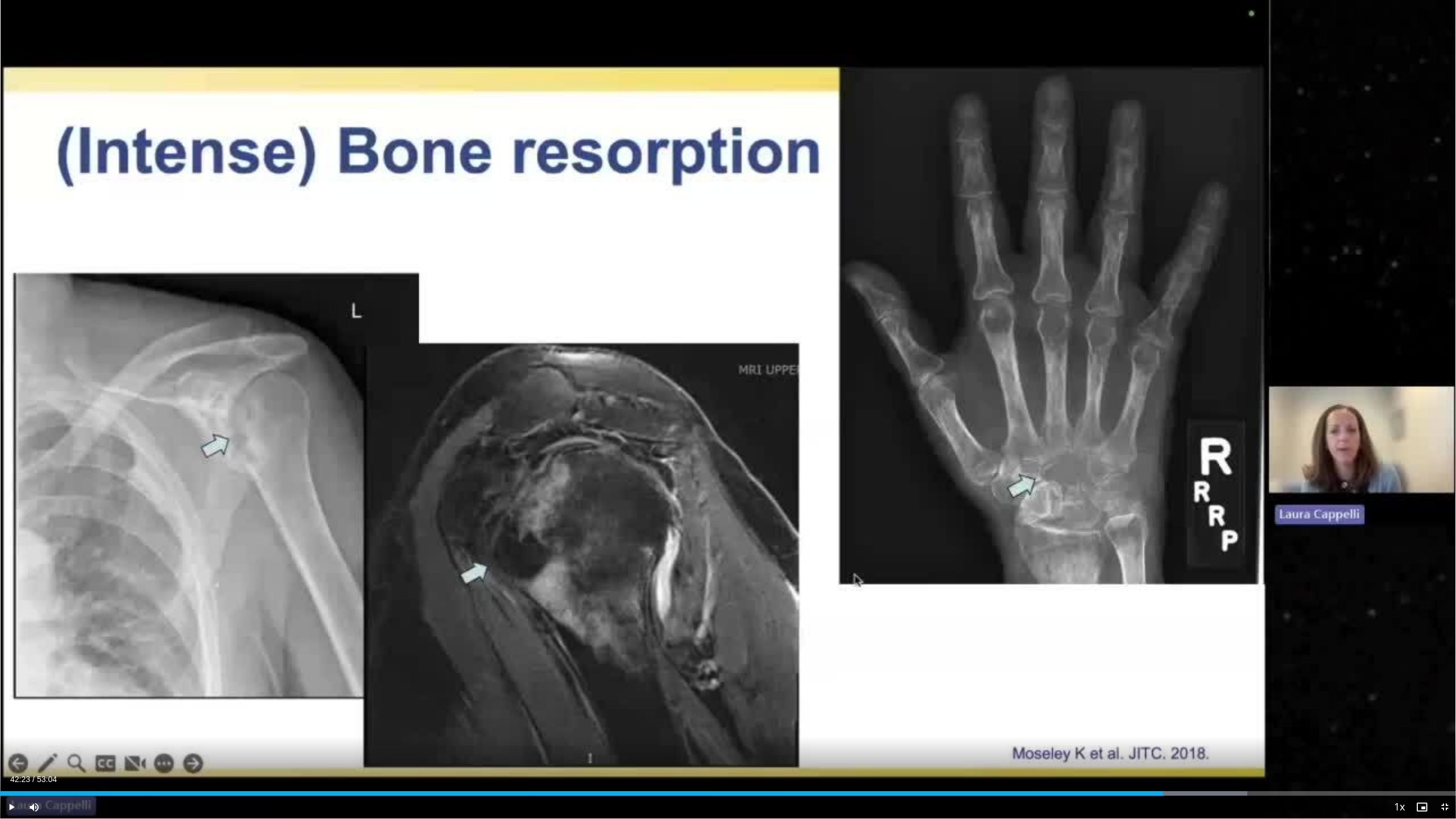
click at [582, 390] on span "Video Player" at bounding box center [1421, 807] width 23 height 23
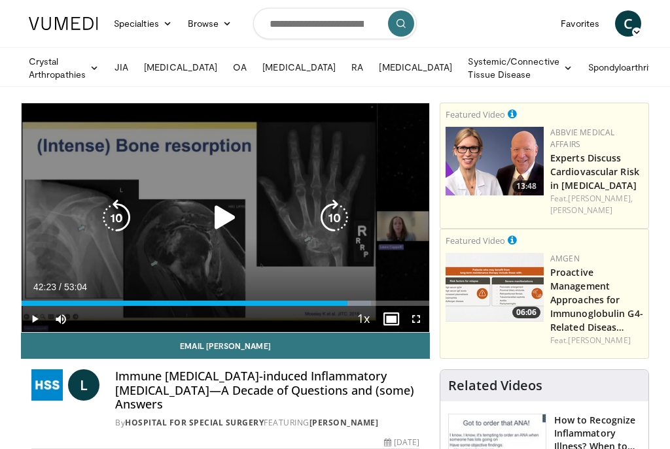
click at [224, 220] on icon "Video Player" at bounding box center [225, 218] width 37 height 37
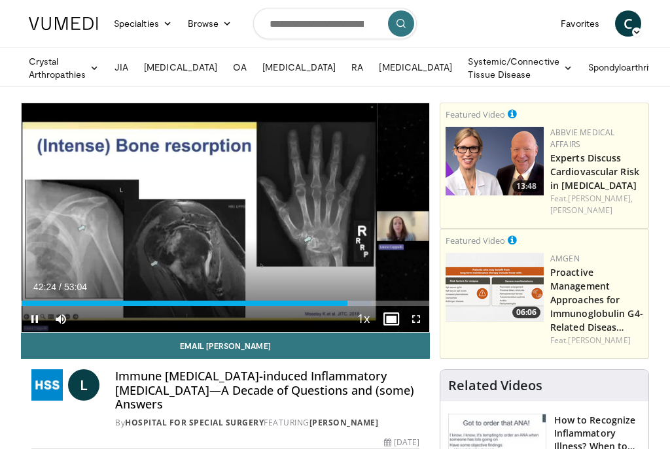
click at [418, 321] on span "Video Player" at bounding box center [416, 319] width 26 height 26
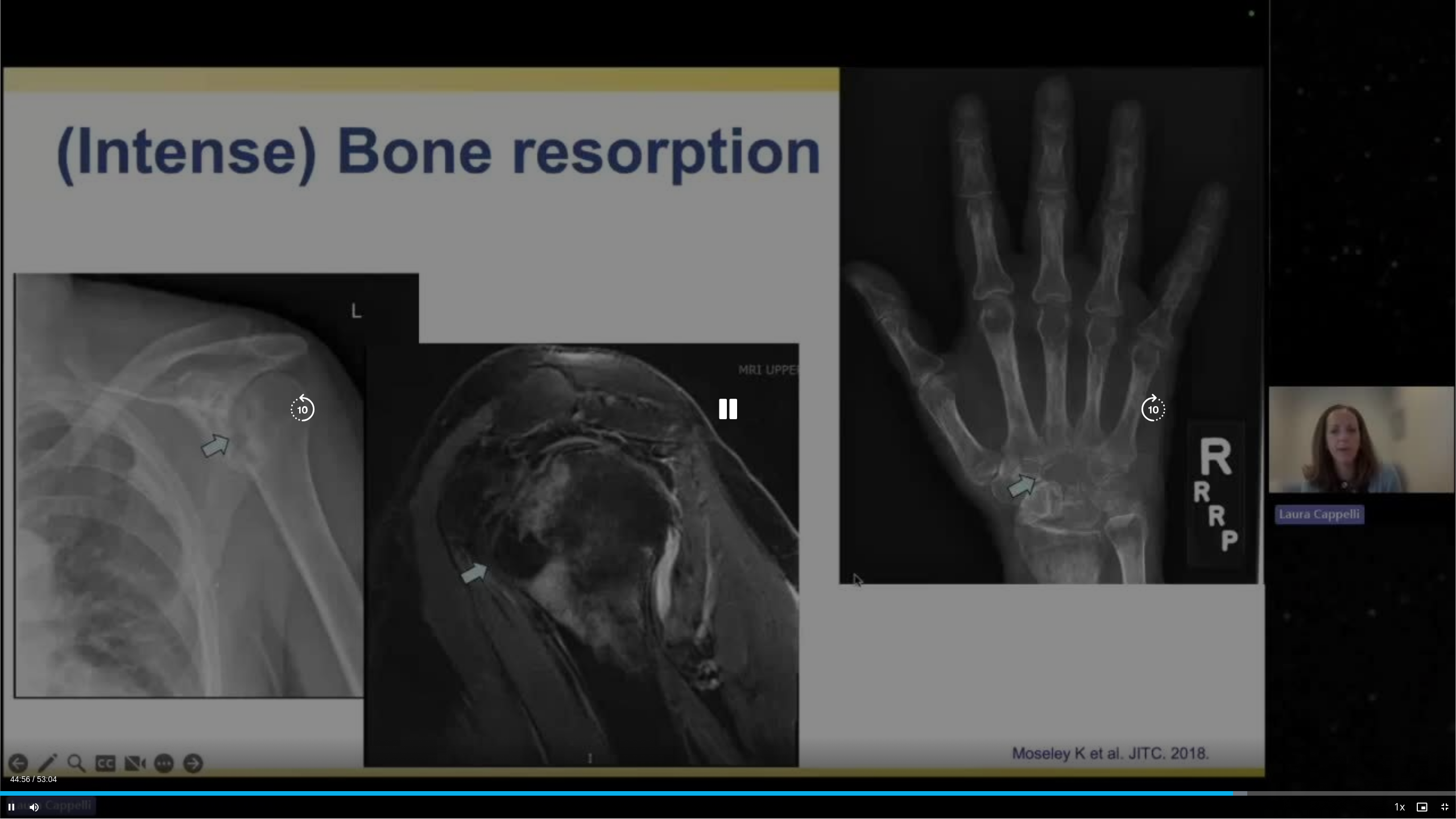
click at [582, 390] on icon "Video Player" at bounding box center [728, 410] width 32 height 32
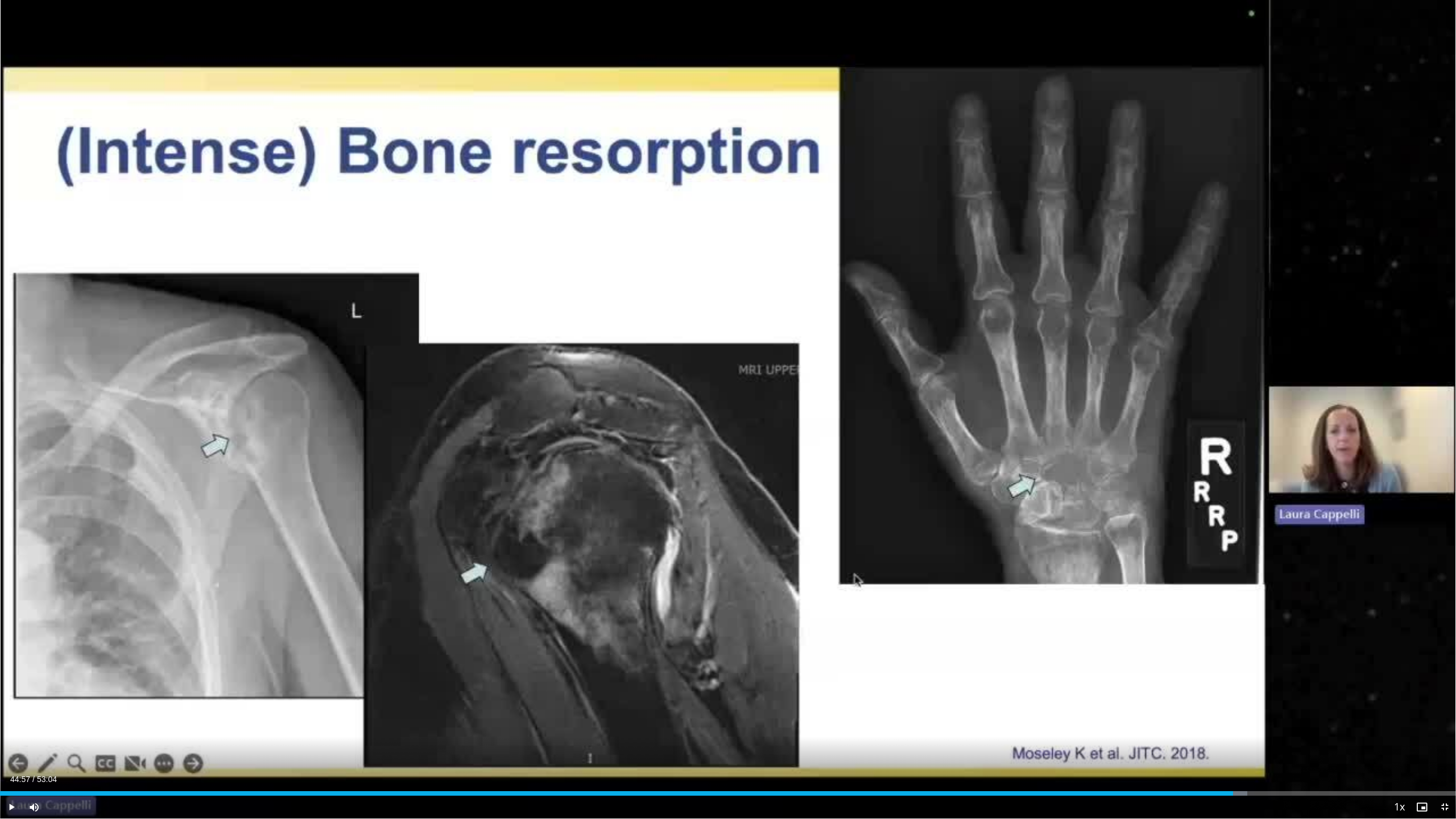
click at [582, 390] on span "Video Player" at bounding box center [1421, 807] width 23 height 23
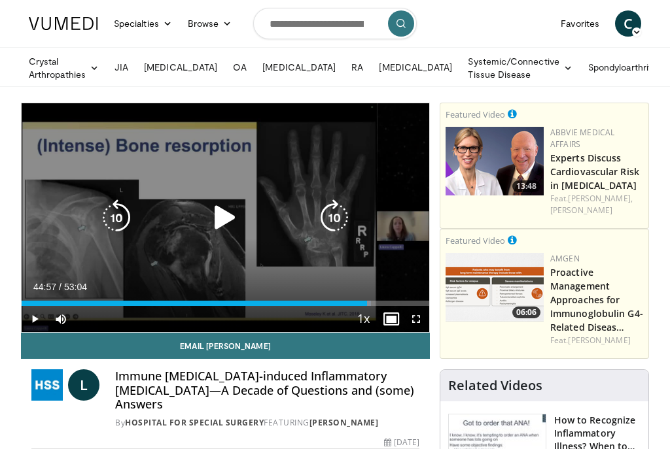
click at [228, 222] on icon "Video Player" at bounding box center [225, 218] width 37 height 37
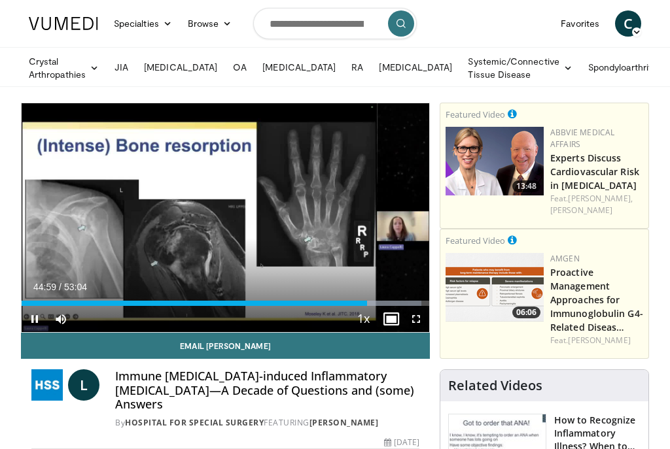
click at [417, 321] on span "Video Player" at bounding box center [416, 319] width 26 height 26
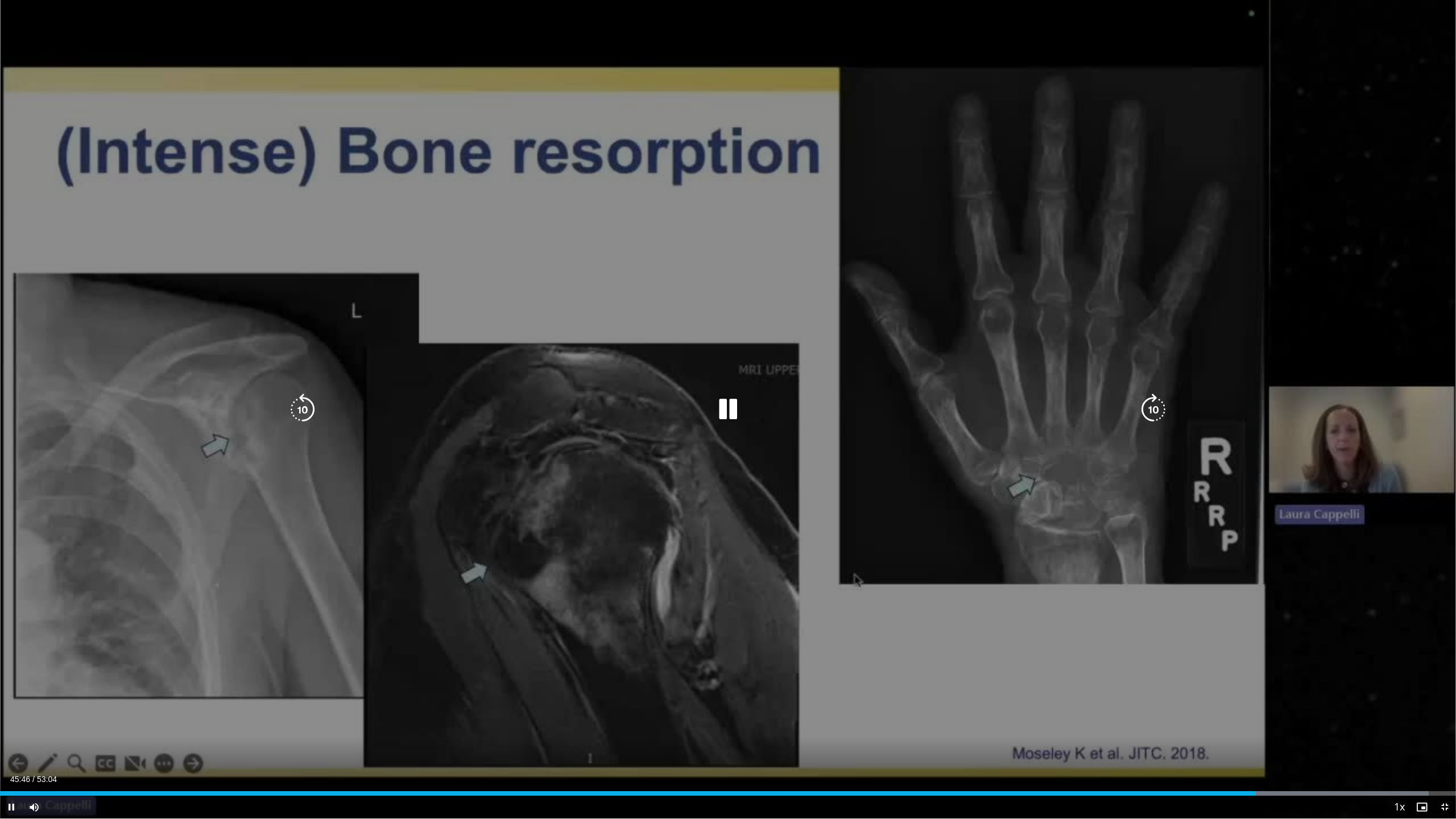
click at [582, 390] on icon "Video Player" at bounding box center [728, 410] width 32 height 32
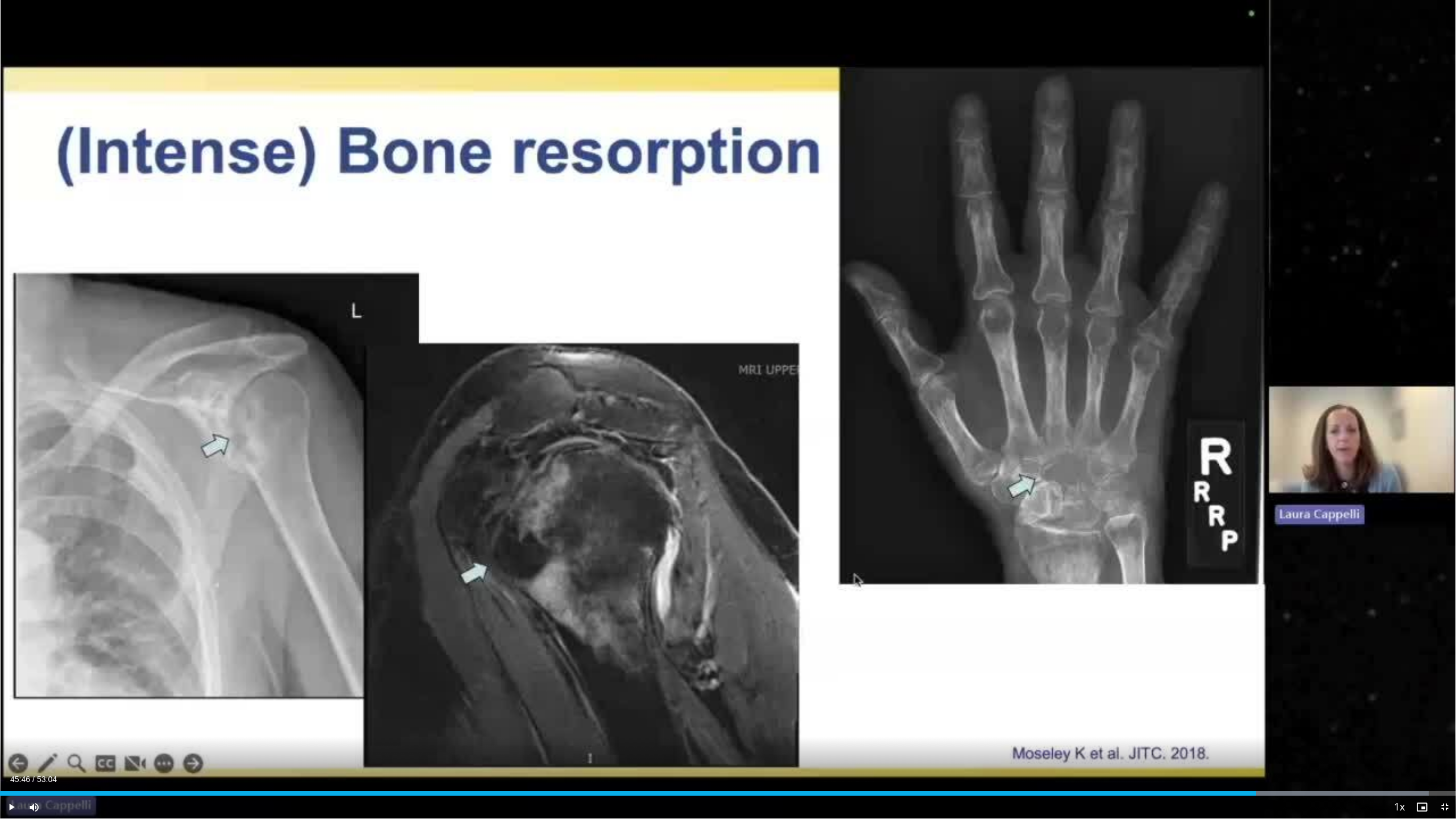
click at [582, 390] on span "Video Player" at bounding box center [1421, 807] width 23 height 23
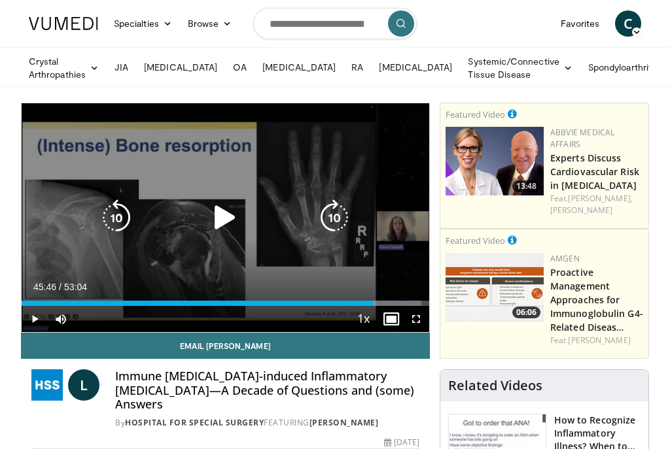
click at [228, 217] on icon "Video Player" at bounding box center [225, 218] width 37 height 37
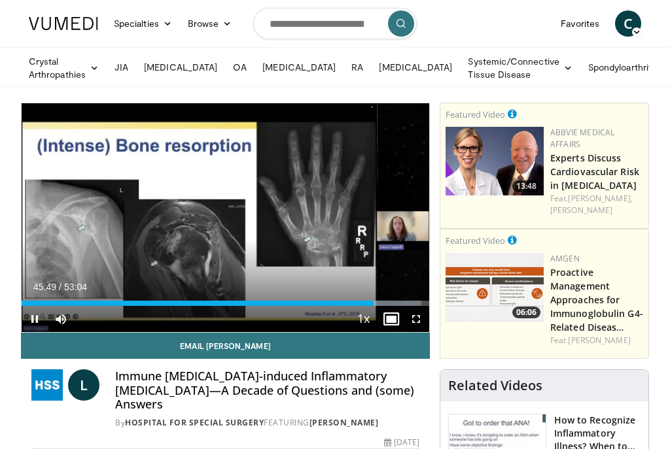
click at [416, 321] on span "Video Player" at bounding box center [416, 319] width 26 height 26
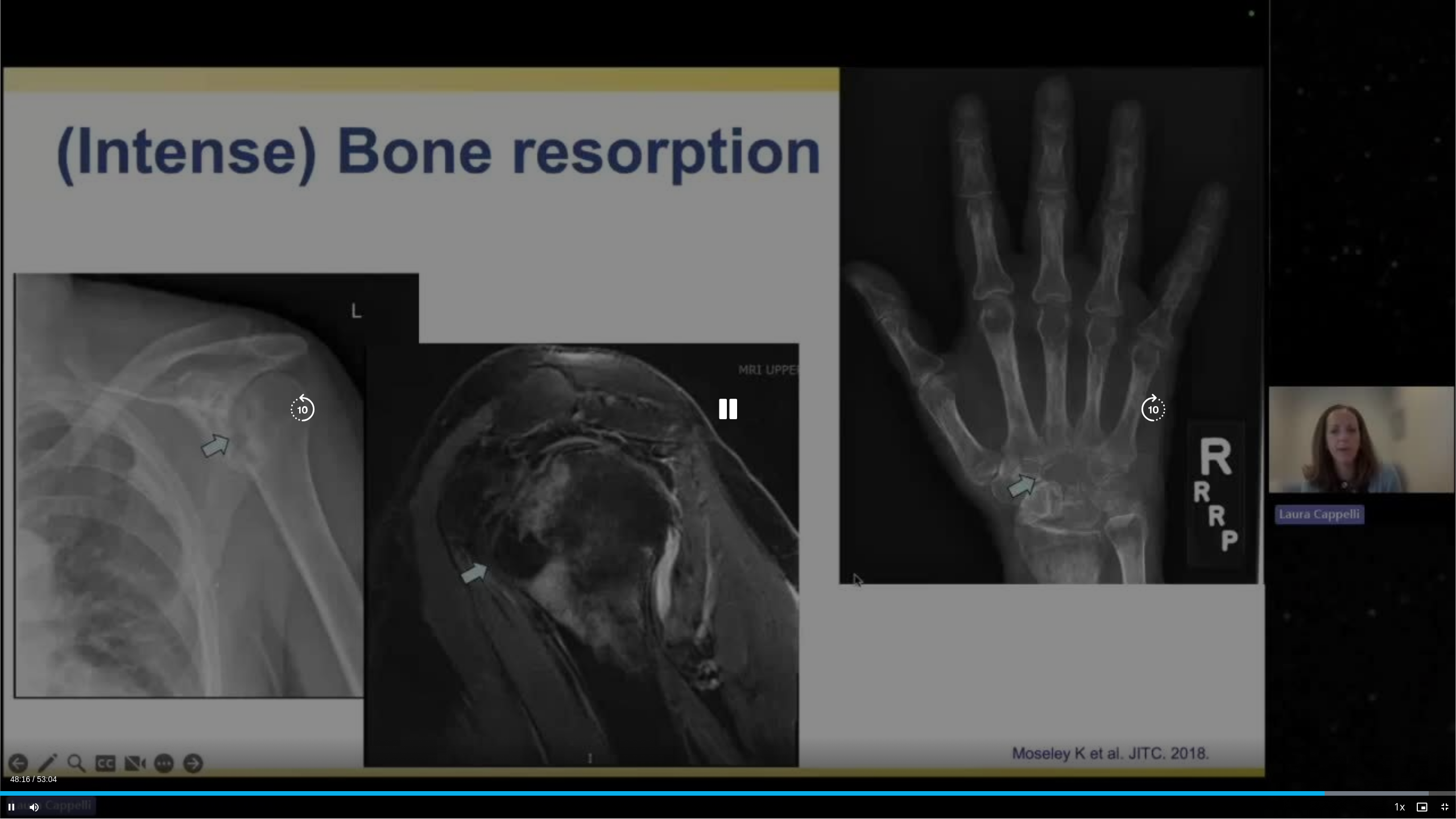
click at [582, 390] on icon "Video Player" at bounding box center [728, 410] width 32 height 32
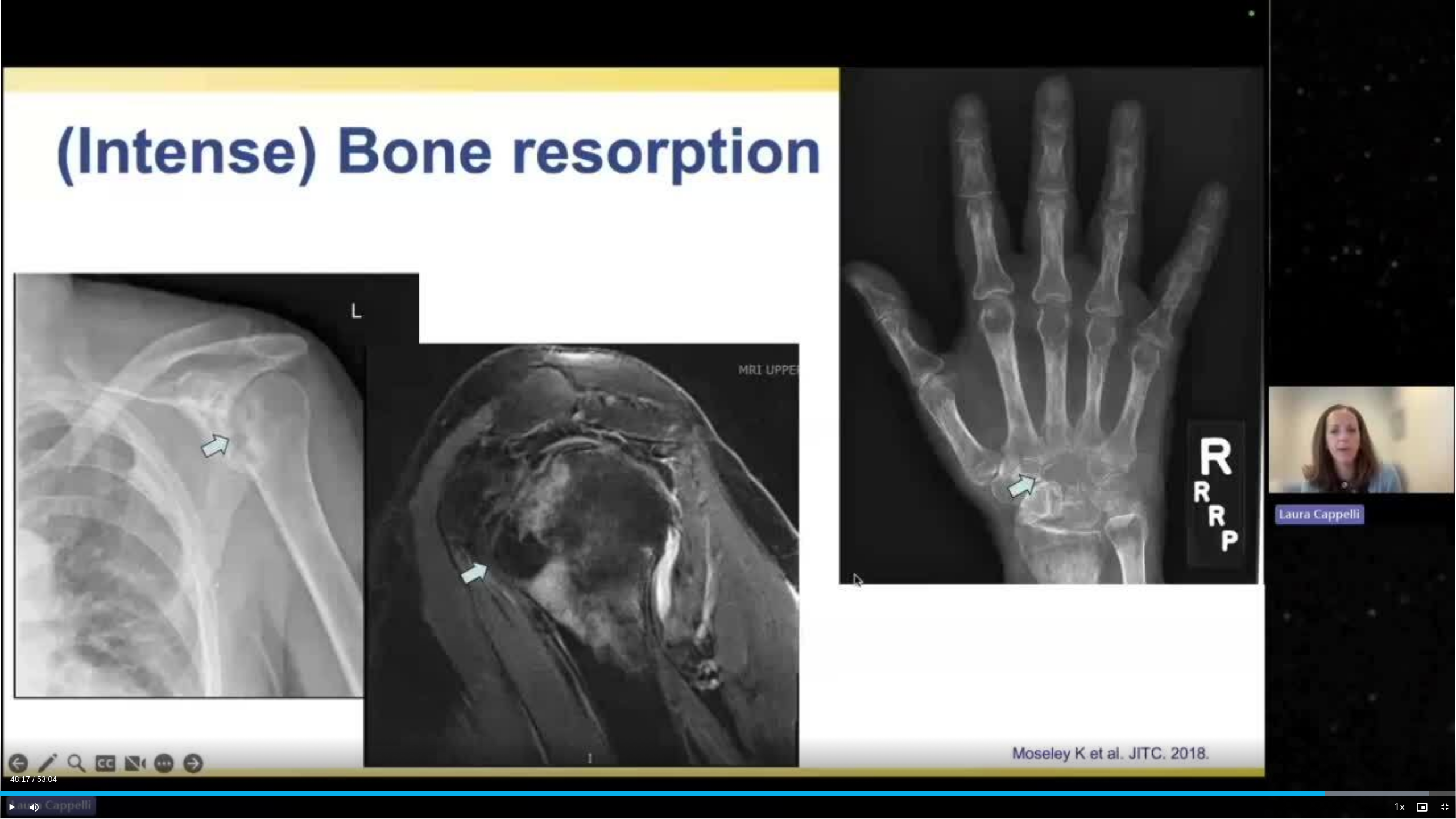
click at [582, 390] on span "Video Player" at bounding box center [1421, 807] width 23 height 23
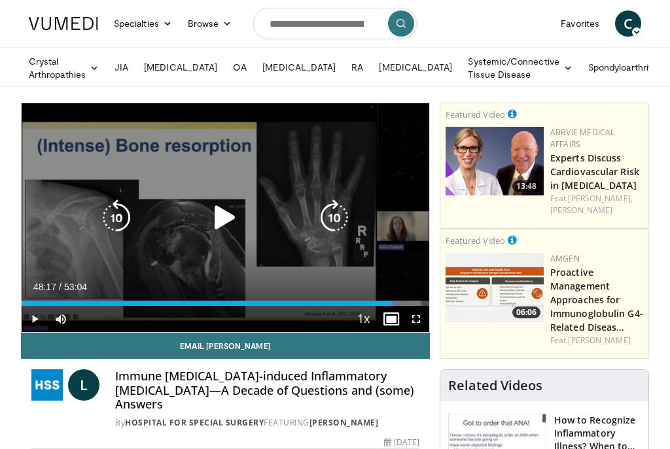
click at [226, 222] on icon "Video Player" at bounding box center [225, 218] width 37 height 37
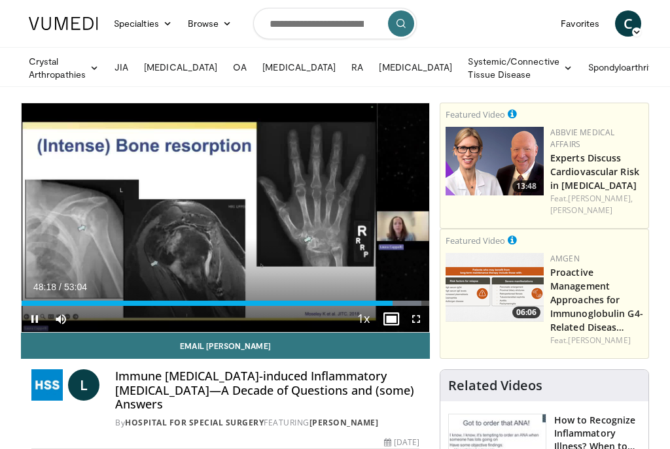
click at [415, 319] on span "Video Player" at bounding box center [416, 319] width 26 height 26
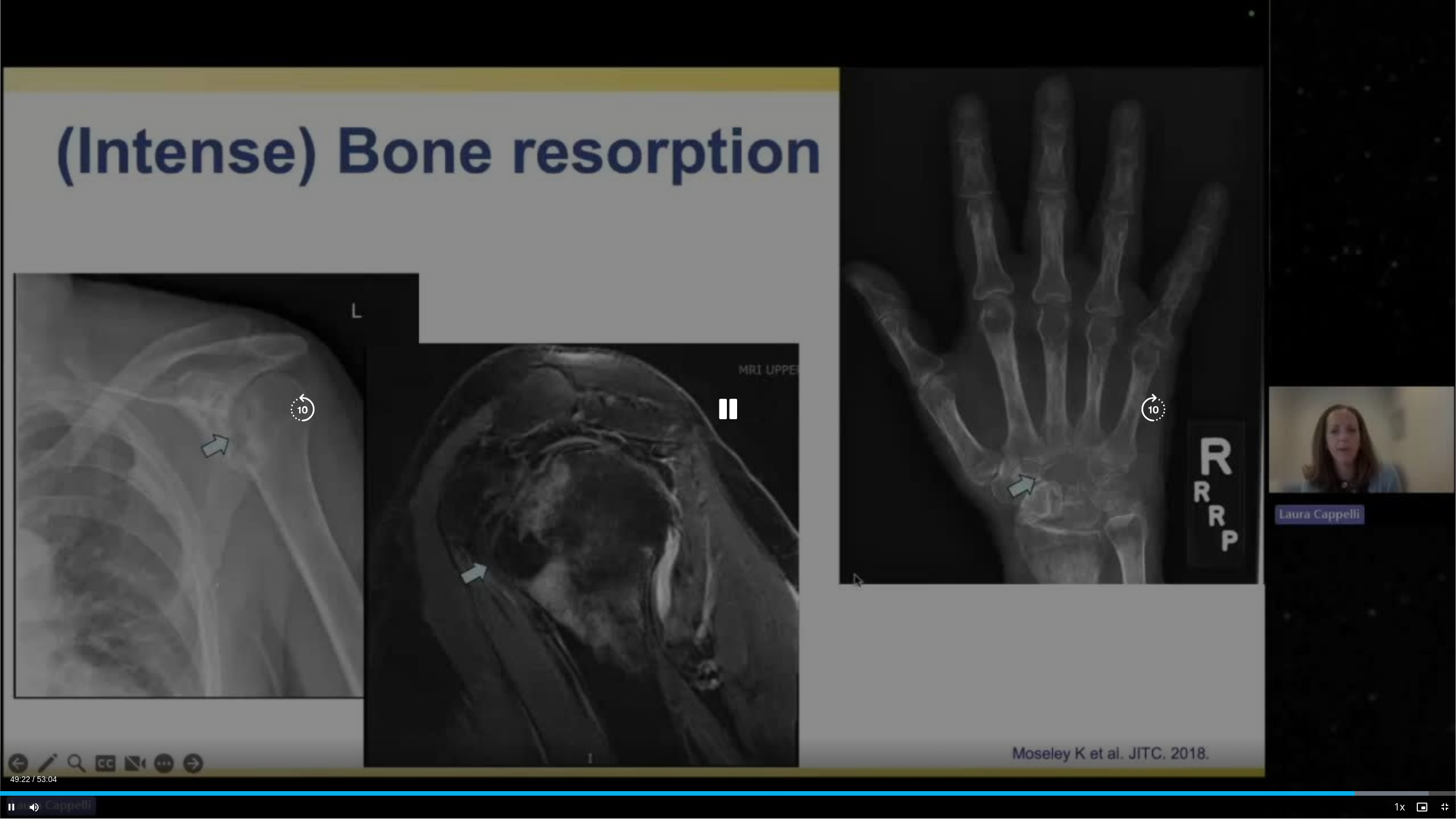
click at [582, 390] on icon "Video Player" at bounding box center [728, 410] width 32 height 32
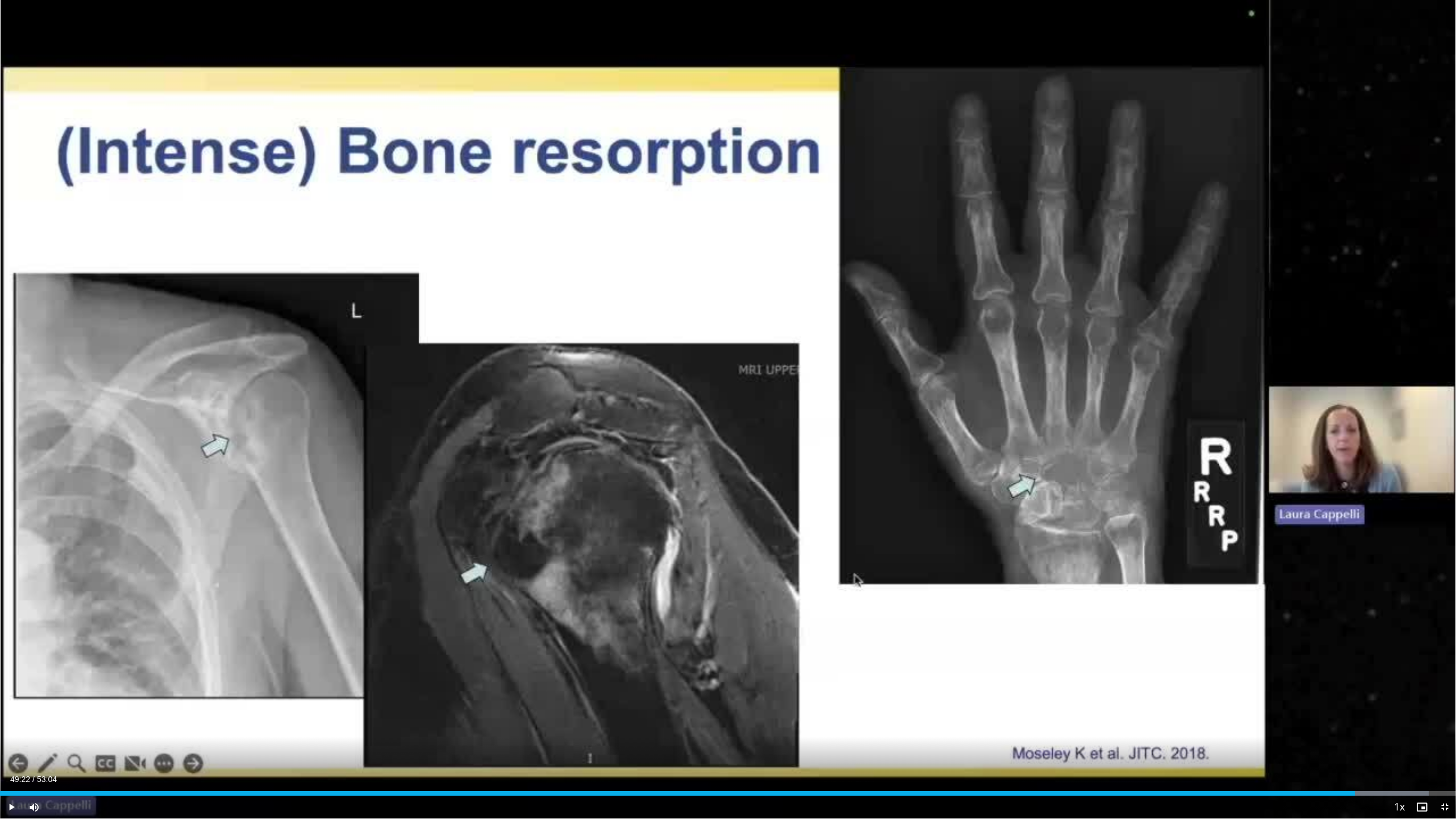
click at [582, 390] on span "Video Player" at bounding box center [1421, 807] width 23 height 23
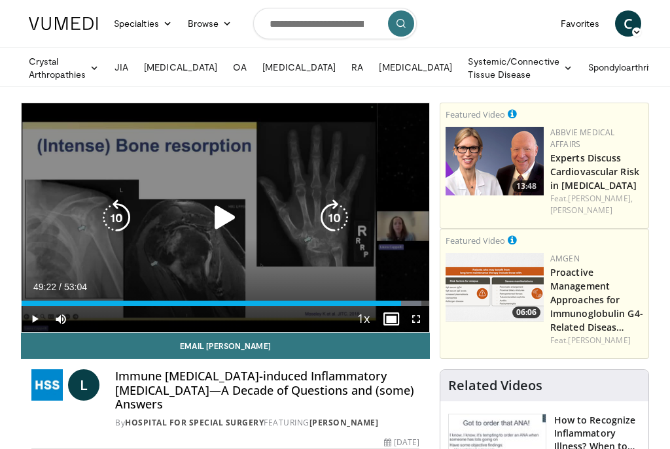
click at [221, 217] on icon "Video Player" at bounding box center [225, 218] width 37 height 37
click at [415, 317] on span "Video Player" at bounding box center [416, 319] width 26 height 26
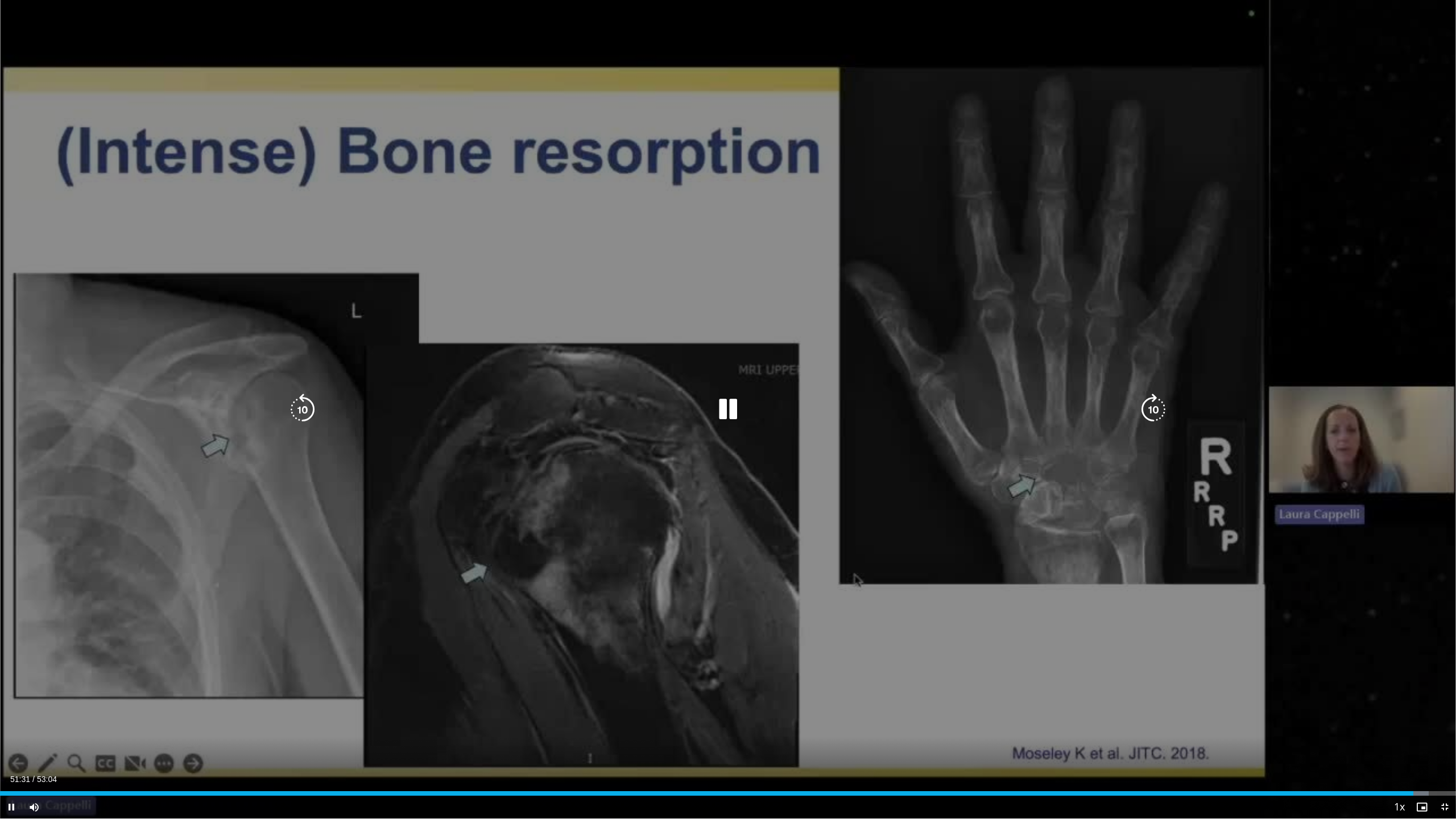
click at [582, 390] on icon "Video Player" at bounding box center [728, 410] width 32 height 32
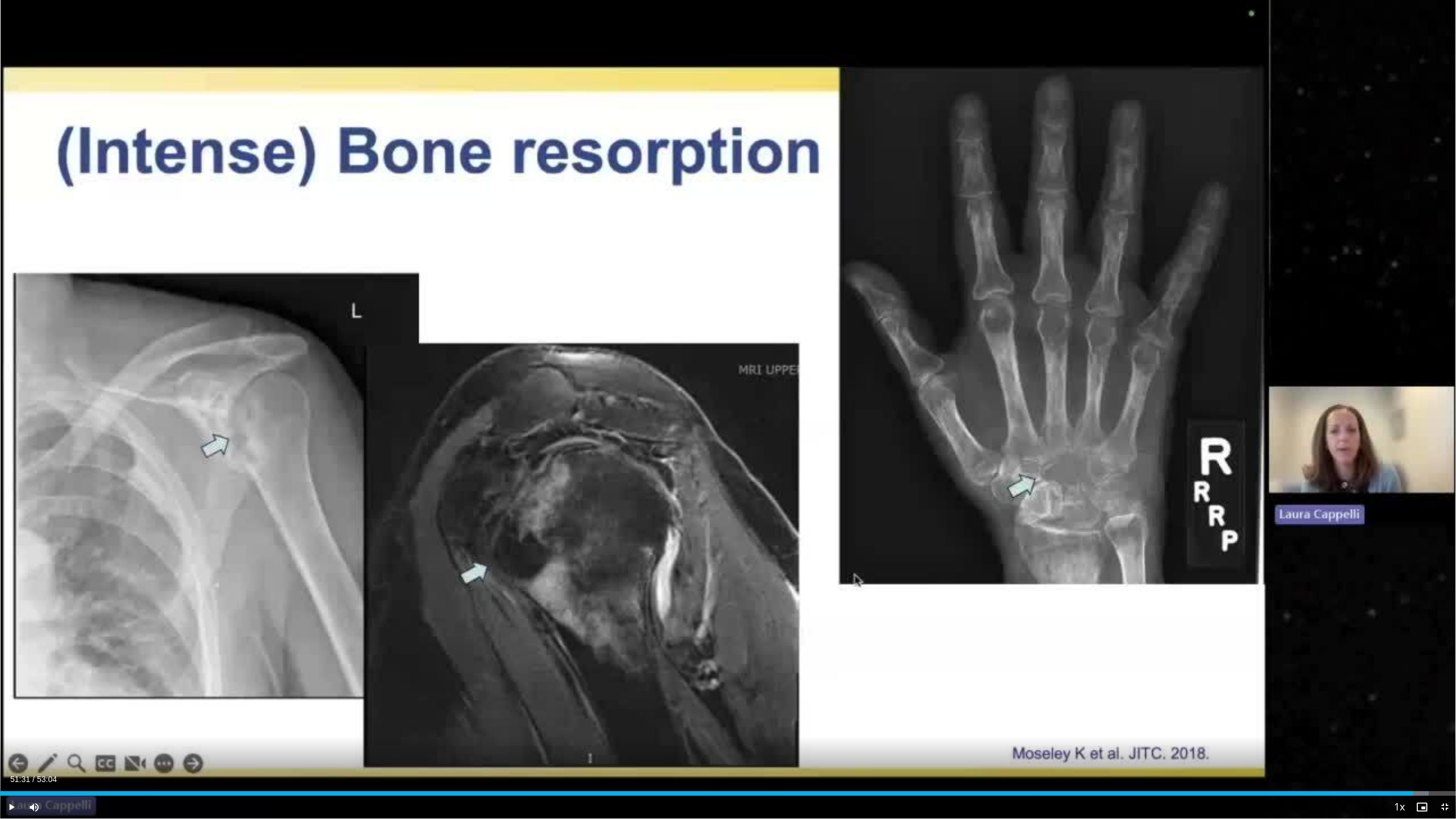
click at [582, 390] on span "Video Player" at bounding box center [1421, 807] width 23 height 23
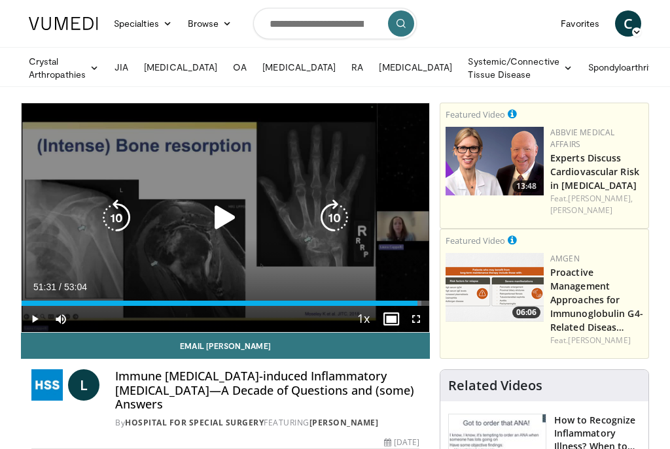
click at [219, 222] on icon "Video Player" at bounding box center [225, 218] width 37 height 37
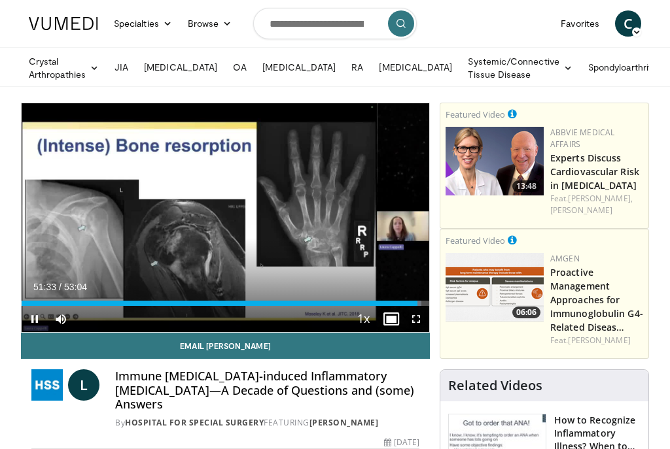
click at [417, 319] on span "Video Player" at bounding box center [416, 319] width 26 height 26
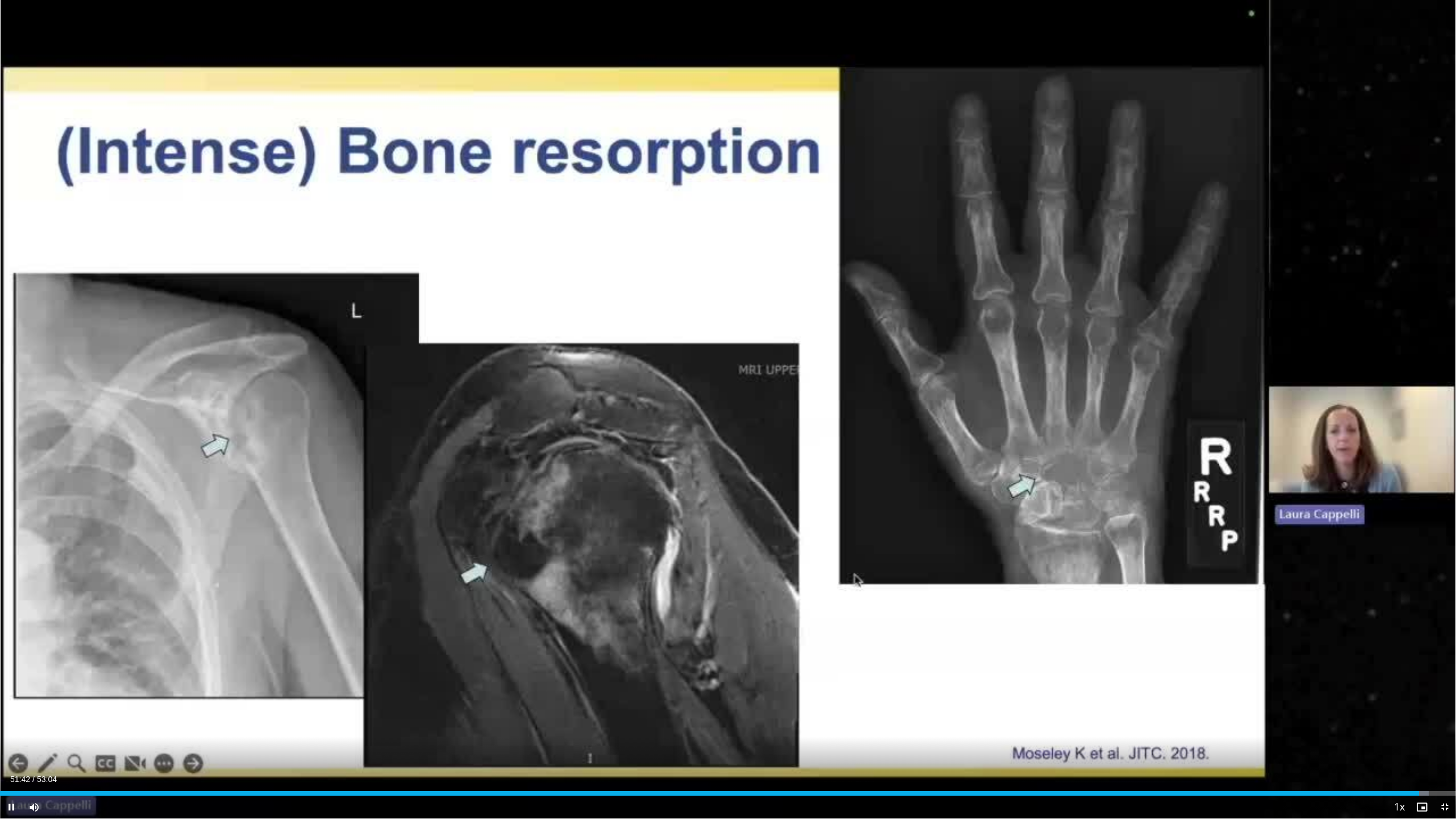
click at [582, 390] on span "Video Player" at bounding box center [1421, 807] width 23 height 23
